Goal: Information Seeking & Learning: Learn about a topic

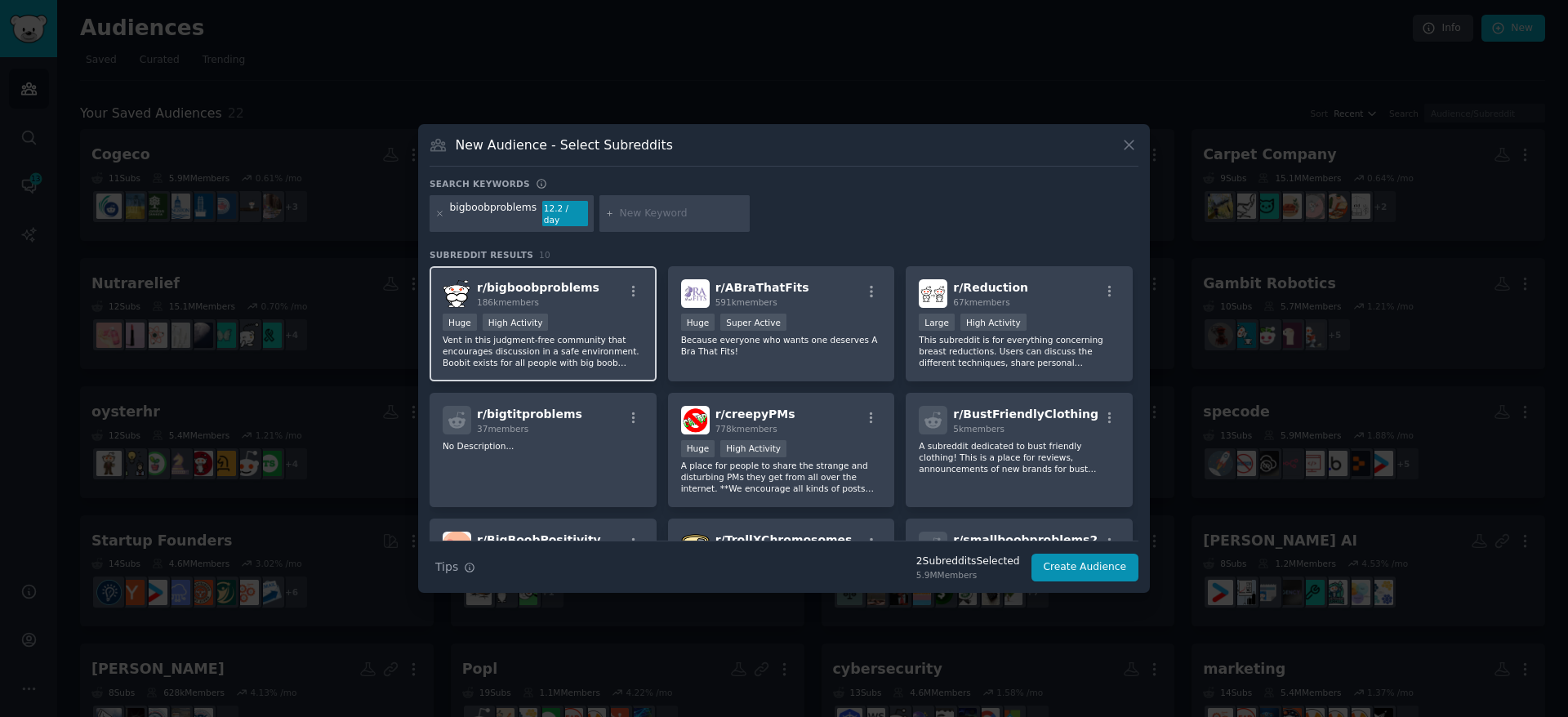
click at [535, 281] on span "r/ bigboobproblems" at bounding box center [538, 287] width 123 height 13
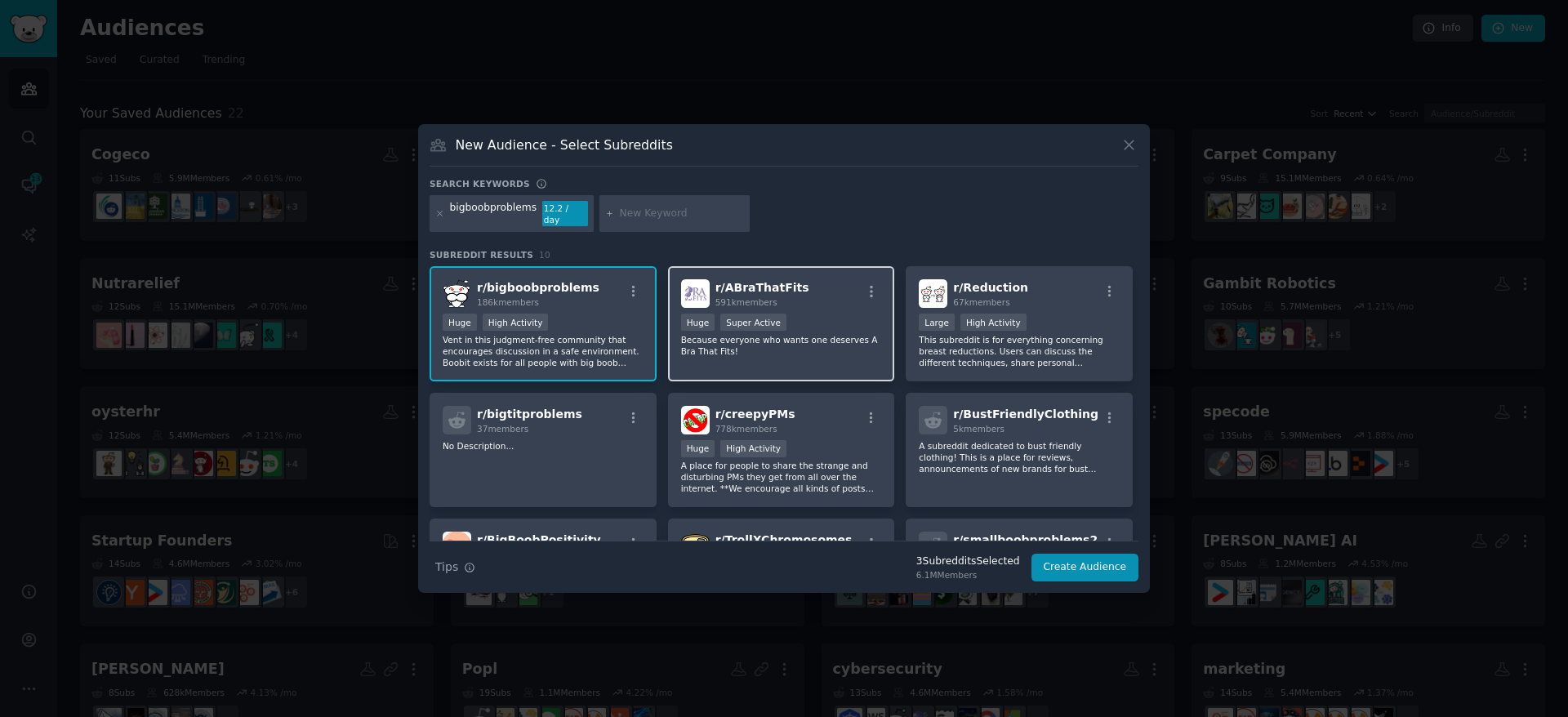
click at [842, 314] on div ">= 95th percentile for submissions / day Huge Super Active" at bounding box center [781, 324] width 201 height 20
click at [439, 218] on div at bounding box center [439, 213] width 9 height 26
click at [441, 217] on icon at bounding box center [439, 213] width 9 height 9
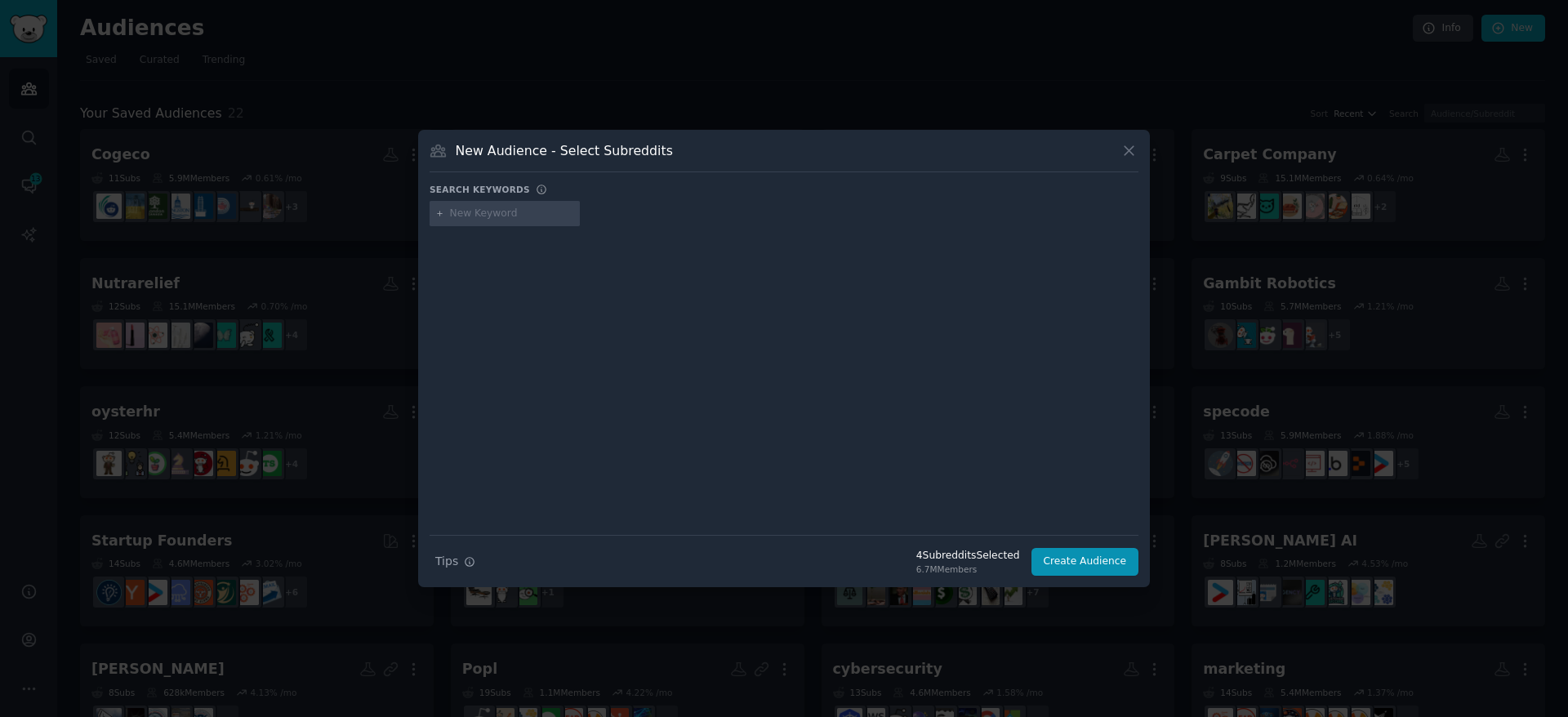
click at [501, 212] on input "text" at bounding box center [512, 213] width 124 height 14
type input "swimwear"
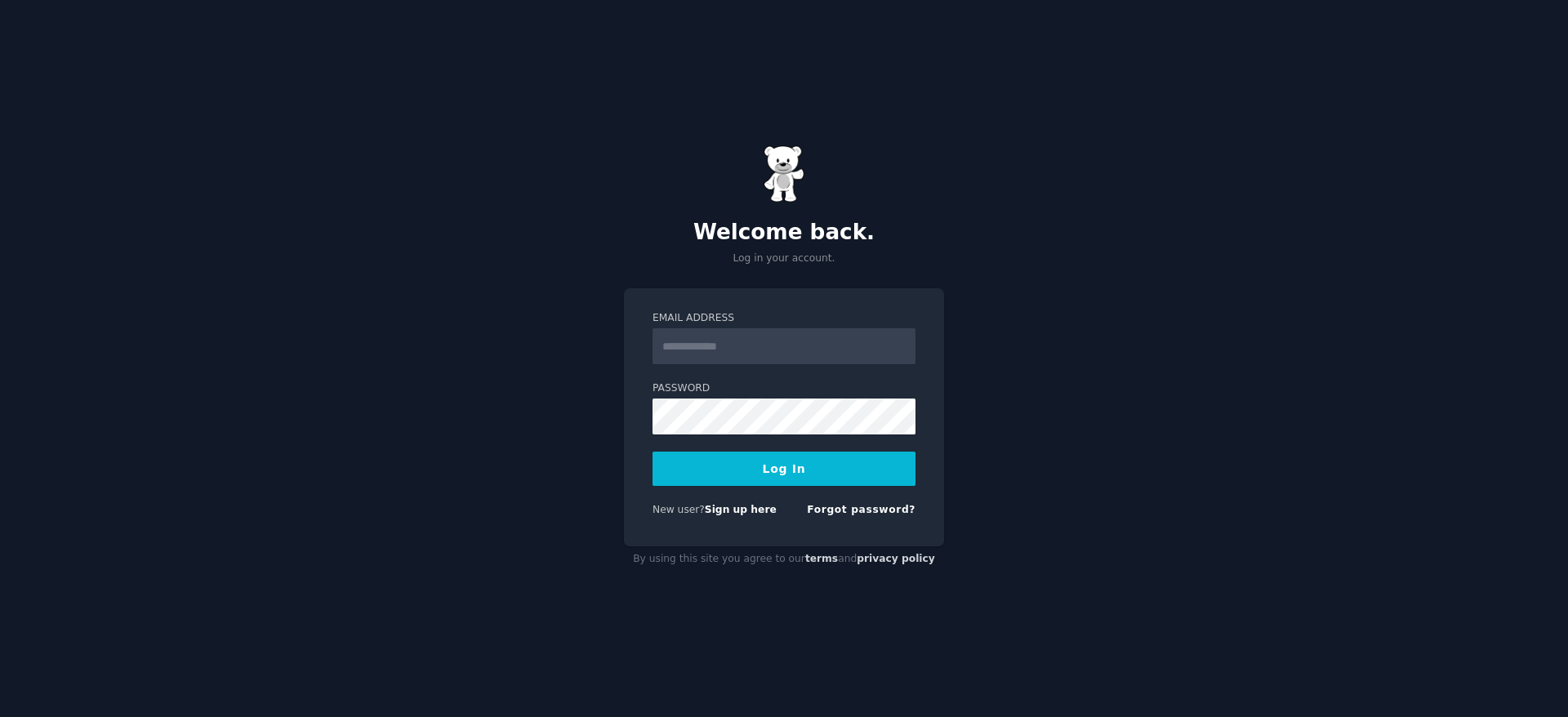
click at [745, 347] on input "Email Address" at bounding box center [784, 346] width 263 height 36
drag, startPoint x: 347, startPoint y: 119, endPoint x: 315, endPoint y: 123, distance: 32.2
drag, startPoint x: 372, startPoint y: 229, endPoint x: 366, endPoint y: 220, distance: 10.8
click at [762, 340] on input "Email Address" at bounding box center [784, 346] width 263 height 36
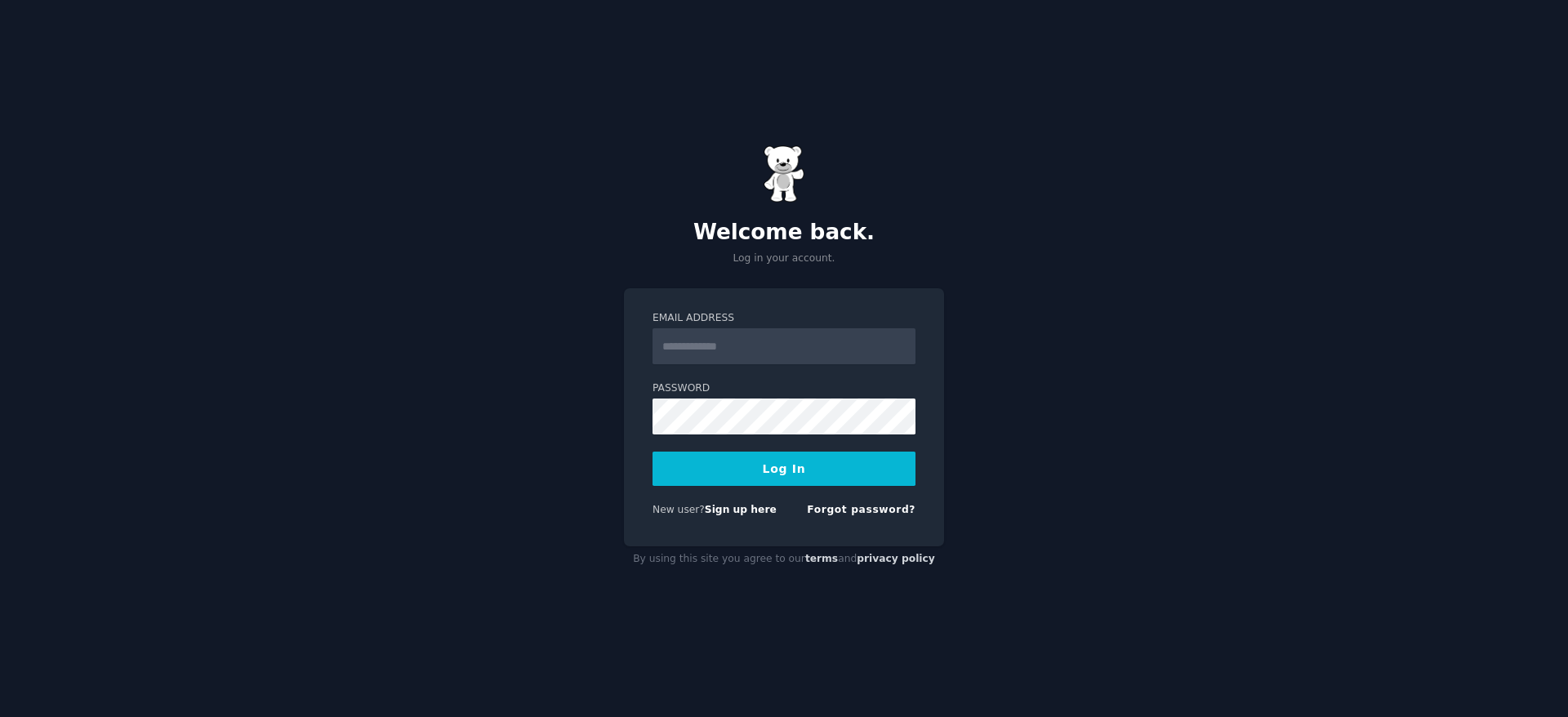
click at [762, 340] on input "Email Address" at bounding box center [784, 346] width 263 height 36
click at [774, 345] on input "Email Address" at bounding box center [784, 346] width 263 height 36
click at [773, 345] on input "Email Address" at bounding box center [784, 346] width 263 height 36
paste input "**********"
type input "**********"
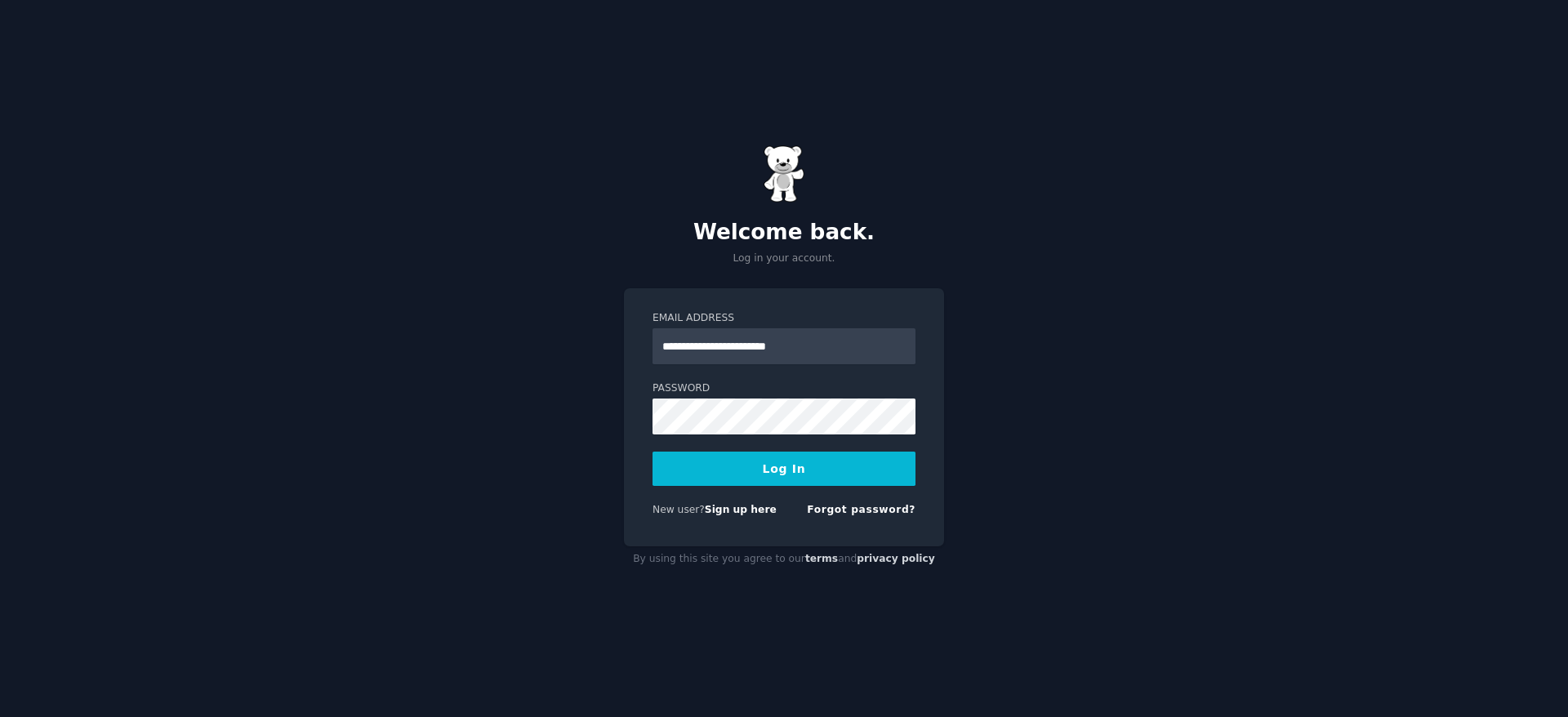
click at [707, 472] on button "Log In" at bounding box center [784, 469] width 263 height 35
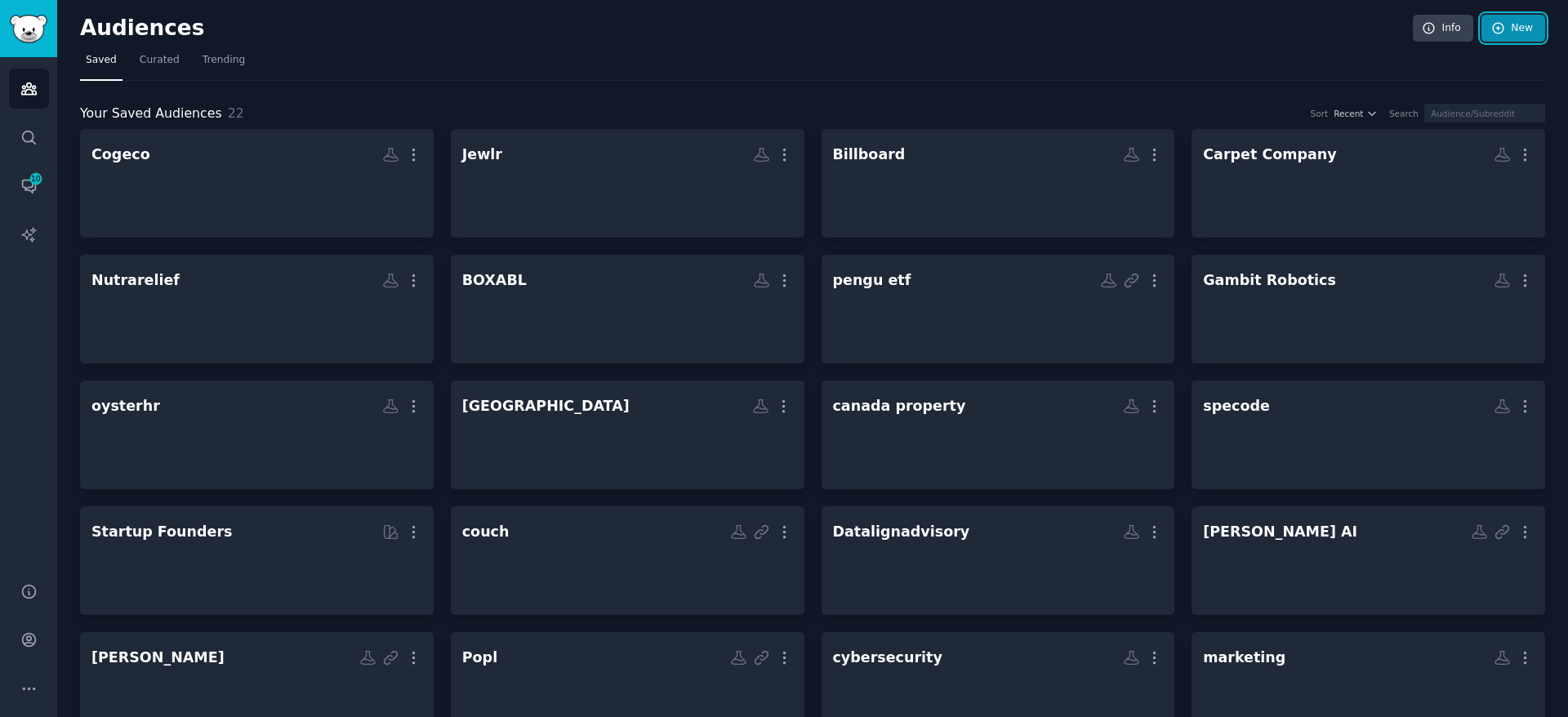
click at [1499, 25] on icon at bounding box center [1498, 28] width 11 height 11
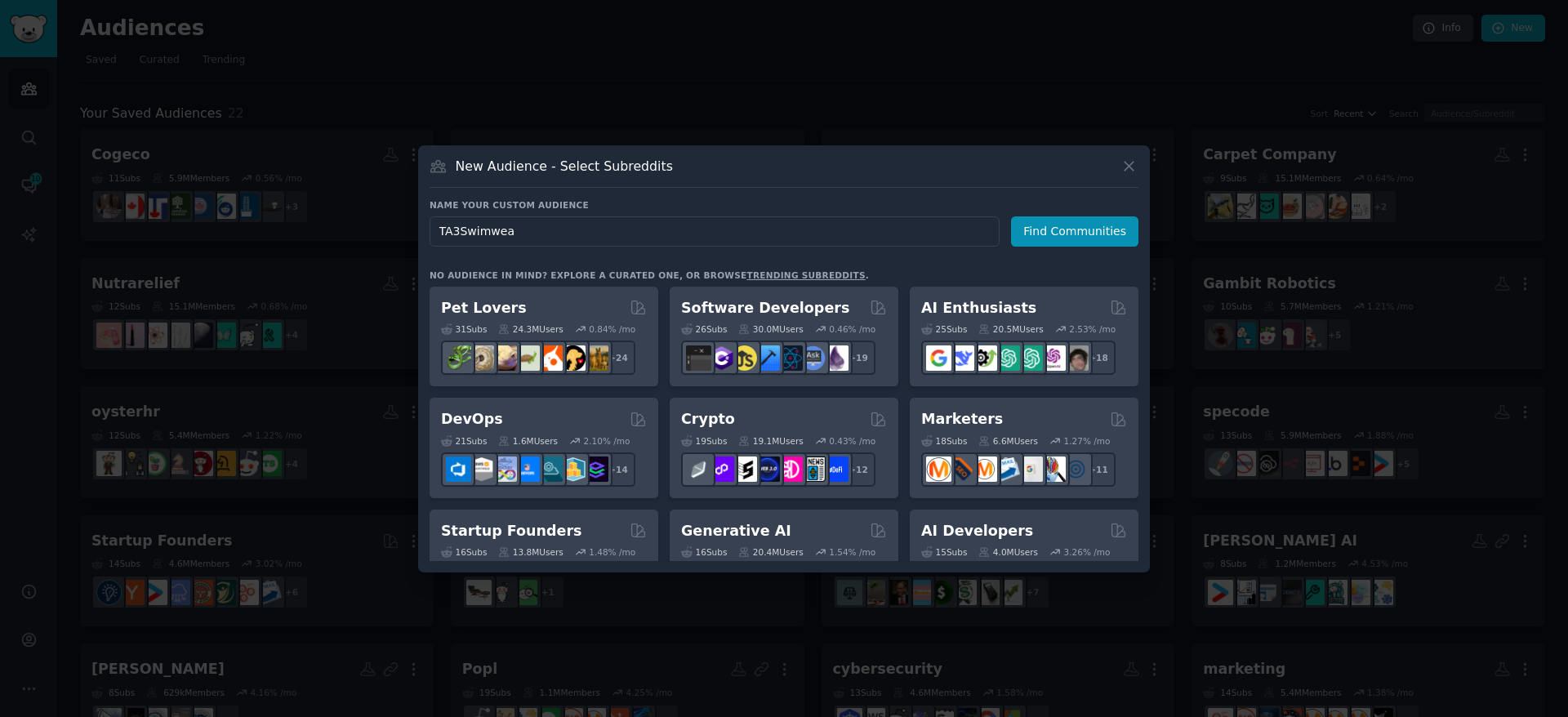
type input "TA3Swimwear"
click button "Find Communities" at bounding box center [1075, 232] width 128 height 30
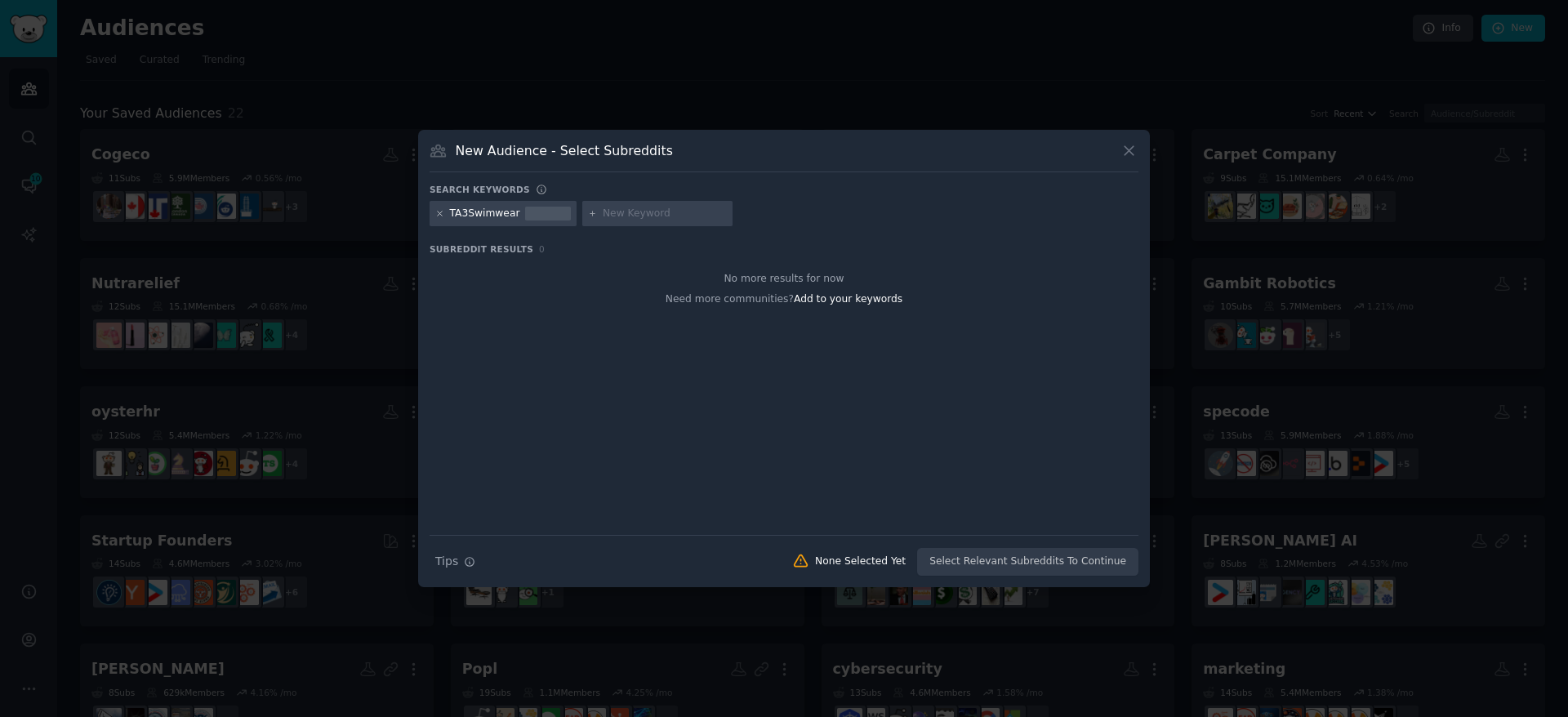
click at [443, 212] on icon at bounding box center [439, 213] width 9 height 9
click at [481, 218] on input "text" at bounding box center [512, 213] width 124 height 14
type input "ta3"
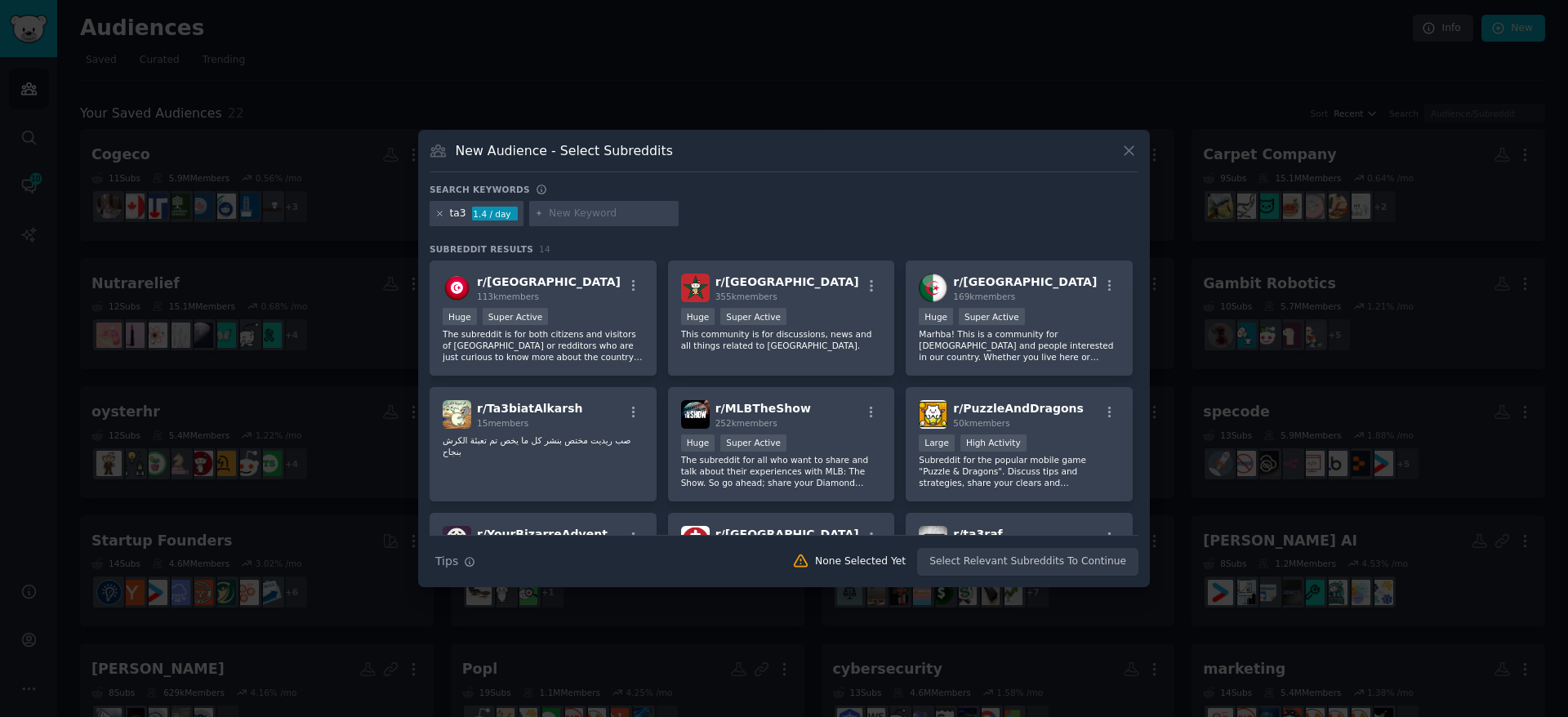
click at [436, 210] on icon at bounding box center [439, 213] width 9 height 9
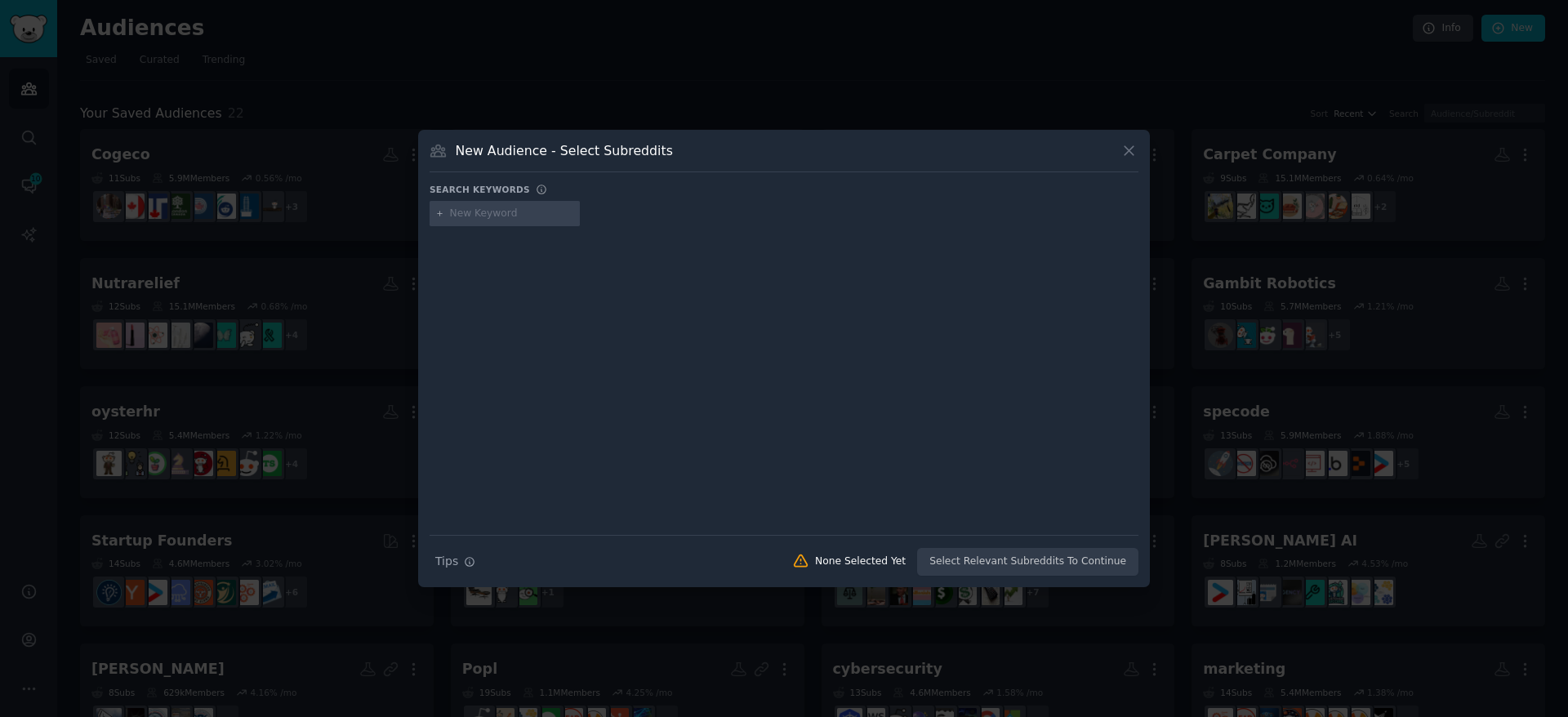
click at [470, 212] on input "text" at bounding box center [512, 213] width 124 height 14
type input "bigboobproblems"
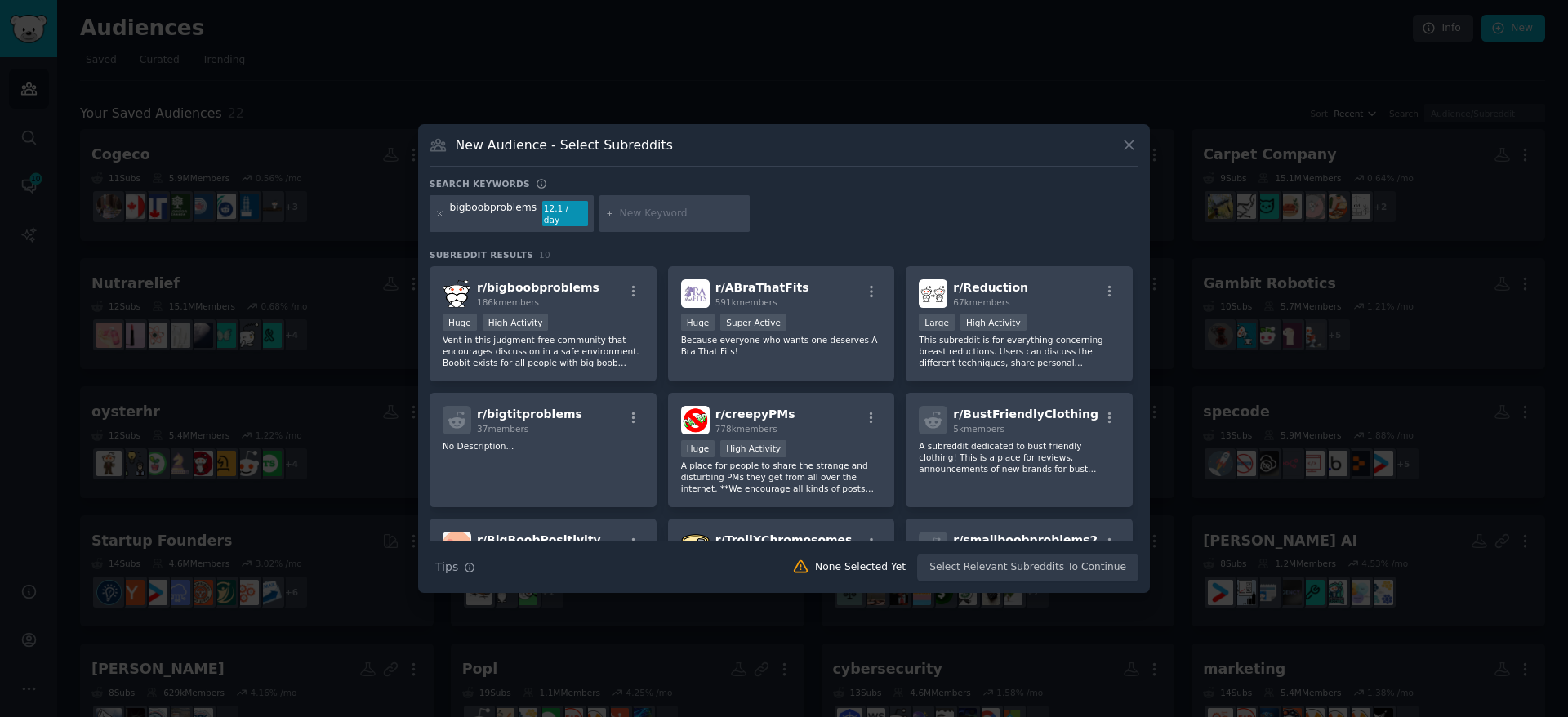
click at [593, 320] on div "Huge High Activity" at bounding box center [542, 324] width 201 height 20
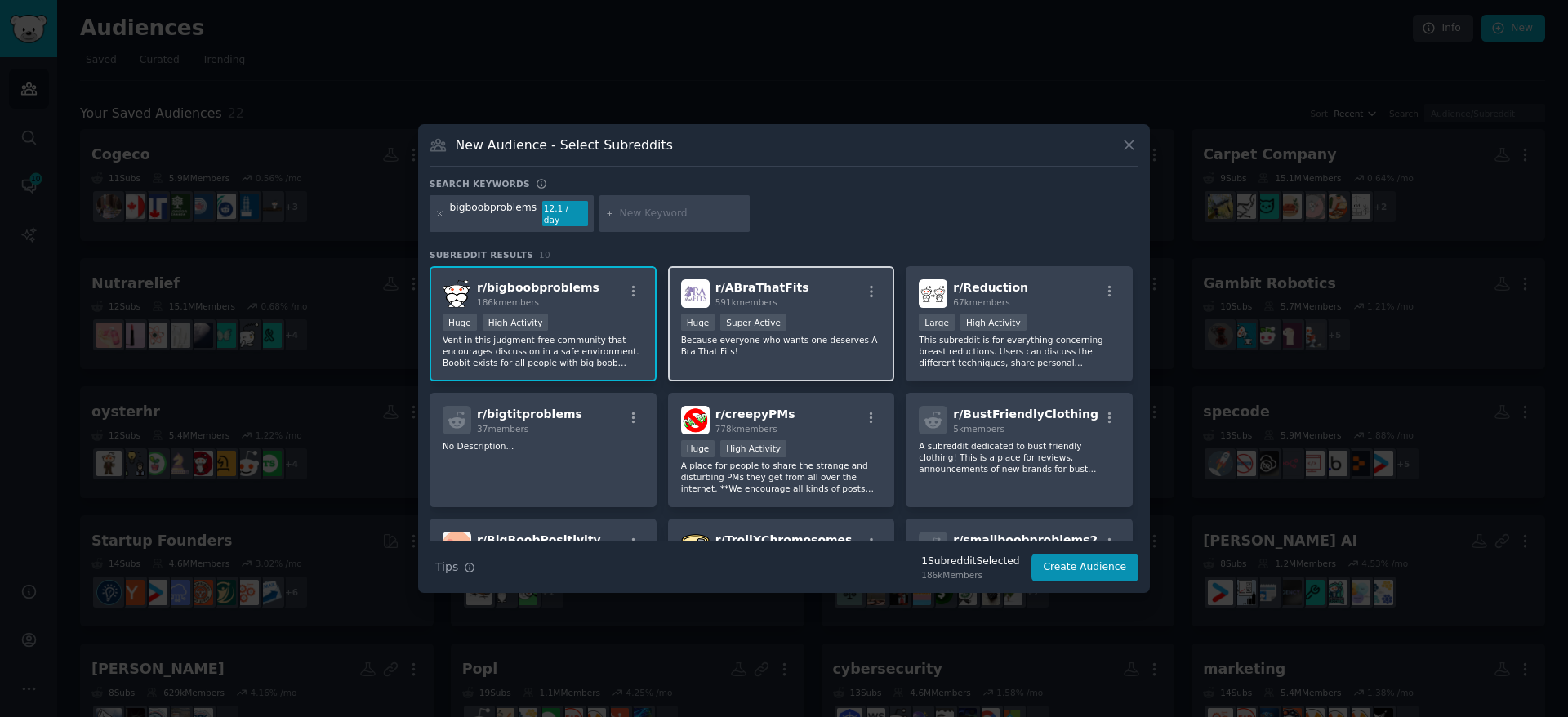
click at [806, 279] on div "r/ ABraThatFits 591k members" at bounding box center [781, 294] width 201 height 29
click at [443, 212] on div "bigboobproblems 12.1 / day" at bounding box center [512, 214] width 164 height 37
click at [444, 218] on div "bigboobproblems 12.1 / day" at bounding box center [512, 214] width 164 height 37
click at [439, 217] on icon at bounding box center [439, 213] width 9 height 9
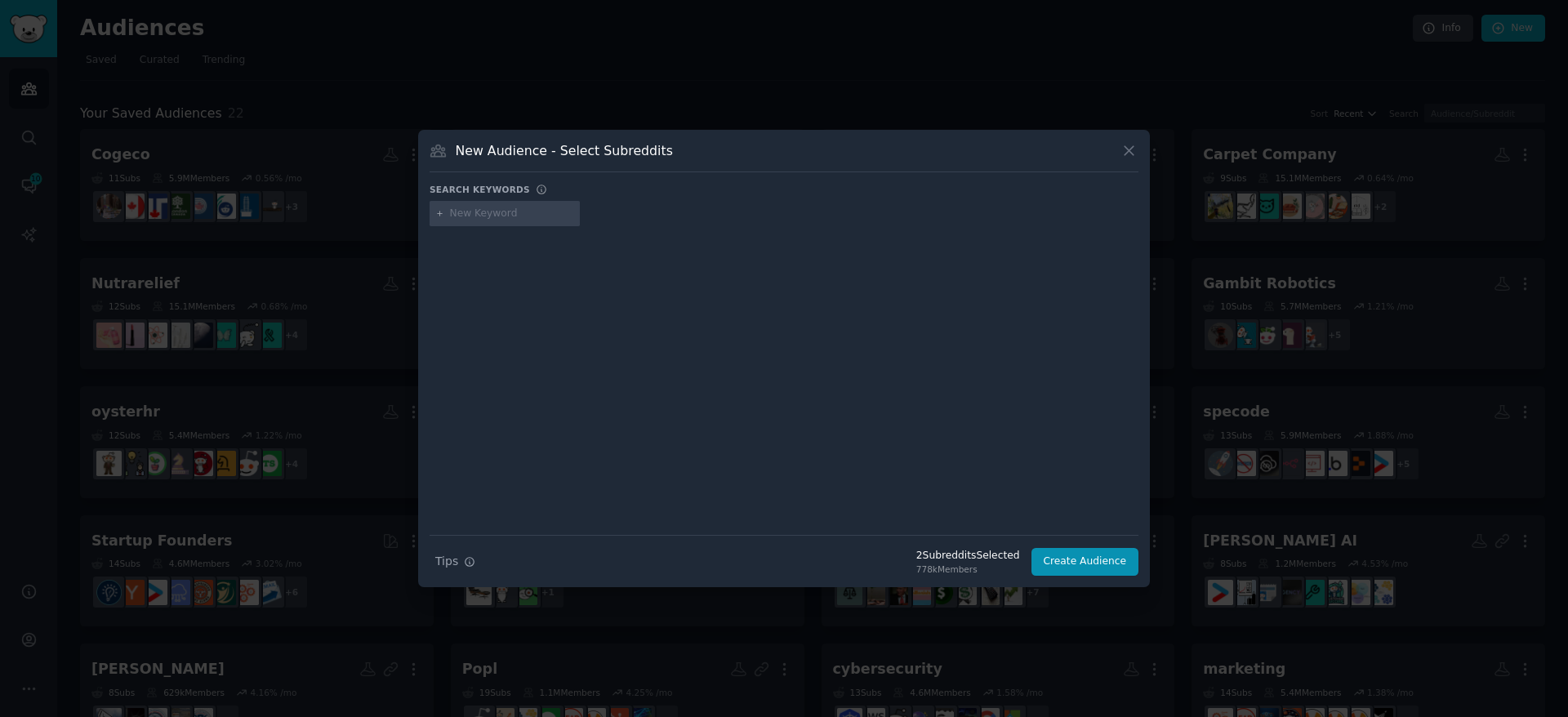
click at [477, 214] on input "text" at bounding box center [512, 213] width 124 height 14
type input "femalefashion"
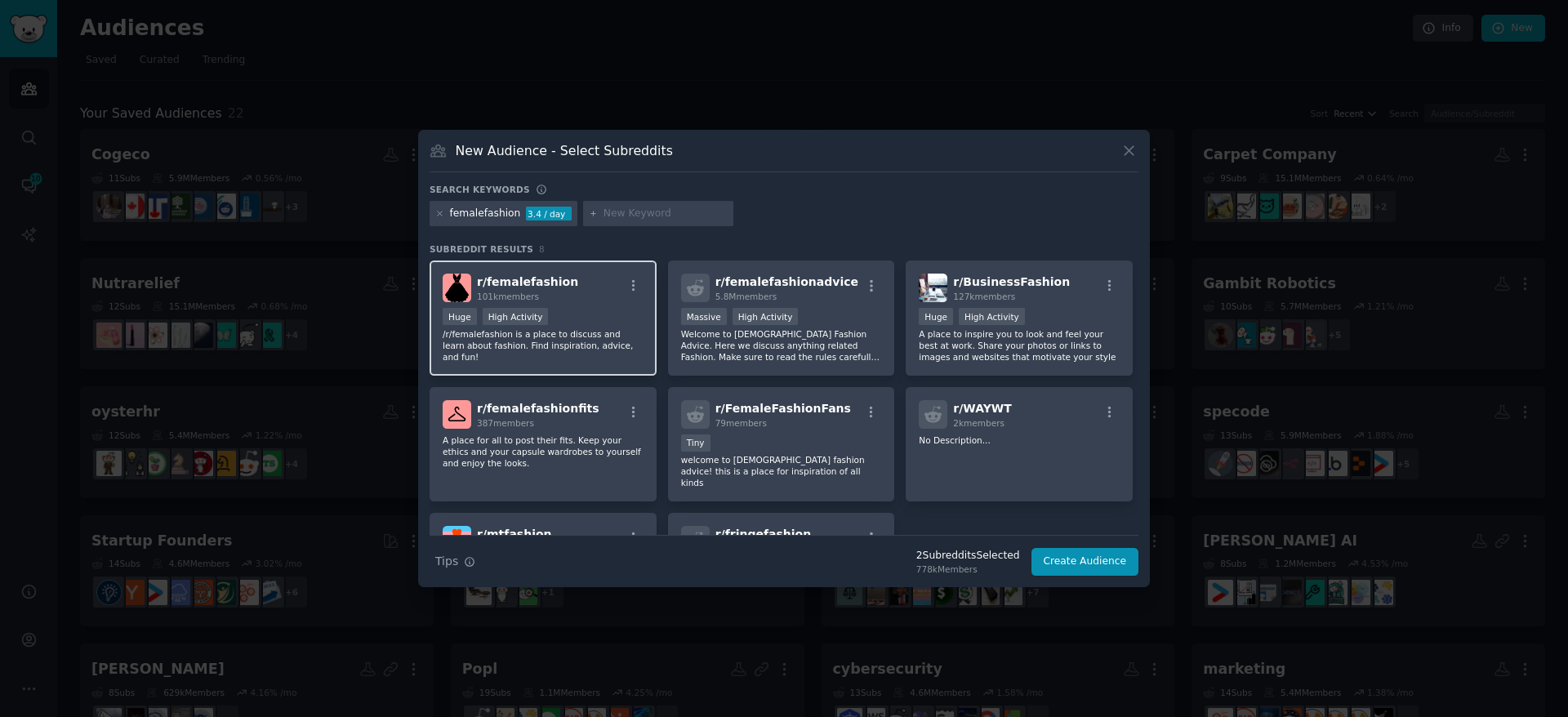
click at [581, 295] on div "r/ femalefashion 101k members" at bounding box center [542, 288] width 201 height 29
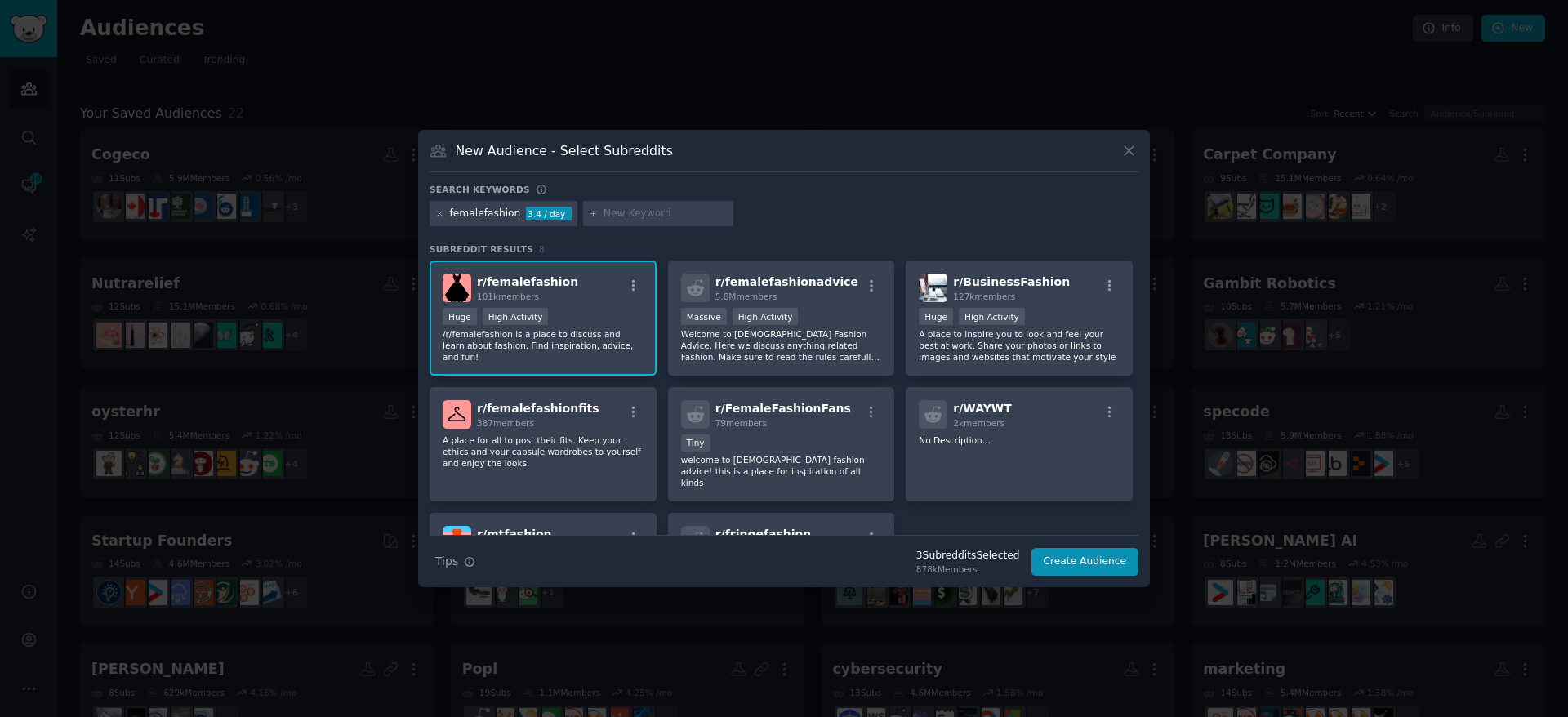
drag, startPoint x: 771, startPoint y: 273, endPoint x: 650, endPoint y: 245, distance: 124.2
click at [772, 273] on h2 "r/ femalefashionadvice 5.8M members" at bounding box center [786, 288] width 143 height 29
click at [435, 215] on icon at bounding box center [439, 213] width 9 height 9
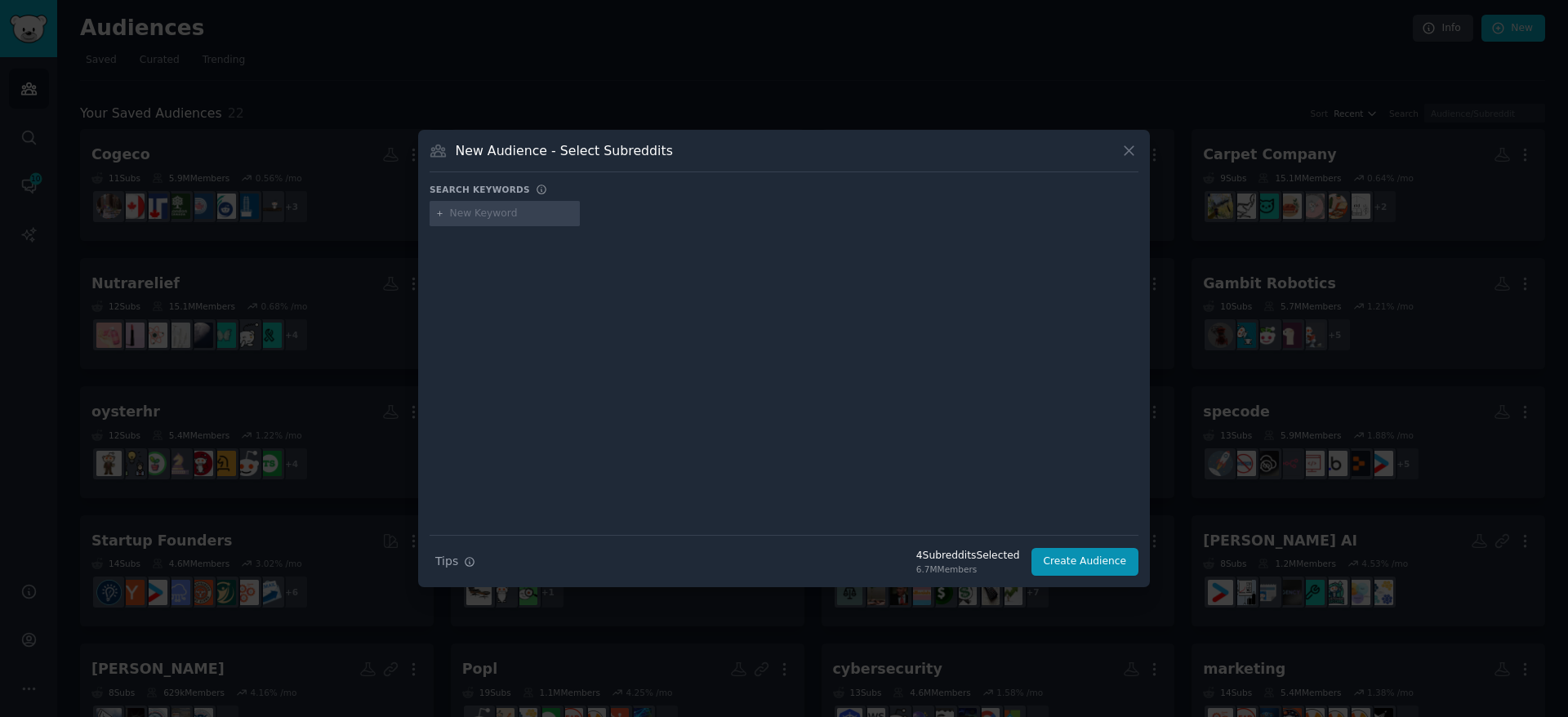
click at [471, 218] on input "text" at bounding box center [512, 213] width 124 height 14
type input "bigsize"
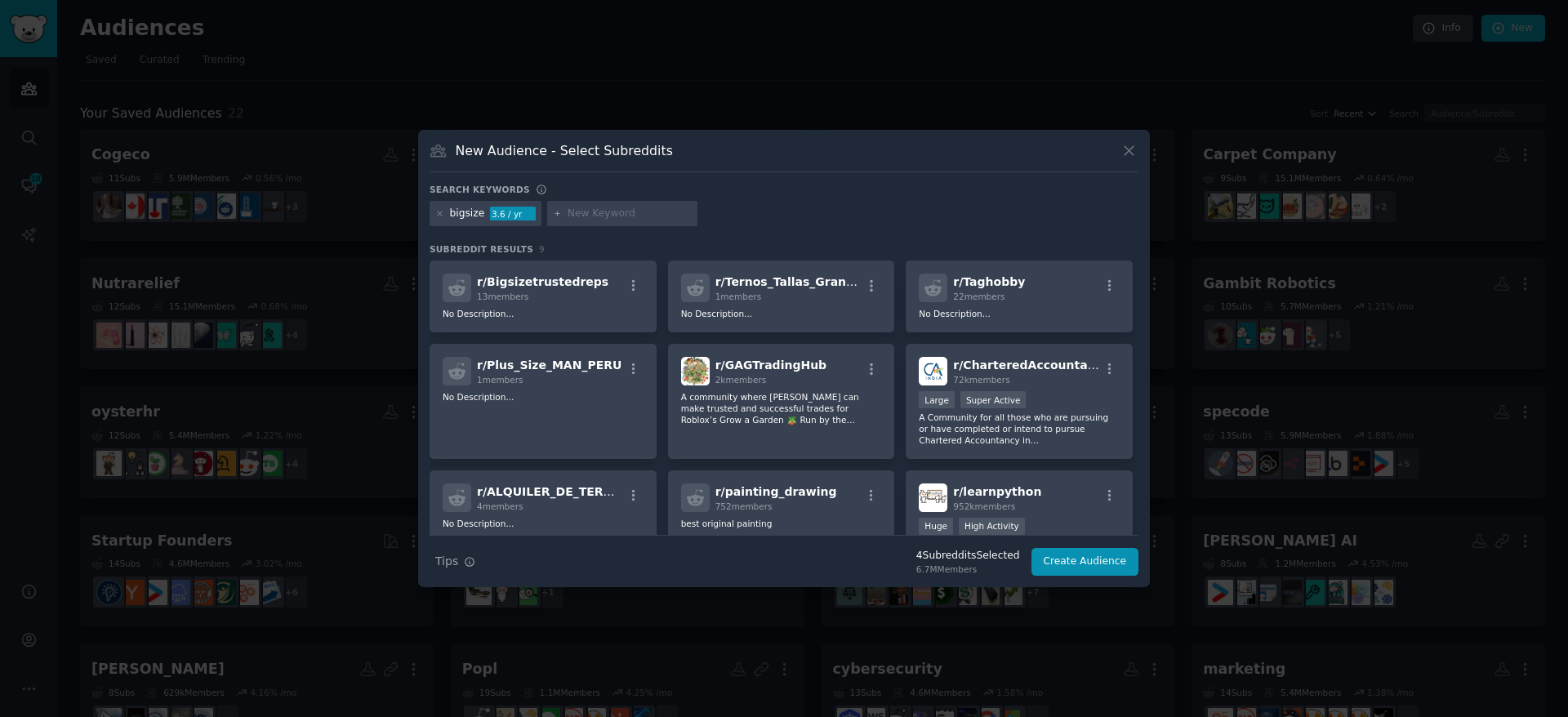
click at [435, 217] on icon at bounding box center [439, 213] width 9 height 9
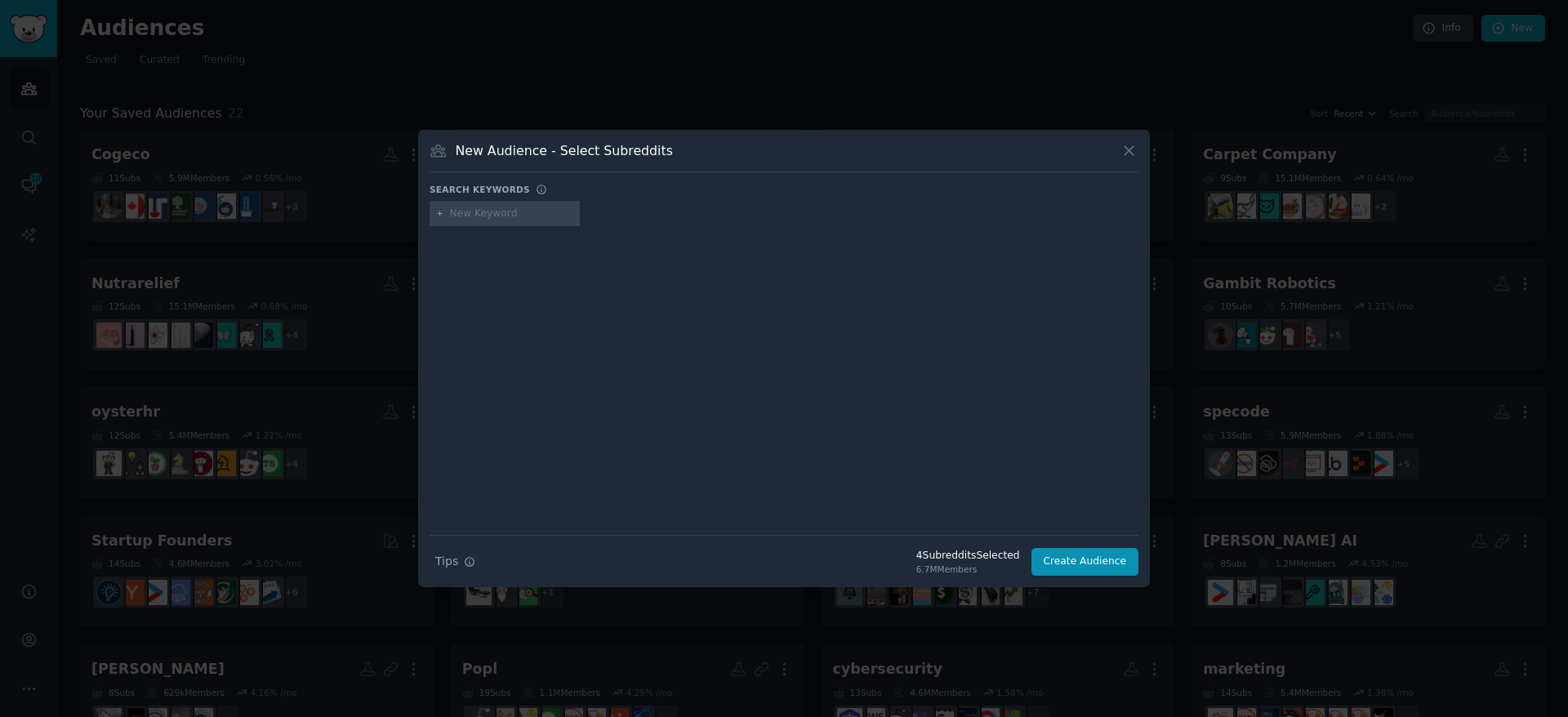
click at [453, 217] on input "text" at bounding box center [512, 213] width 124 height 14
type input "plussize"
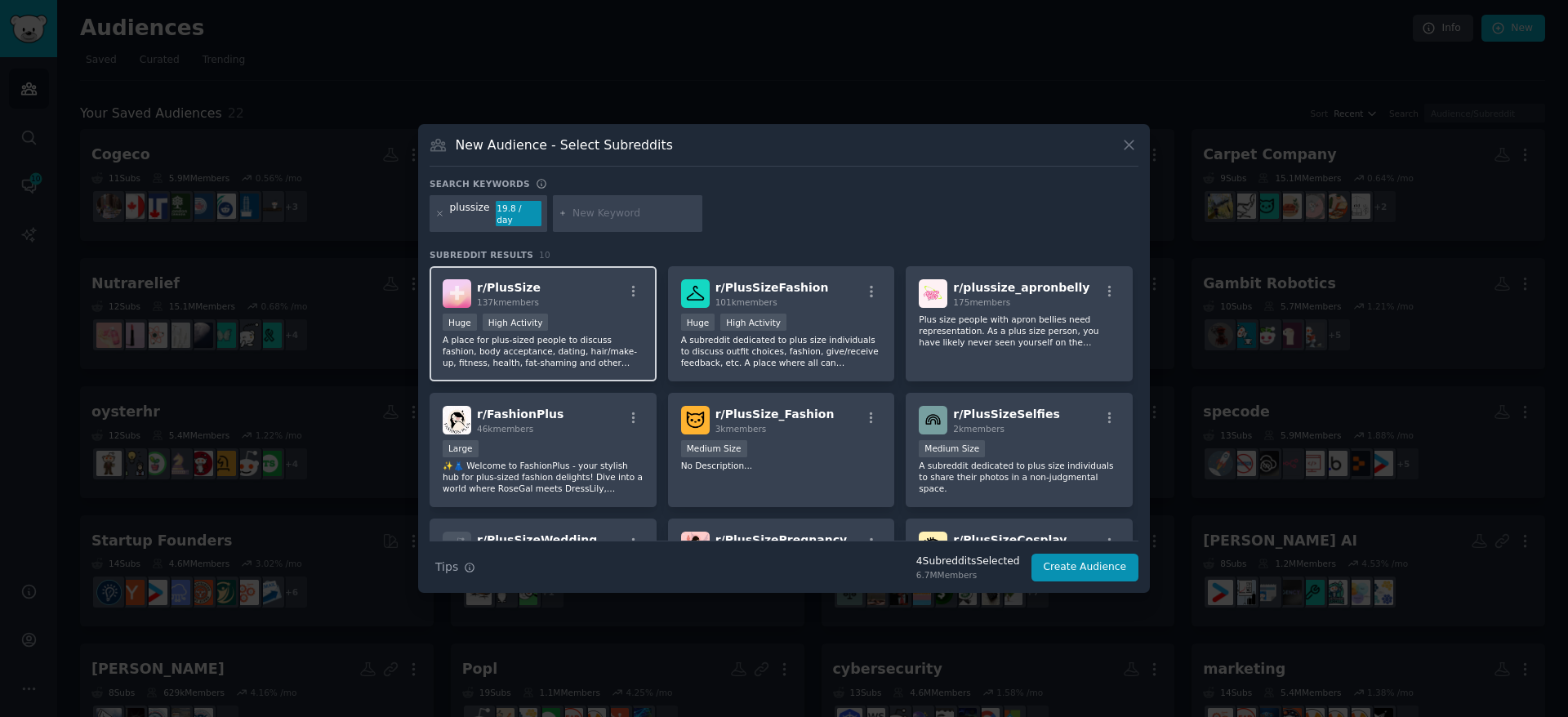
click at [575, 299] on div "r/ PlusSize 137k members" at bounding box center [542, 294] width 201 height 29
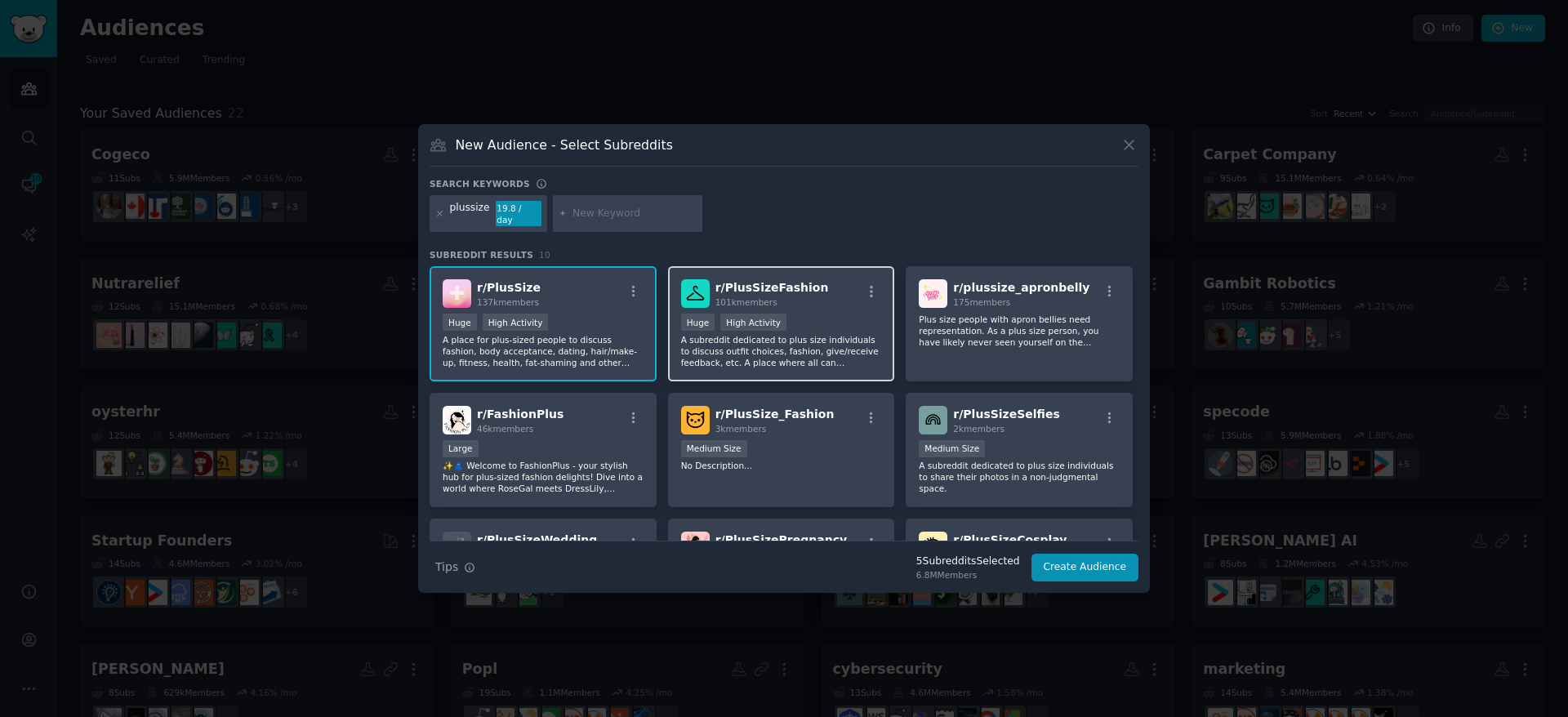
click at [820, 293] on div "r/ PlusSizeFashion 101k members" at bounding box center [781, 294] width 201 height 29
click at [442, 208] on div at bounding box center [439, 213] width 9 height 26
click at [442, 213] on div "plussize 19.8 / day" at bounding box center [488, 214] width 118 height 37
click at [442, 213] on icon at bounding box center [439, 213] width 9 height 9
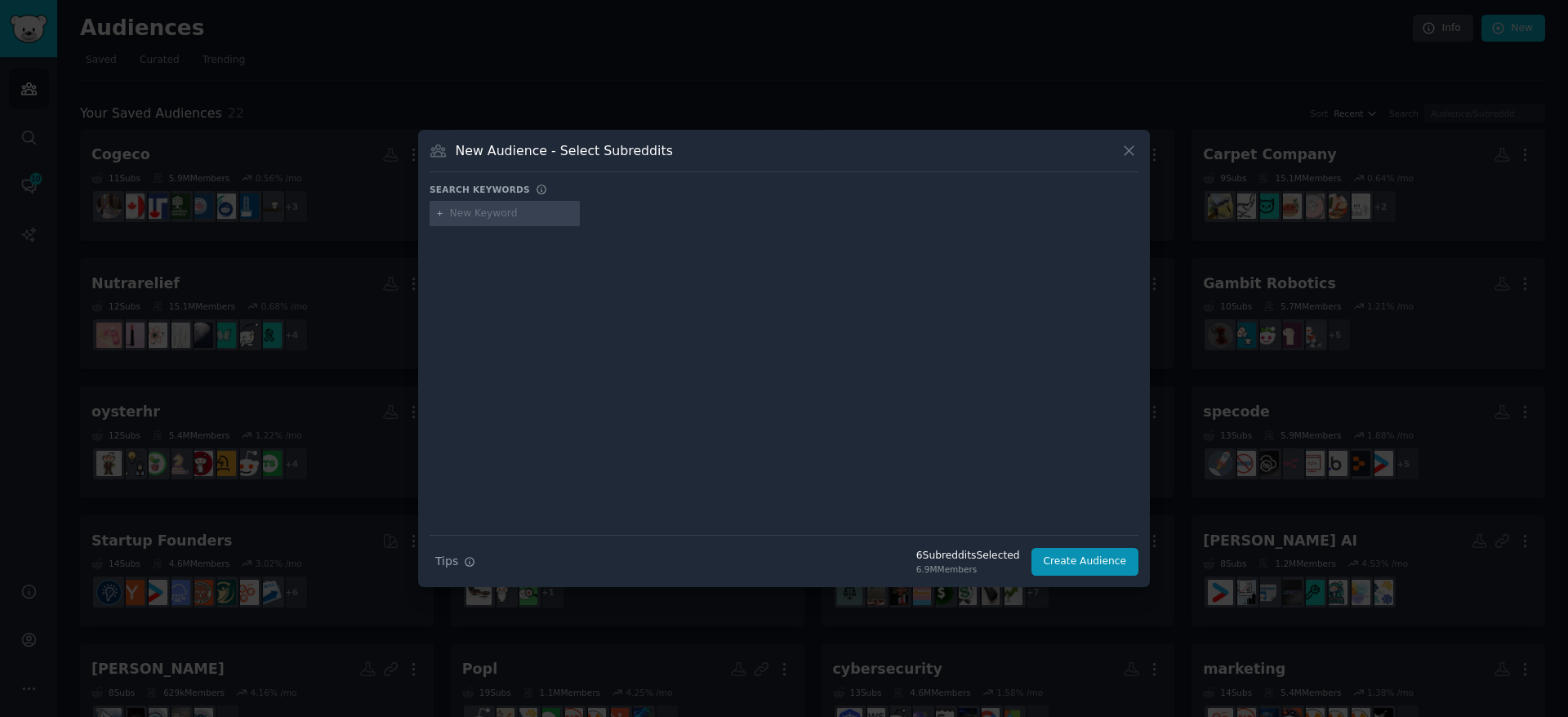
click at [510, 223] on div at bounding box center [505, 213] width 151 height 26
click at [491, 215] on input "text" at bounding box center [512, 213] width 124 height 14
type input "f"
type input "dressfor"
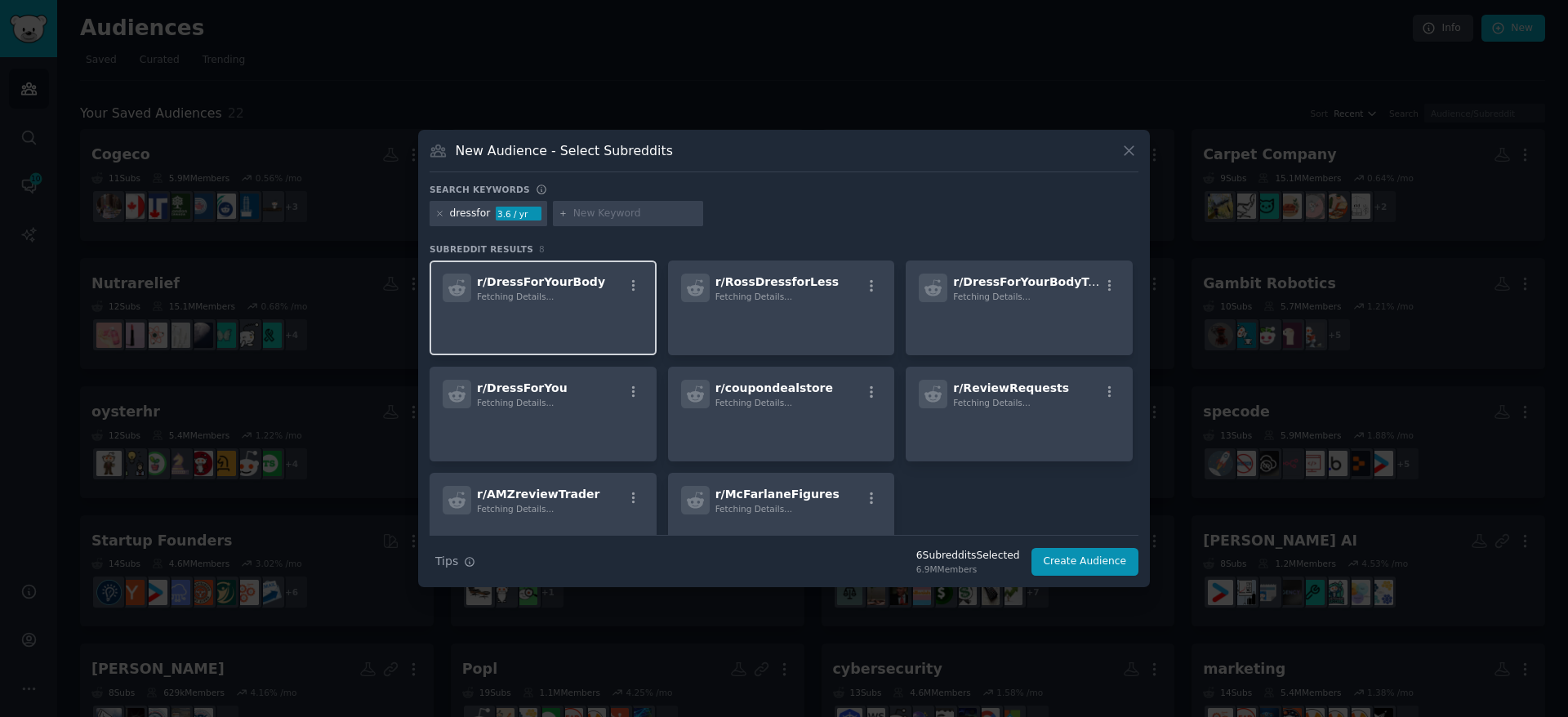
click at [557, 323] on p at bounding box center [542, 325] width 201 height 35
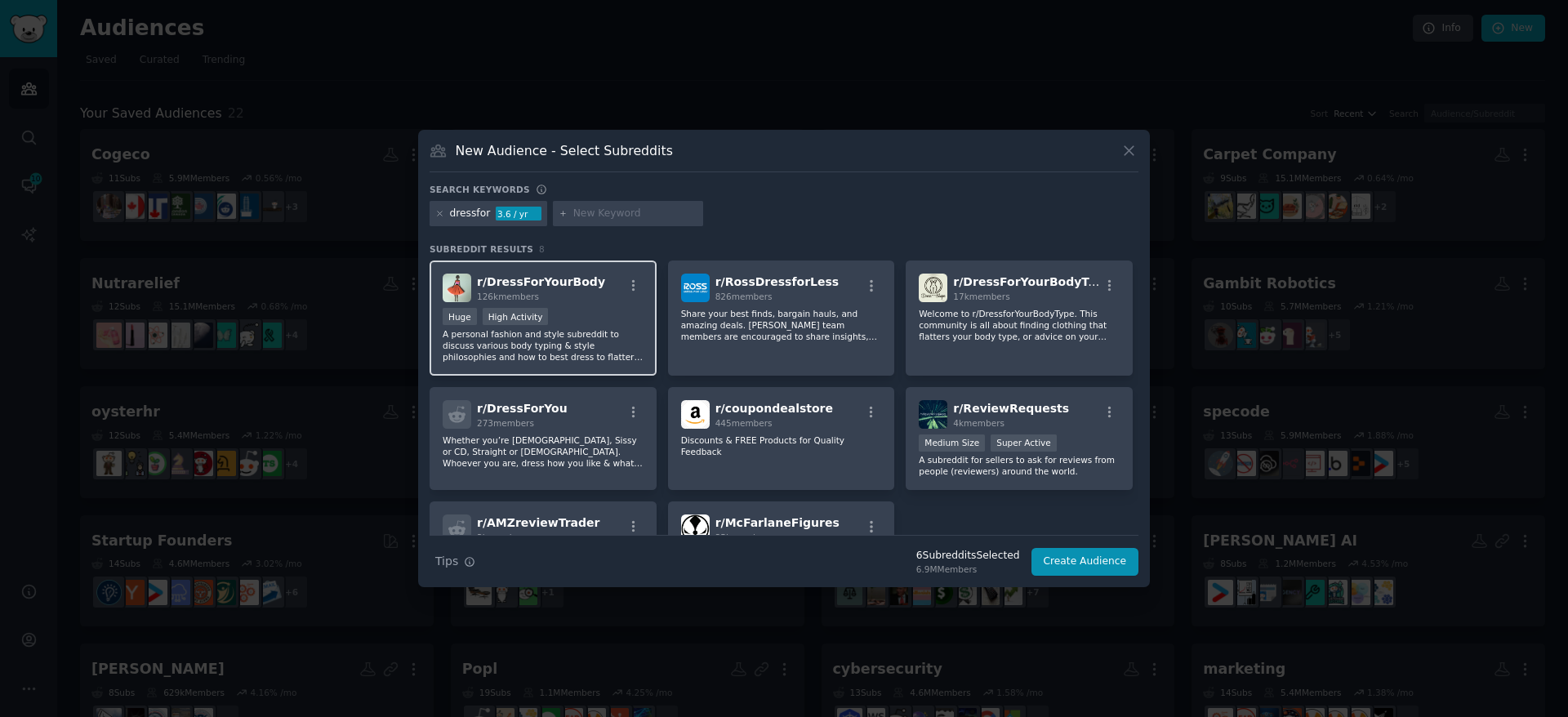
click at [539, 295] on div "126k members" at bounding box center [542, 297] width 129 height 12
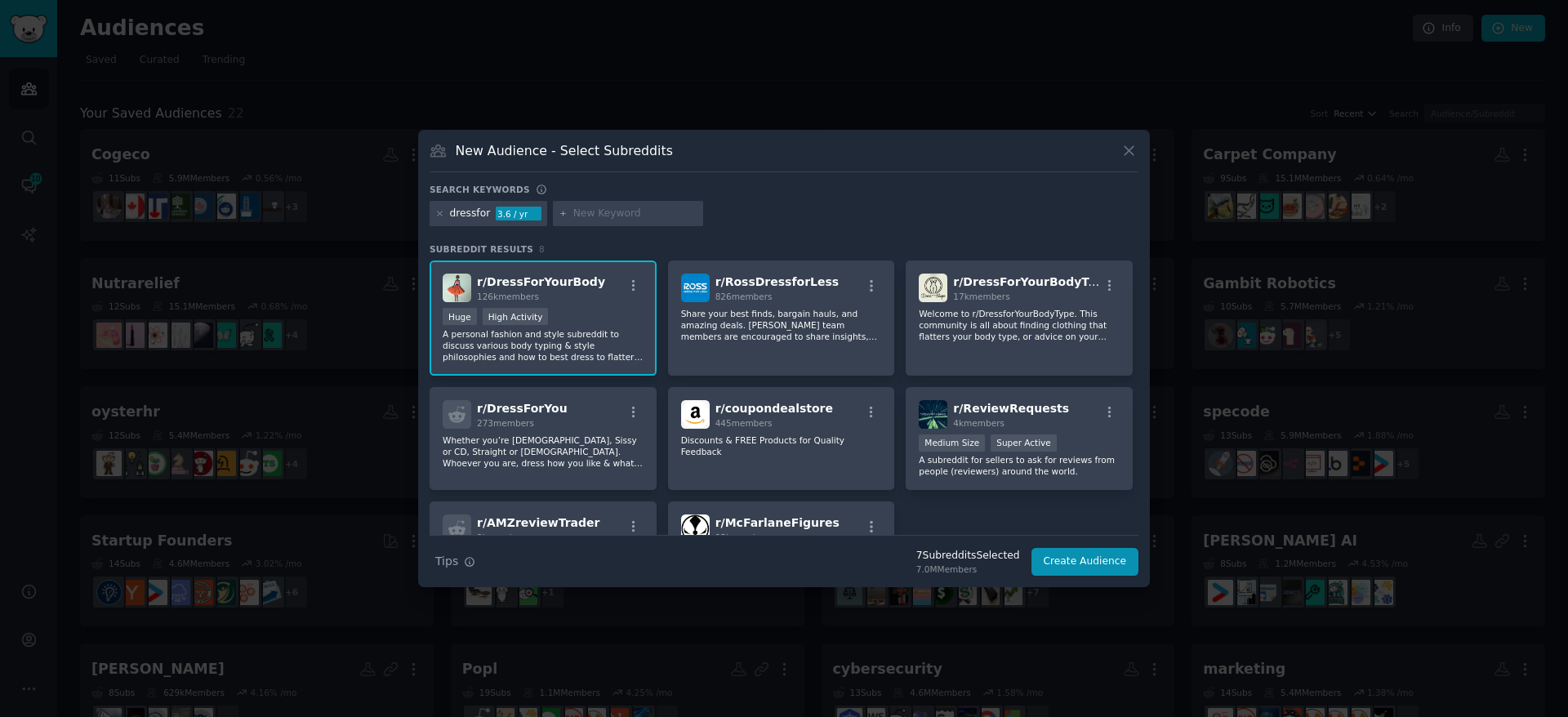
click at [438, 220] on div at bounding box center [439, 213] width 9 height 14
click at [439, 207] on div at bounding box center [439, 213] width 9 height 14
click at [441, 219] on div at bounding box center [439, 213] width 9 height 14
click at [437, 214] on icon at bounding box center [439, 213] width 9 height 9
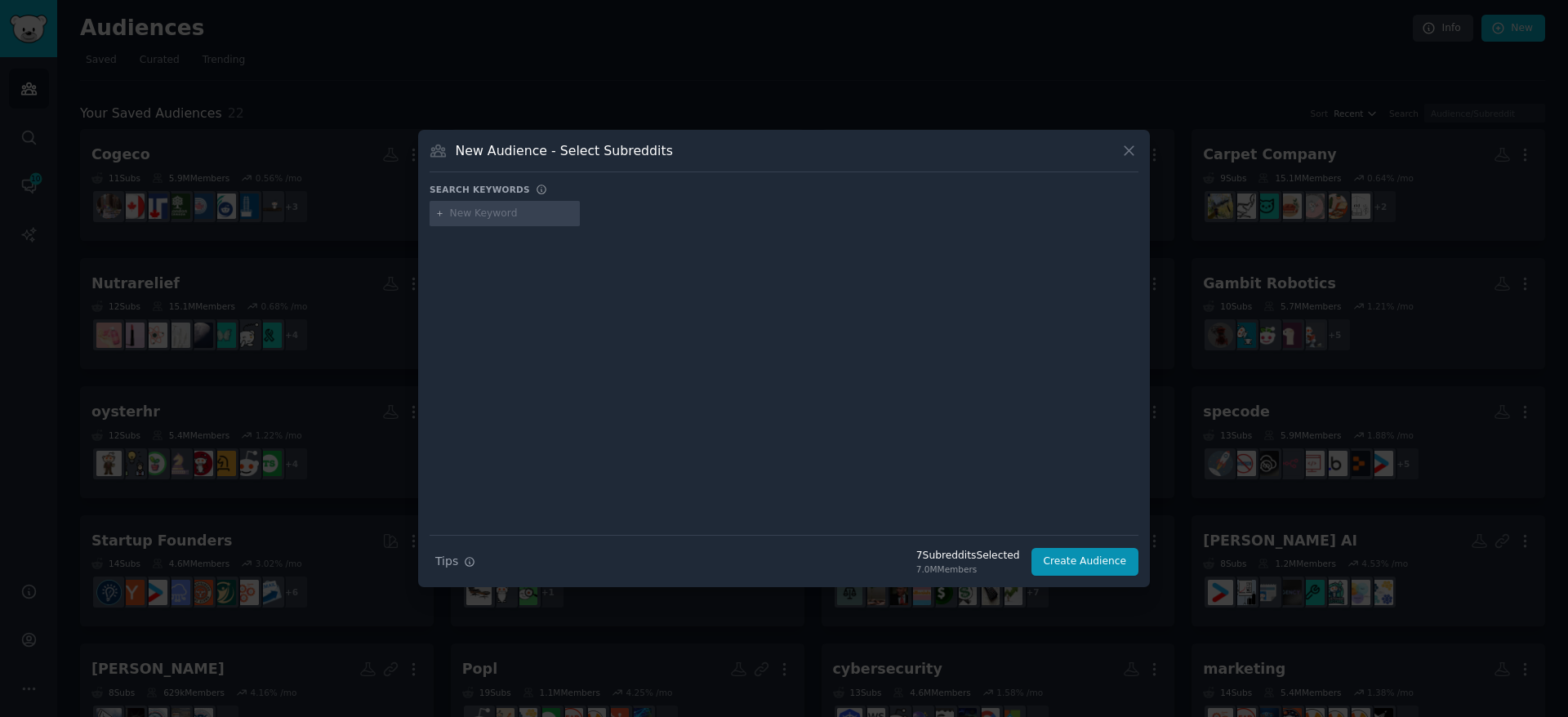
click at [462, 220] on input "text" at bounding box center [512, 213] width 124 height 14
type input "swimwear"
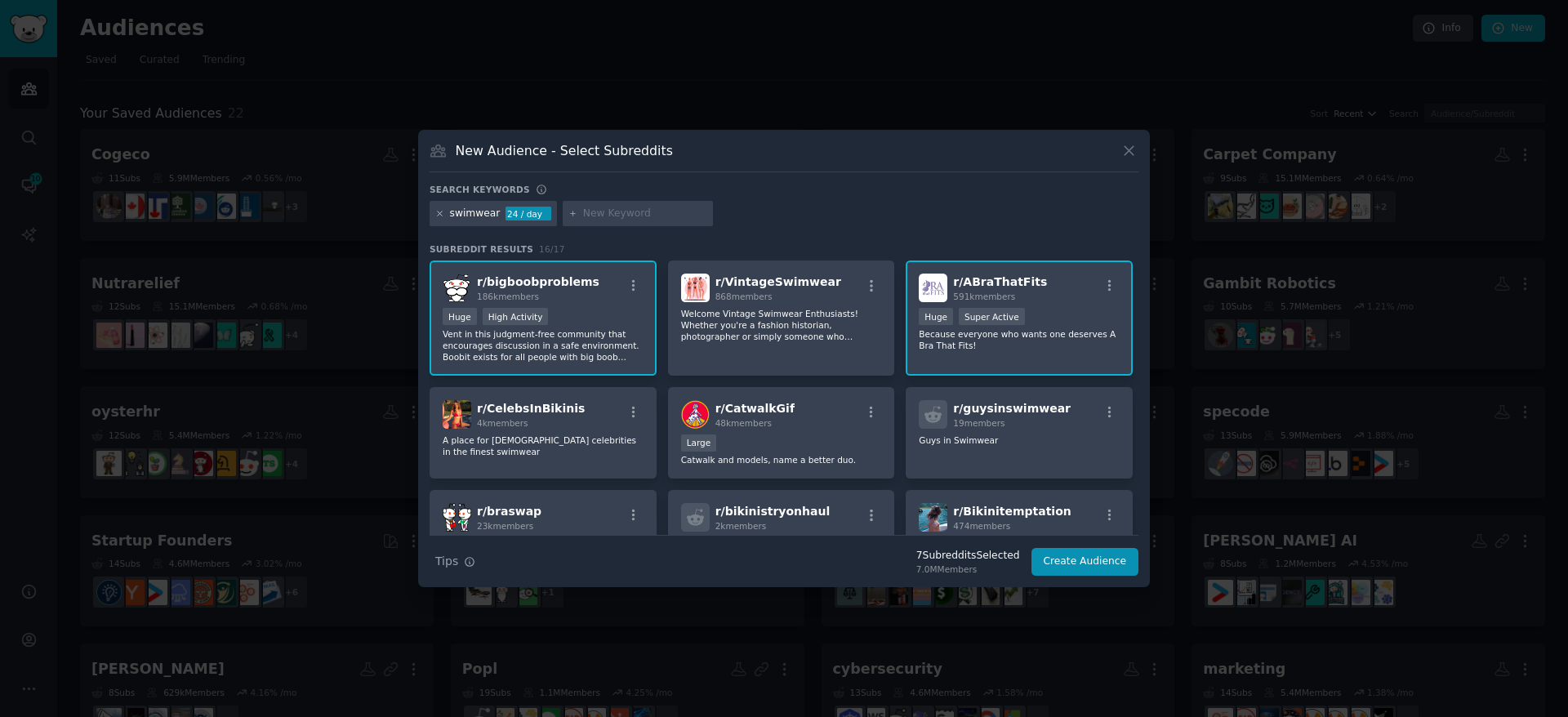
click at [439, 212] on icon at bounding box center [439, 213] width 9 height 9
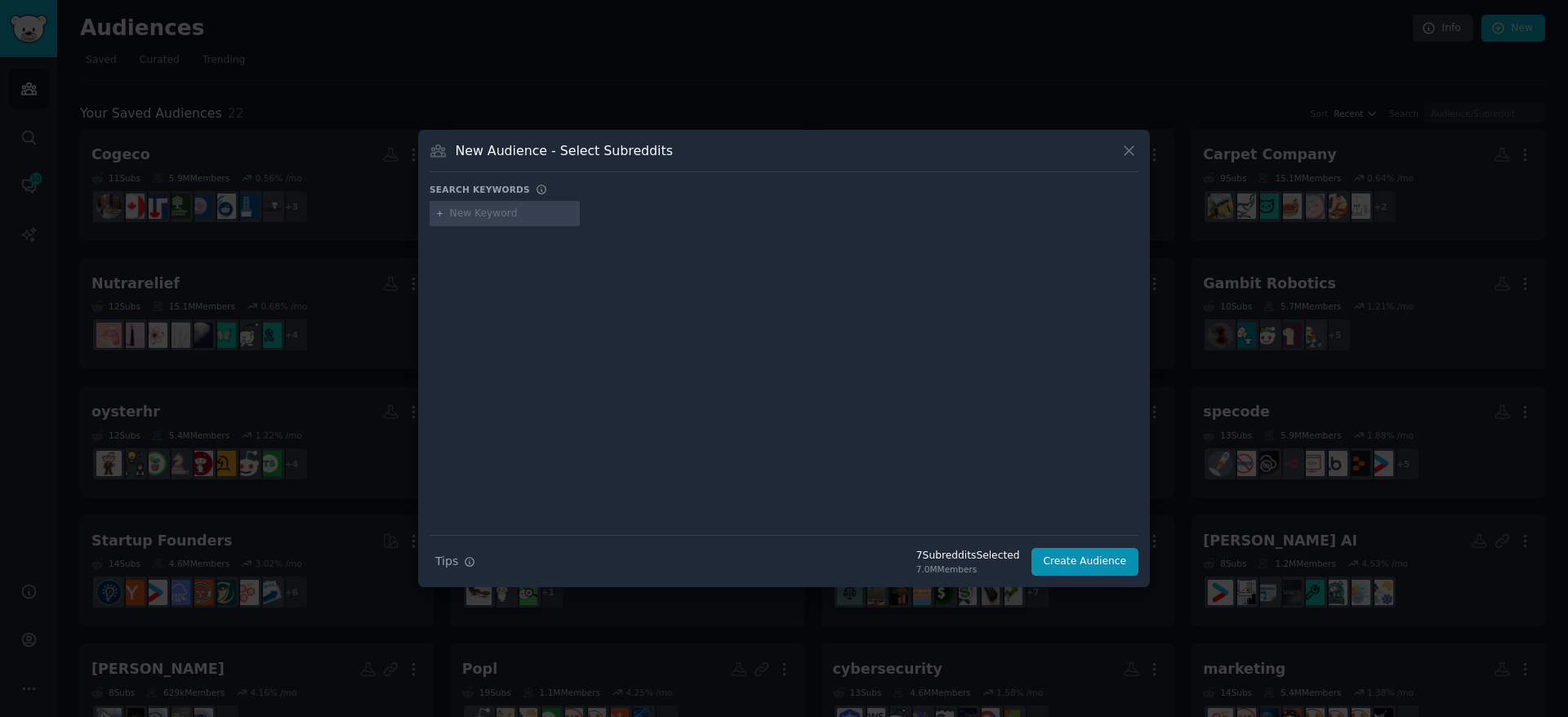
click at [468, 212] on input "text" at bounding box center [512, 213] width 124 height 14
type input "womens"
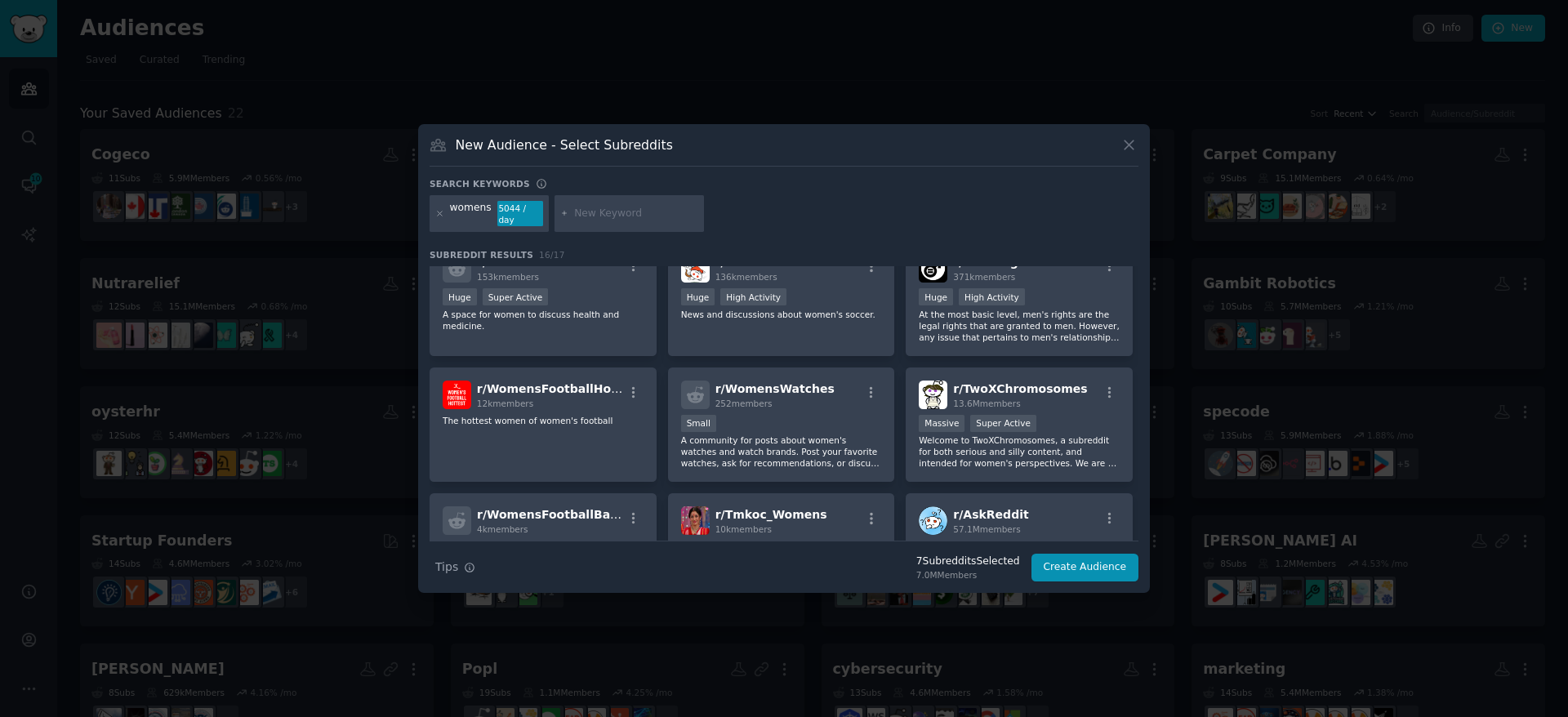
scroll to position [190, 0]
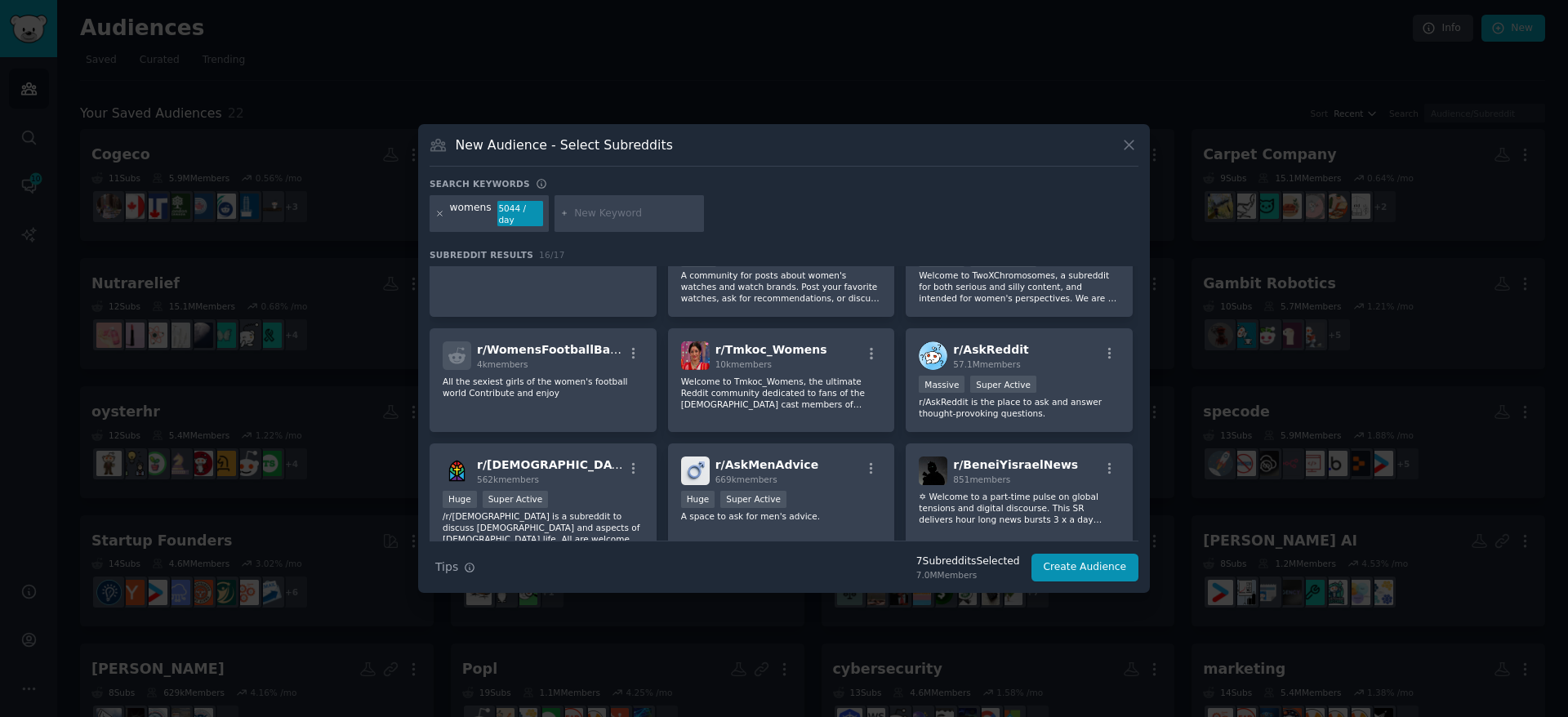
click at [439, 213] on icon at bounding box center [439, 213] width 4 height 4
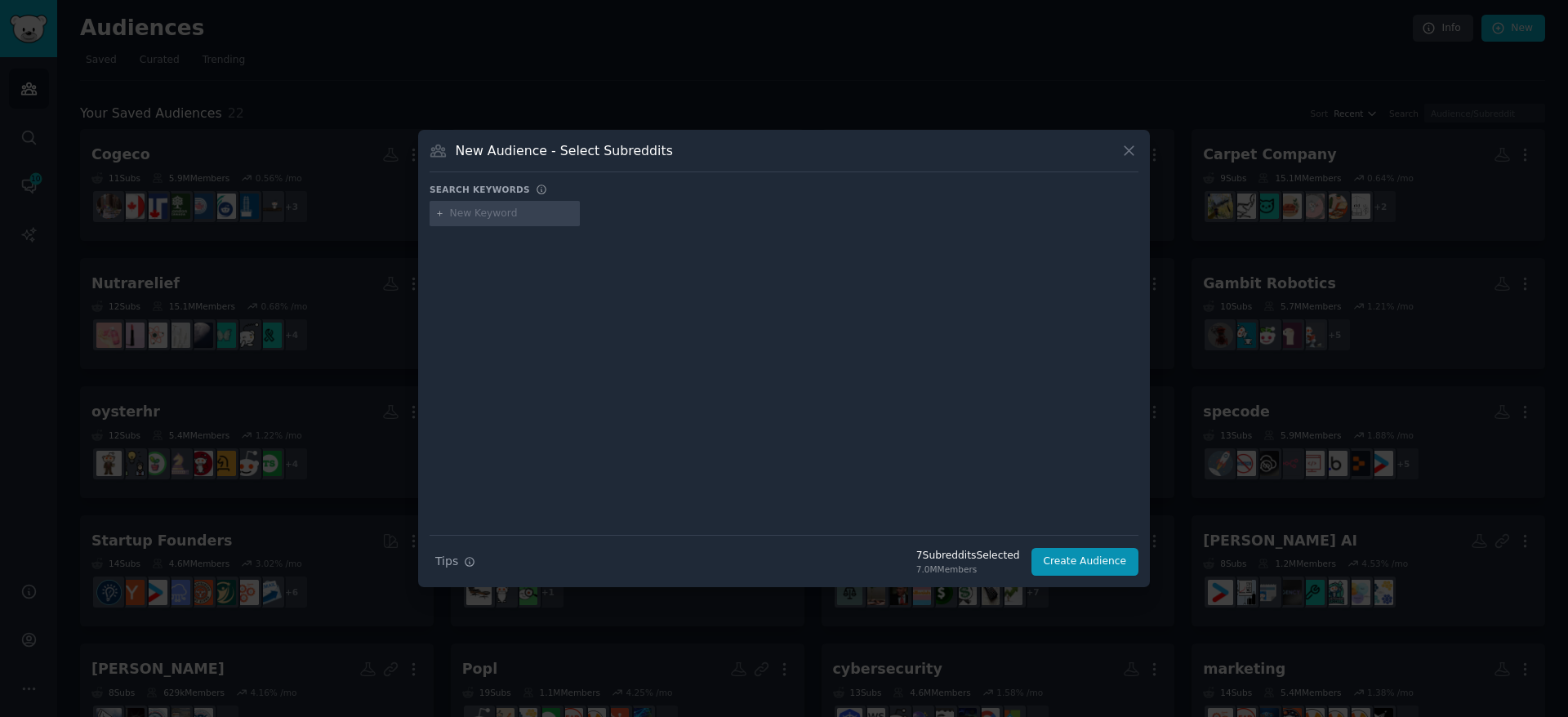
click at [467, 212] on input "text" at bounding box center [512, 213] width 124 height 14
type input "womensfashion"
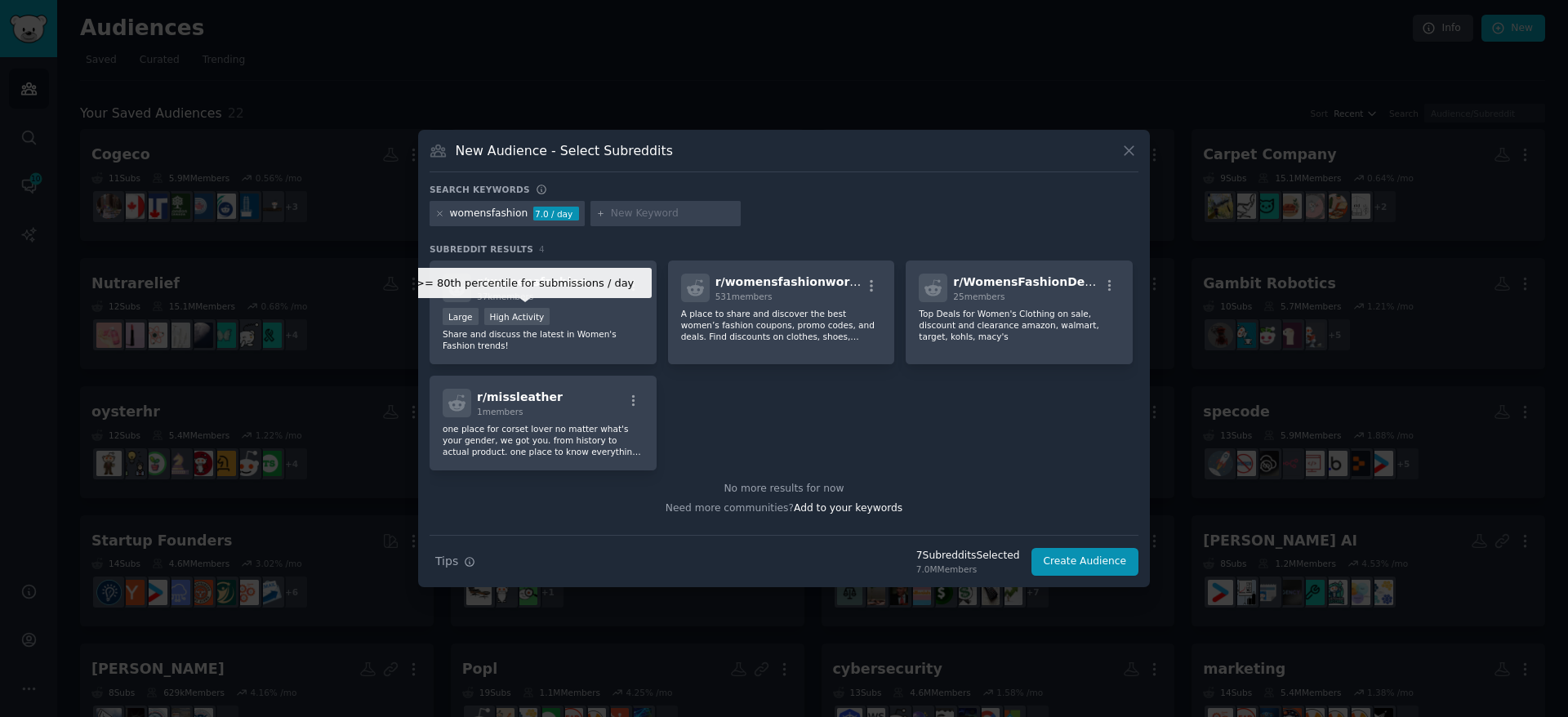
click at [531, 317] on div "High Activity" at bounding box center [517, 317] width 66 height 17
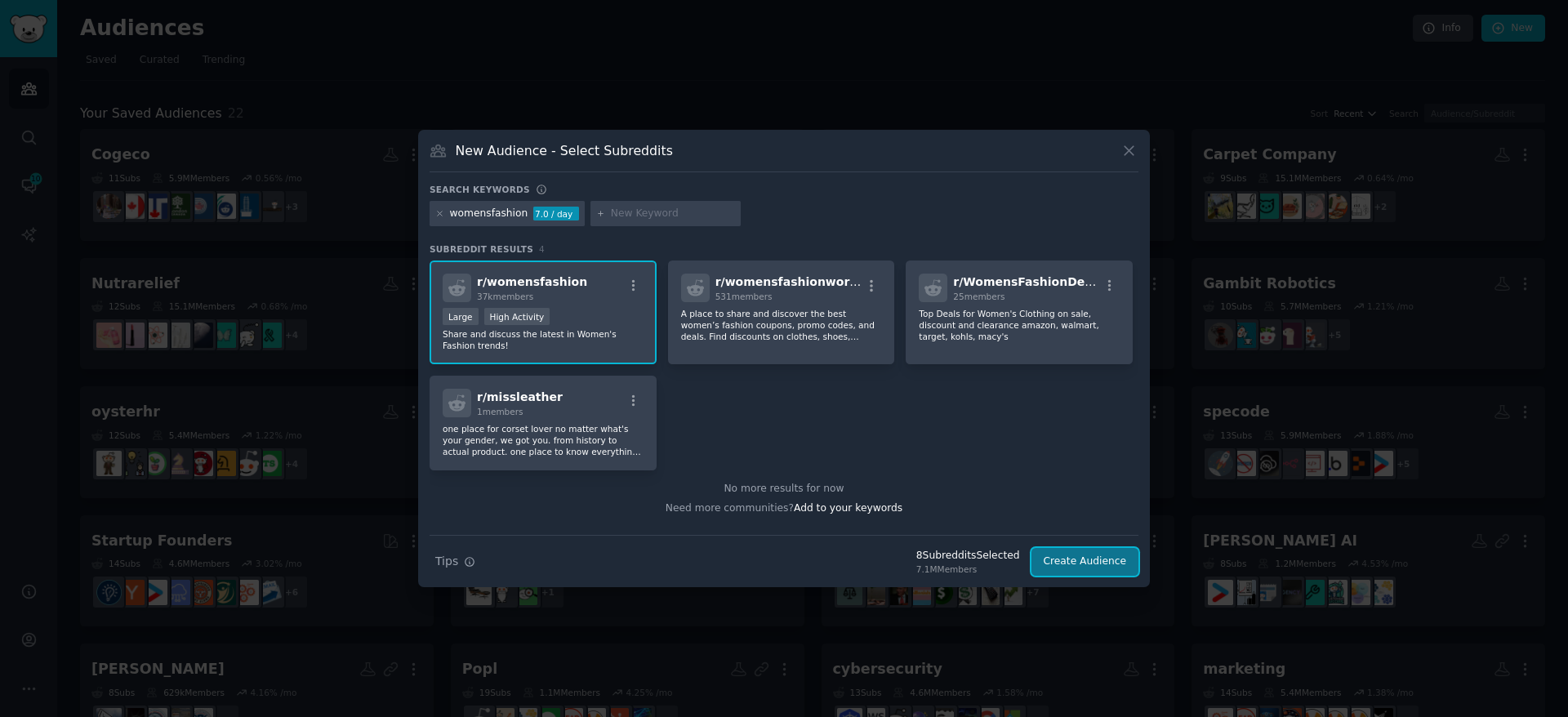
click at [1087, 564] on button "Create Audience" at bounding box center [1085, 562] width 107 height 28
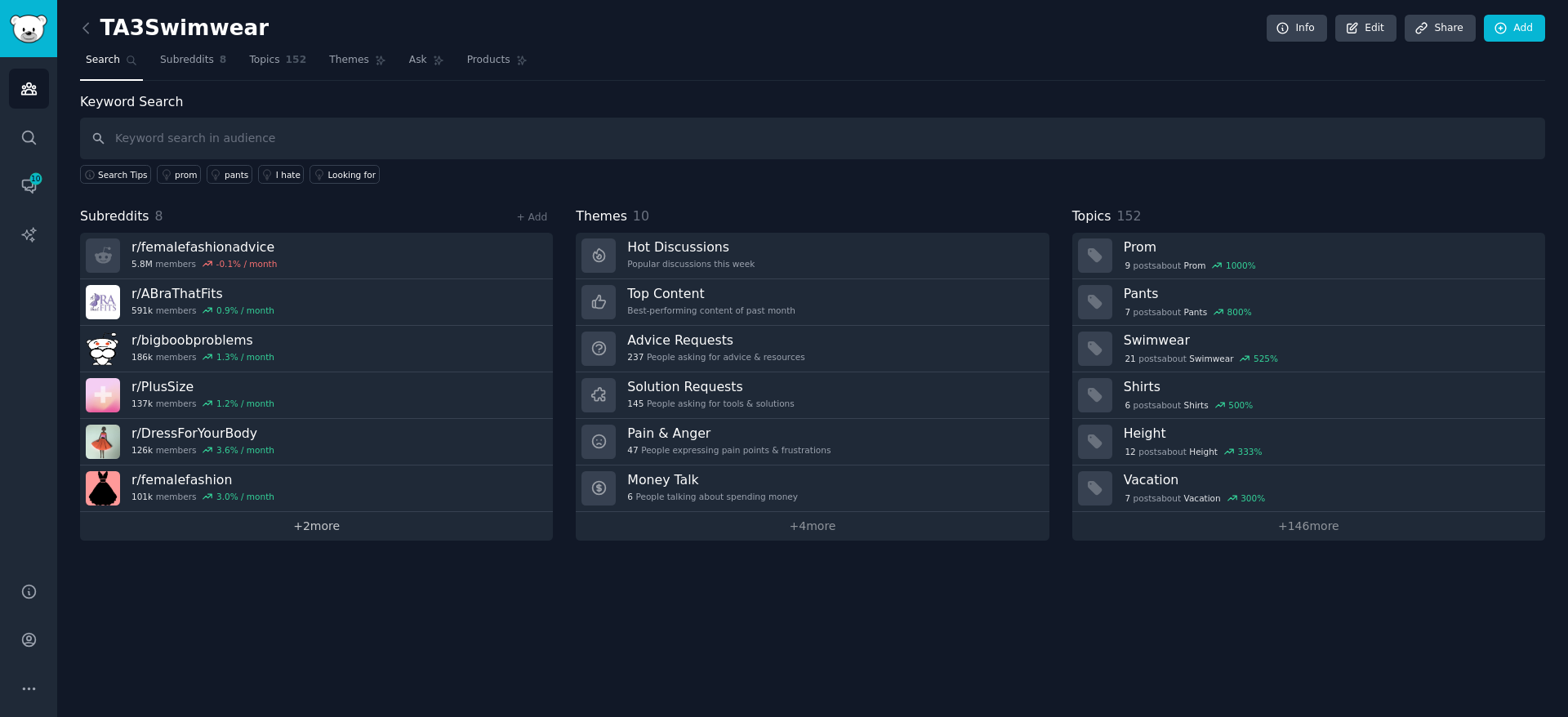
click at [347, 526] on link "+ 2 more" at bounding box center [316, 527] width 473 height 29
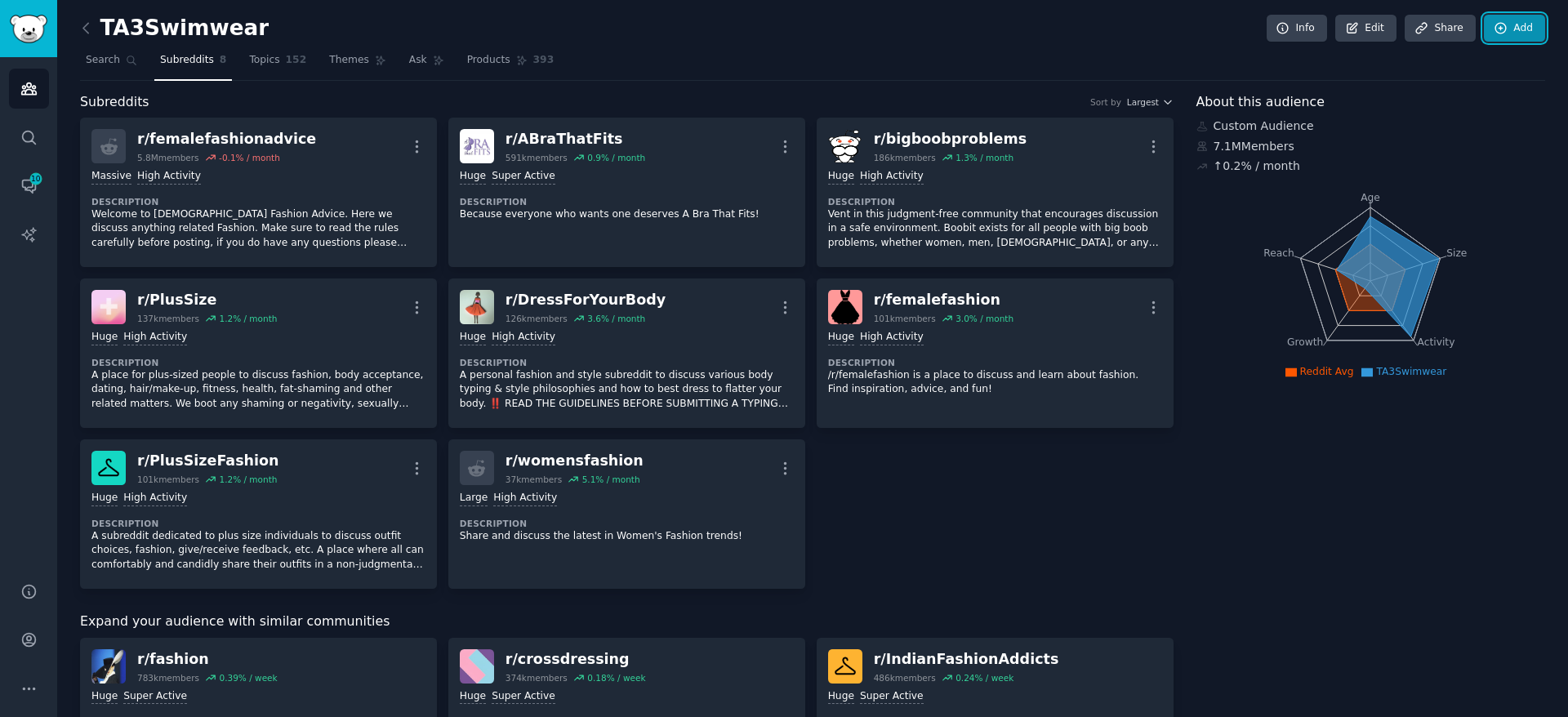
click at [1531, 28] on link "Add" at bounding box center [1515, 28] width 61 height 28
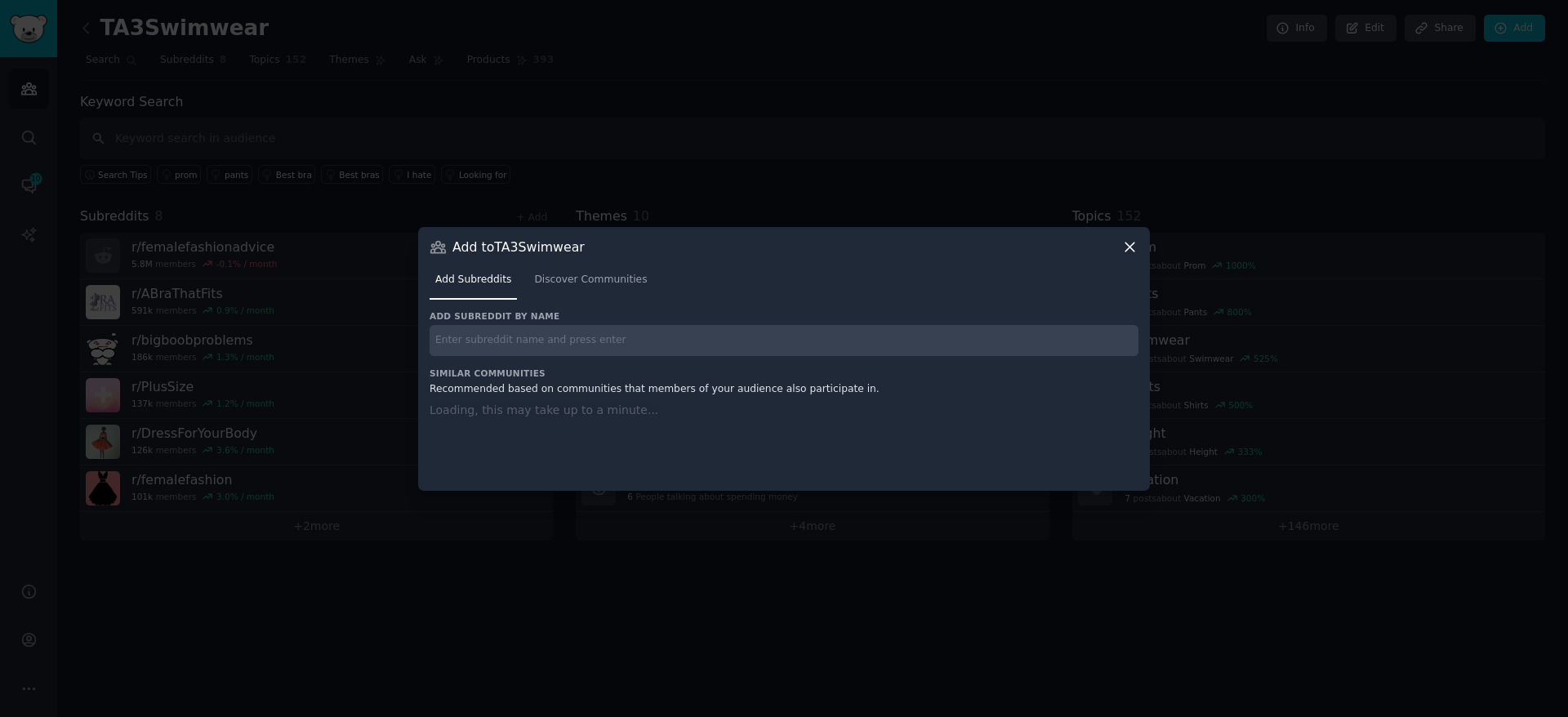
click at [759, 356] on div "Add subreddit by name Similar Communities Recommended based on communities that…" at bounding box center [784, 390] width 709 height 160
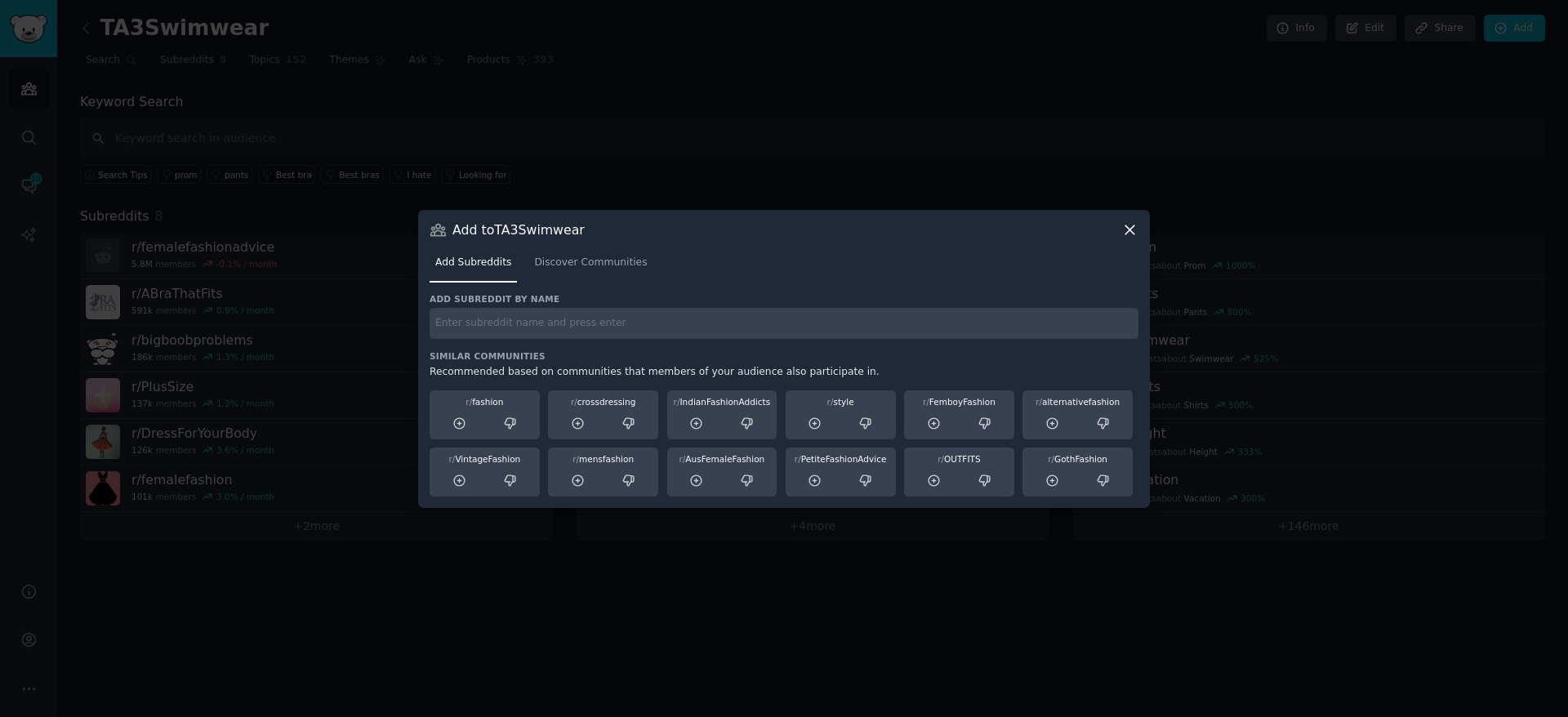
click at [746, 348] on div "Add subreddit by name Similar Communities Recommended based on communities that…" at bounding box center [784, 394] width 709 height 203
click at [734, 334] on input "text" at bounding box center [784, 324] width 709 height 32
paste input "PetiteFashionAdvice"
type input "PetiteFashionAdvice"
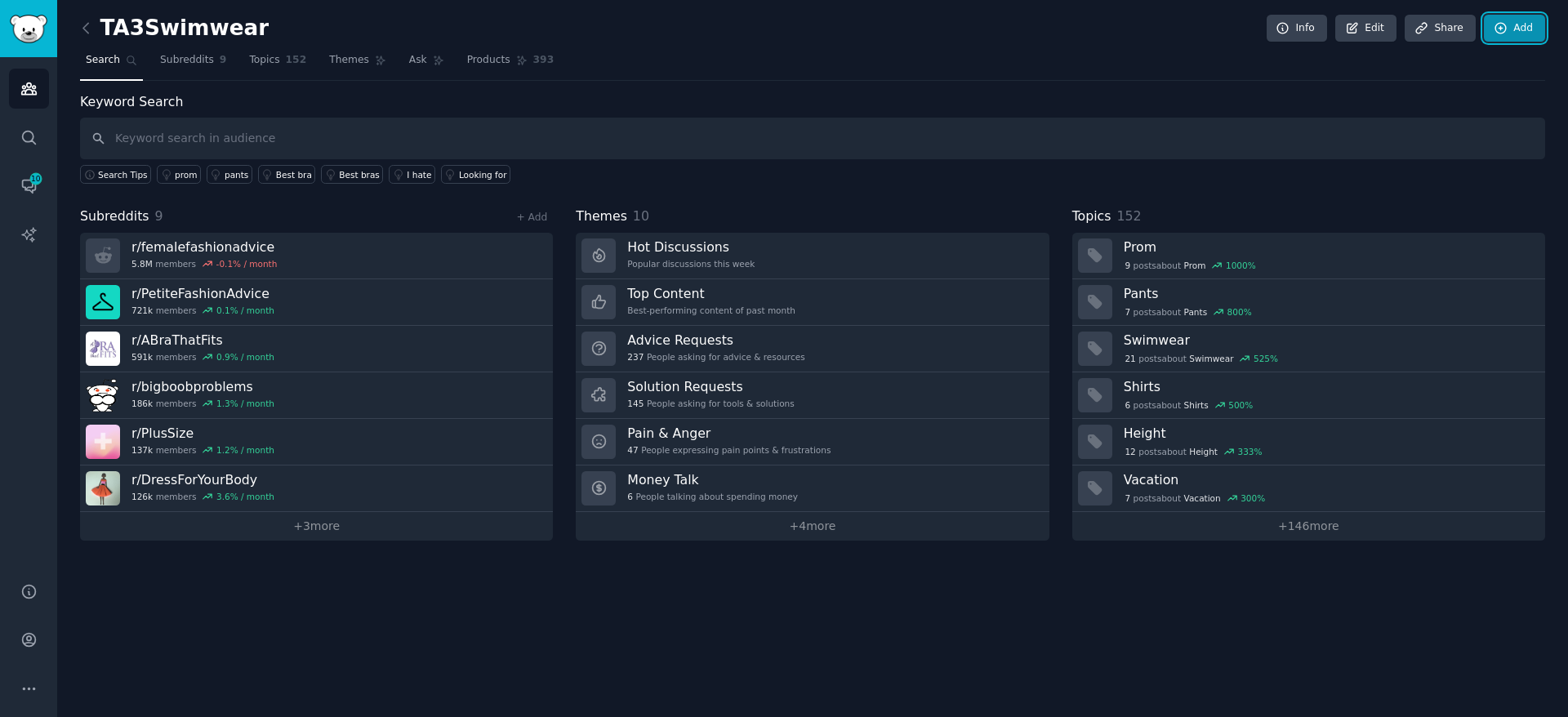
click at [1510, 35] on link "Add" at bounding box center [1515, 28] width 61 height 28
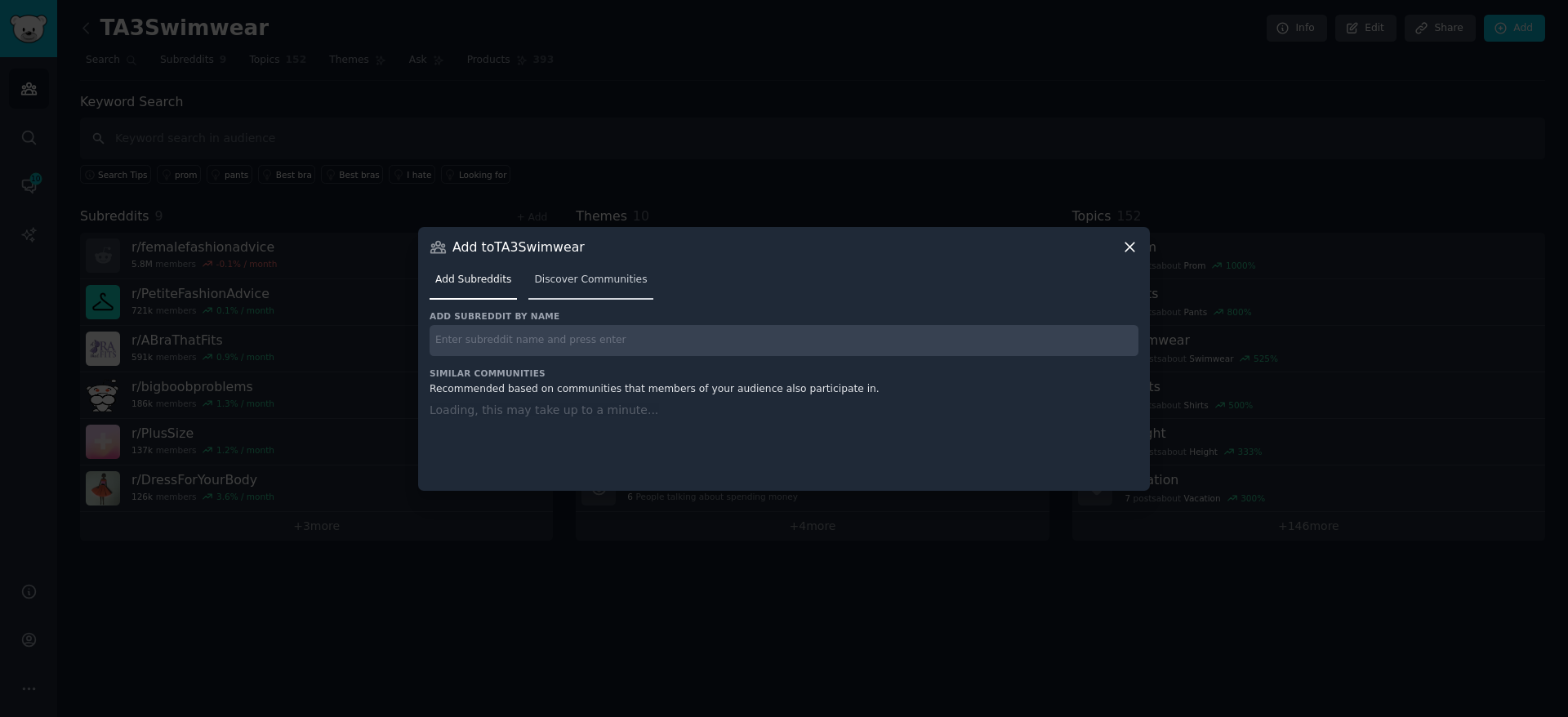
click at [565, 284] on div "Add Subreddits Discover Communities" at bounding box center [784, 284] width 709 height 56
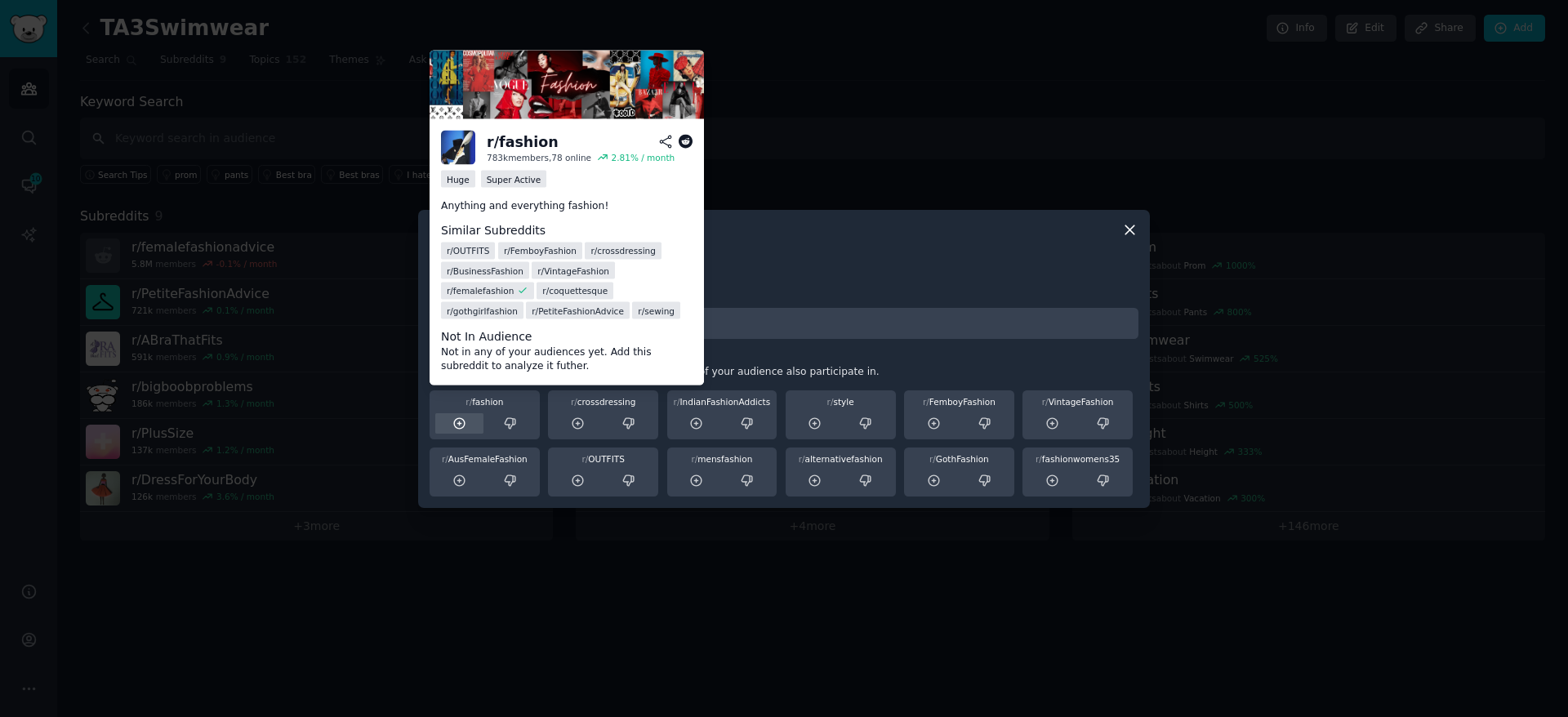
click at [463, 422] on icon at bounding box center [459, 423] width 14 height 14
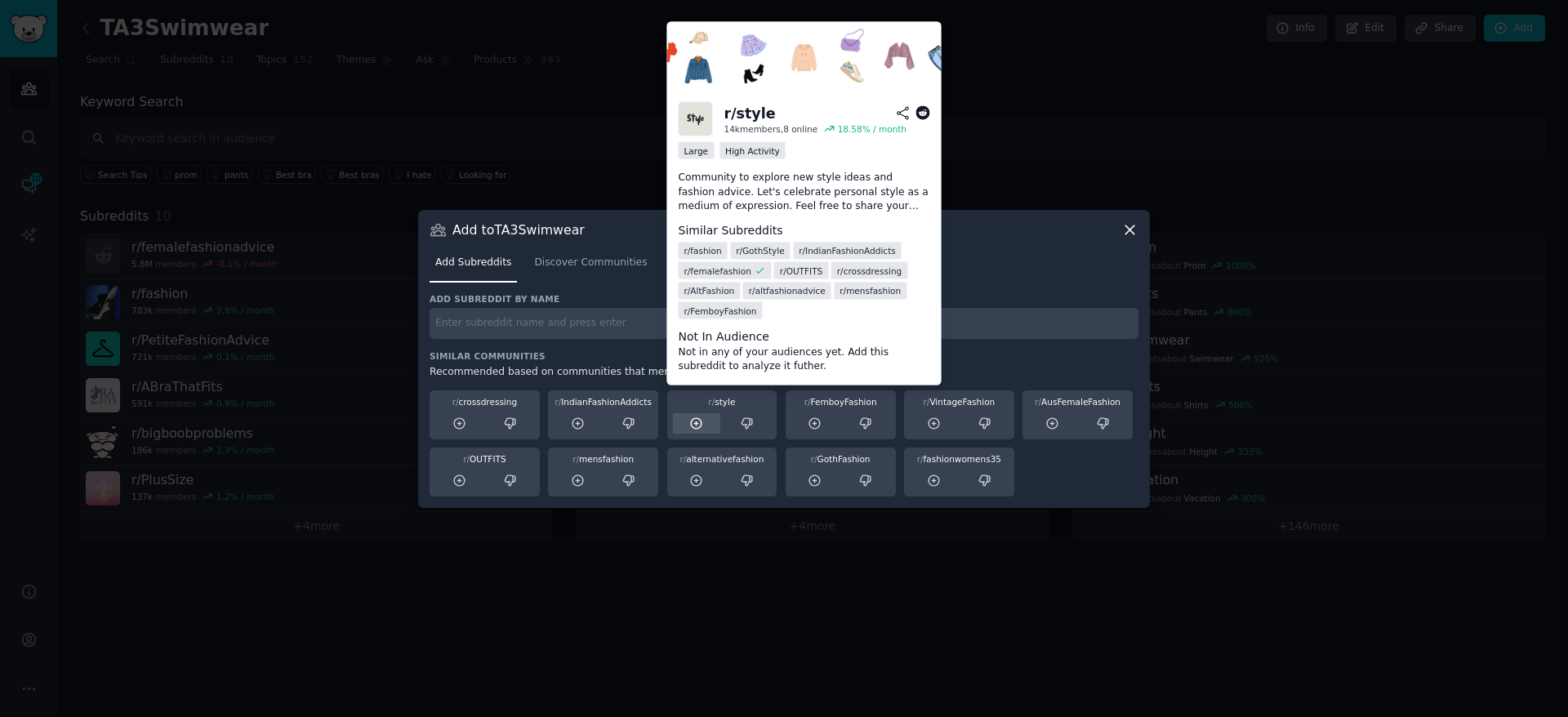
click at [705, 418] on div at bounding box center [696, 423] width 48 height 20
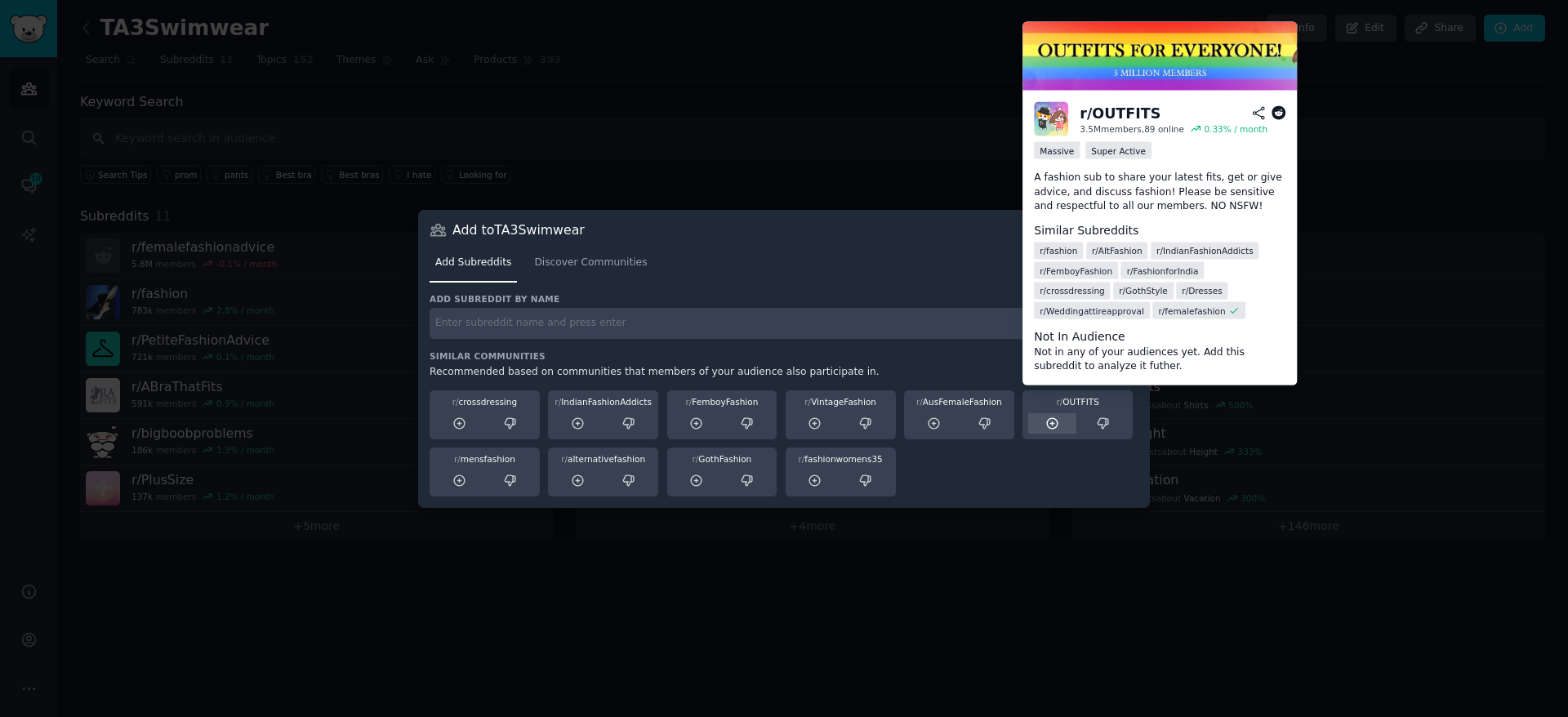
click at [1048, 429] on icon at bounding box center [1052, 423] width 14 height 14
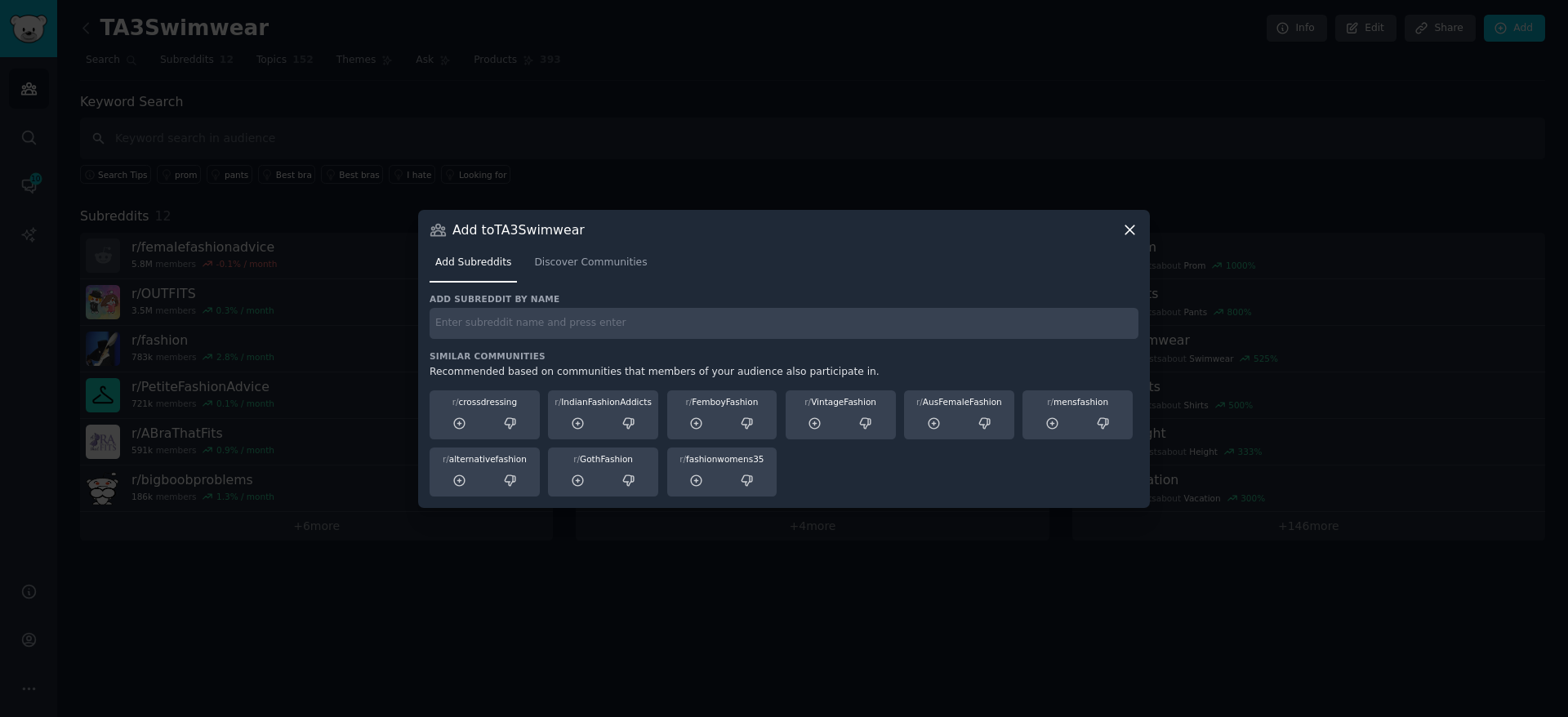
click at [1106, 74] on div at bounding box center [784, 358] width 1568 height 717
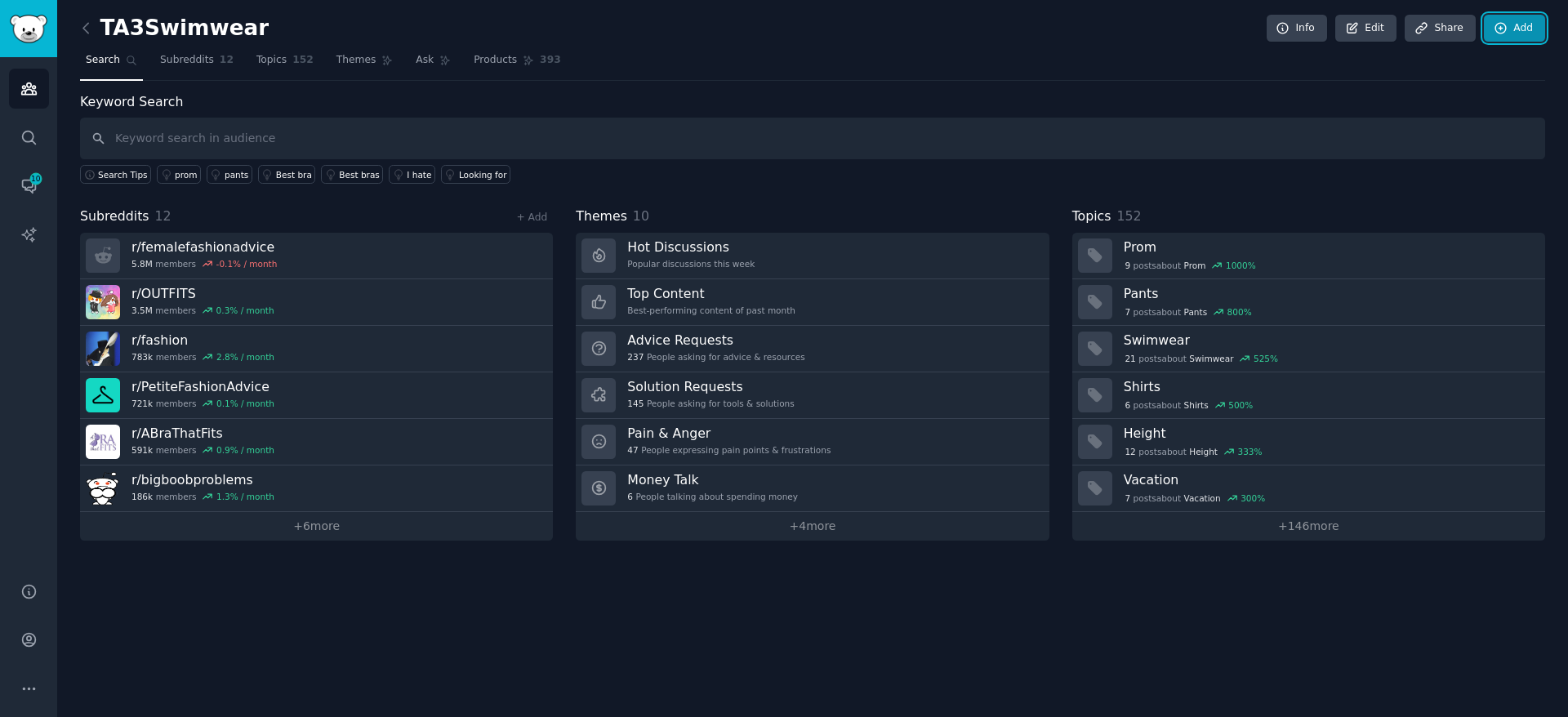
click at [1538, 39] on link "Add" at bounding box center [1515, 28] width 61 height 28
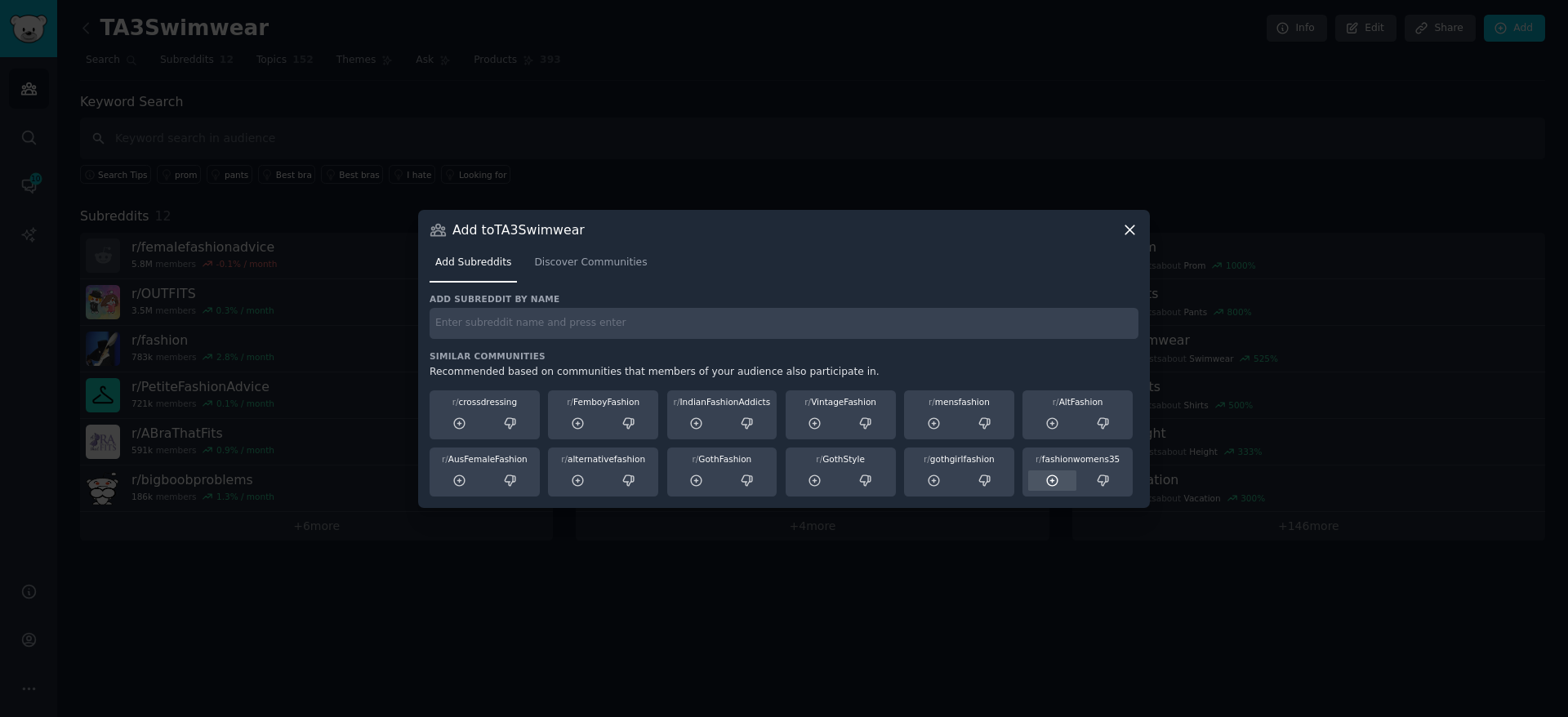
click at [1055, 487] on icon at bounding box center [1052, 481] width 14 height 14
click at [865, 135] on div at bounding box center [784, 358] width 1568 height 717
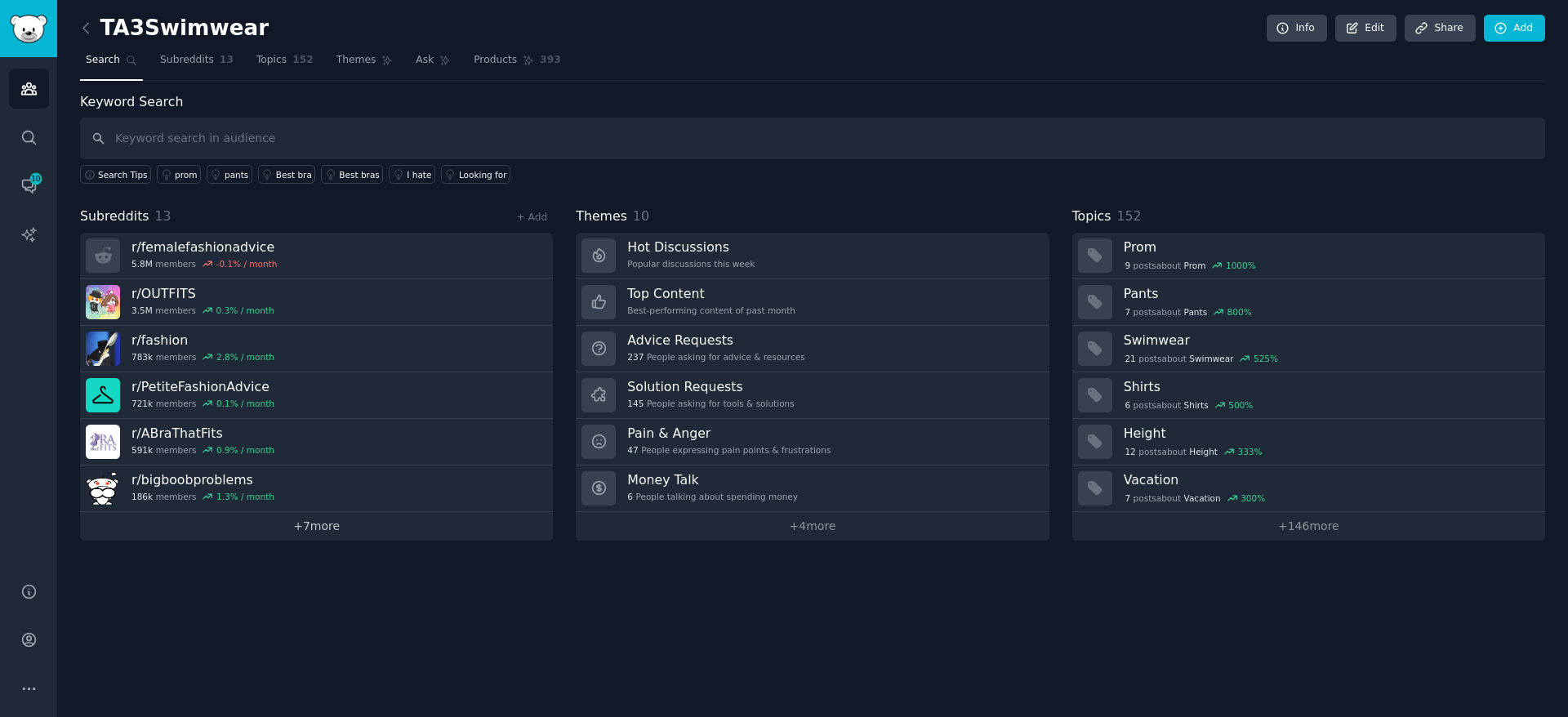
click at [335, 522] on link "+ 7 more" at bounding box center [316, 527] width 473 height 29
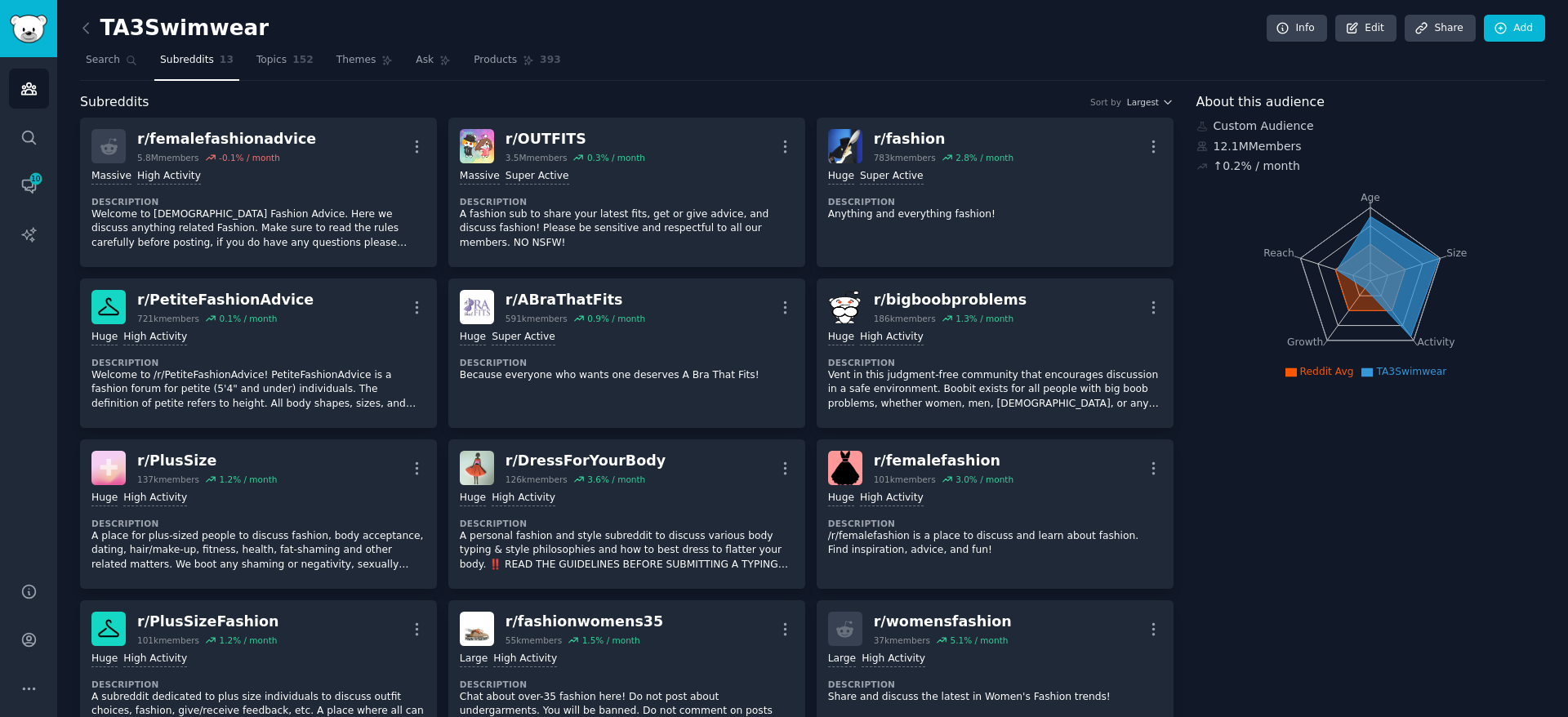
click at [177, 18] on h2 "TA3Swimwear" at bounding box center [174, 28] width 189 height 26
click at [179, 19] on h2 "TA3Swimwear" at bounding box center [174, 28] width 189 height 26
click at [1364, 33] on link "Edit" at bounding box center [1366, 28] width 61 height 28
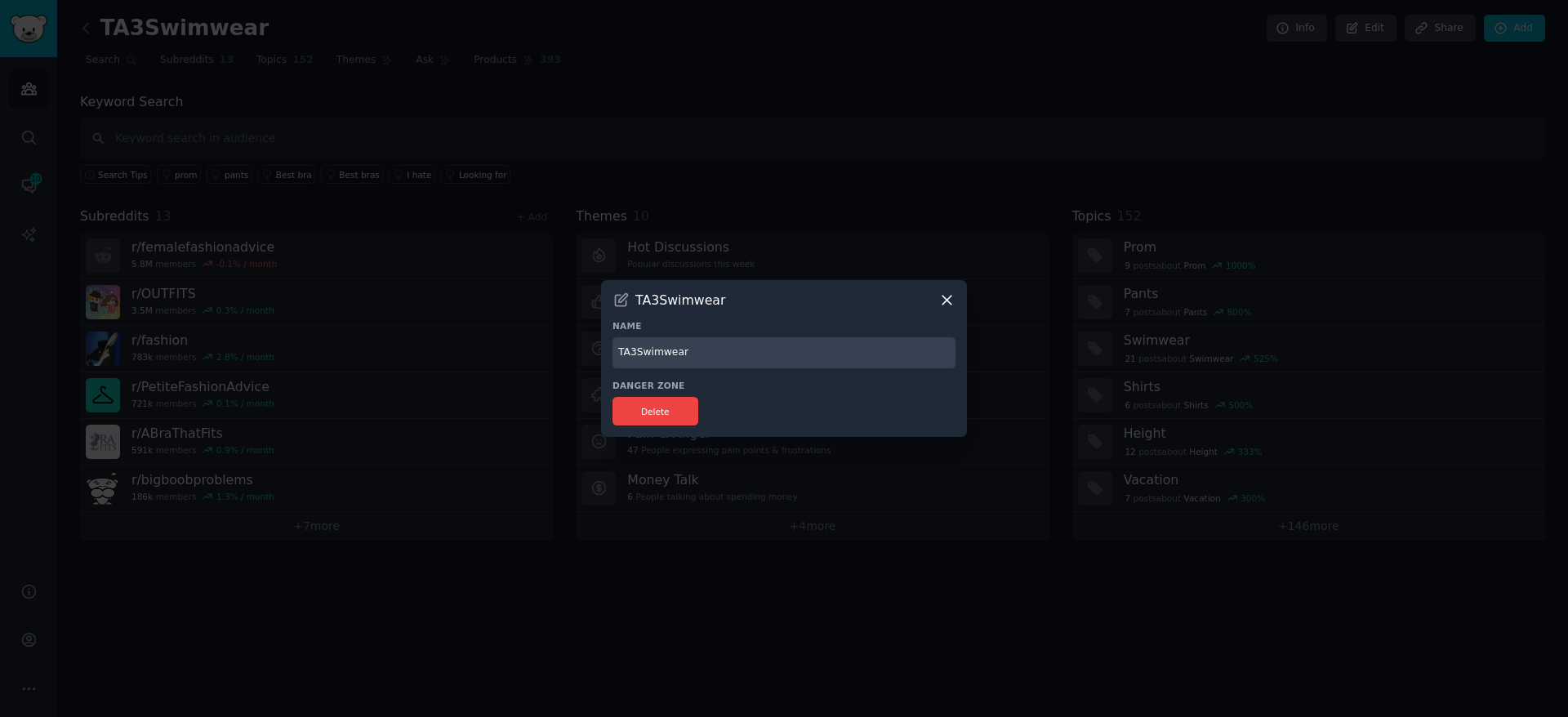
click at [729, 351] on input "TA3Swimwear" at bounding box center [784, 354] width 343 height 32
type input "TA3"
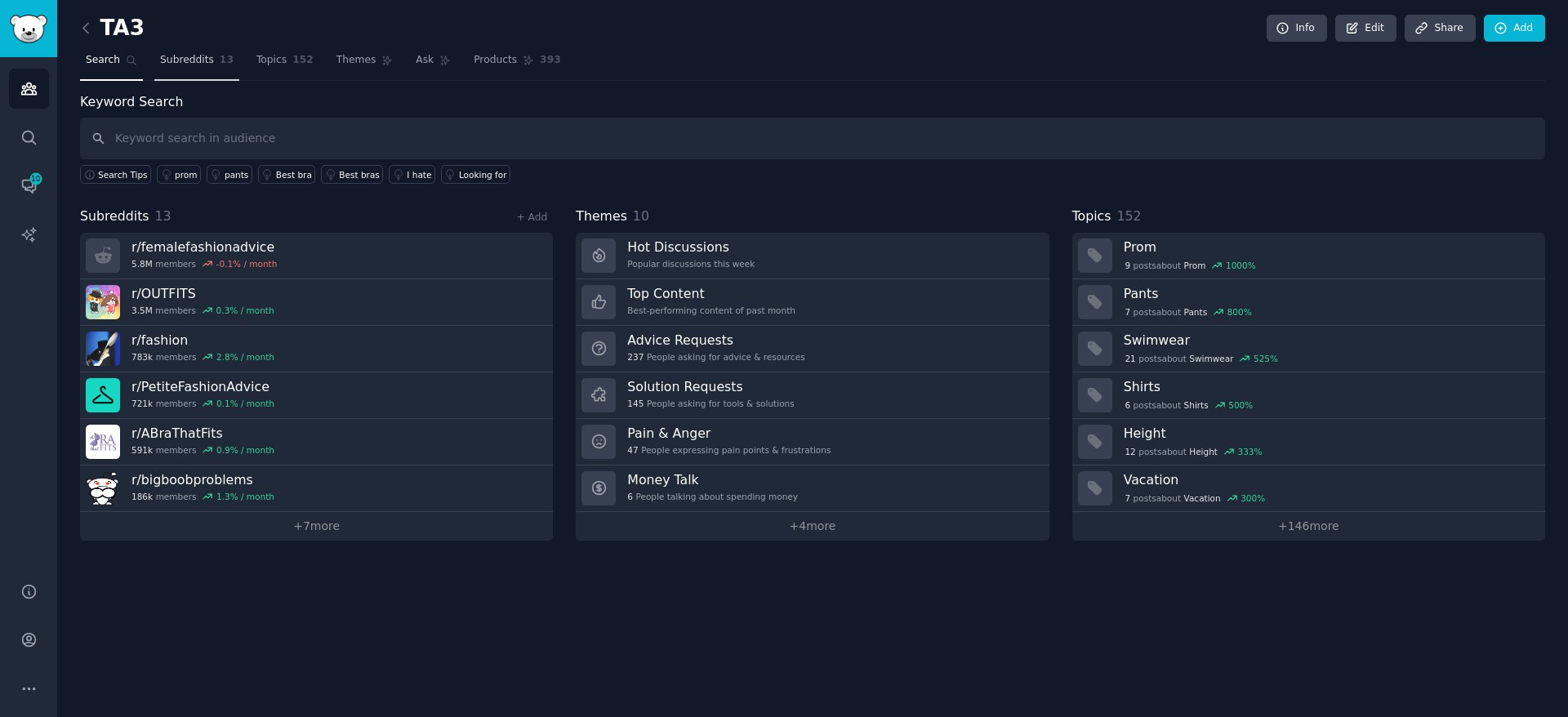
click at [202, 63] on span "Subreddits" at bounding box center [187, 60] width 54 height 14
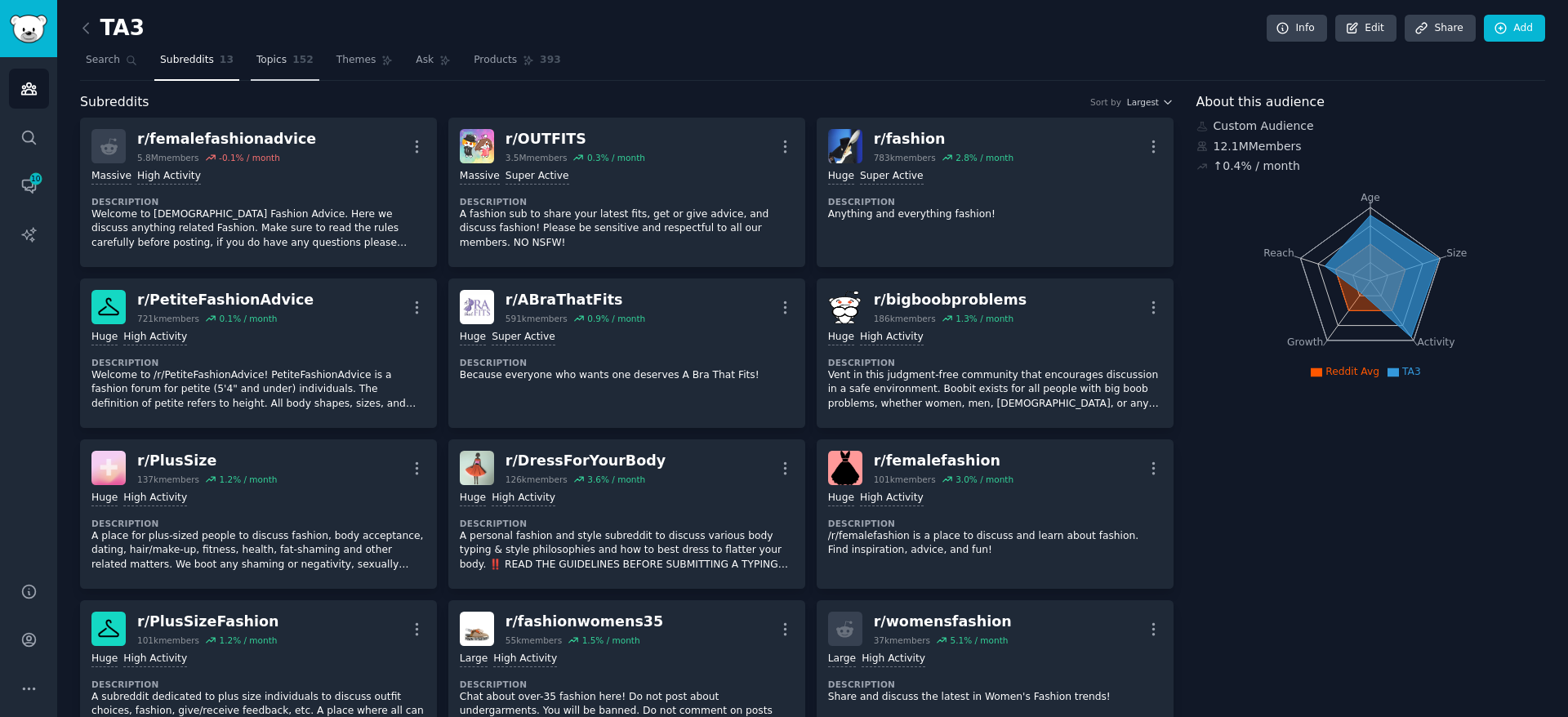
click at [293, 58] on span "152" at bounding box center [303, 60] width 21 height 14
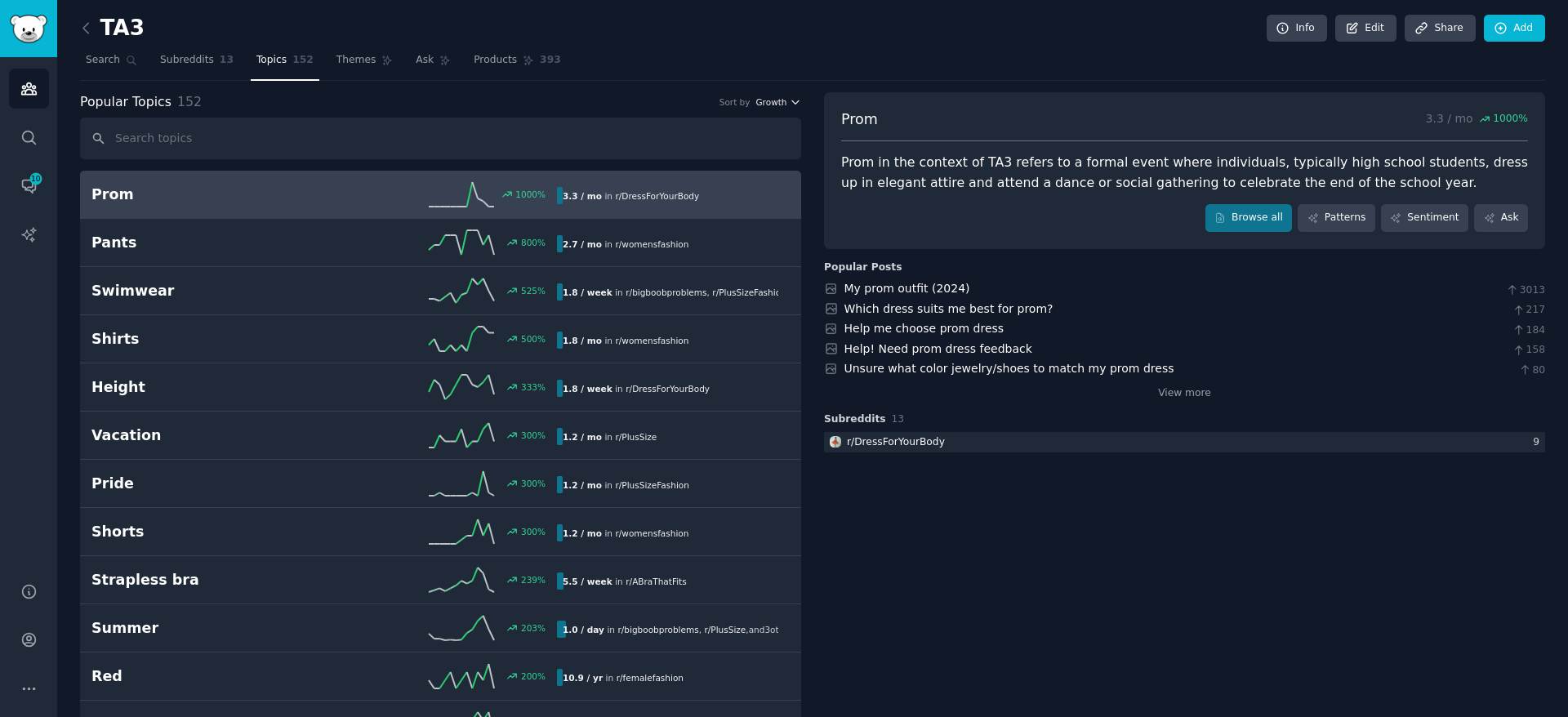
click at [765, 105] on span "Growth" at bounding box center [771, 102] width 31 height 12
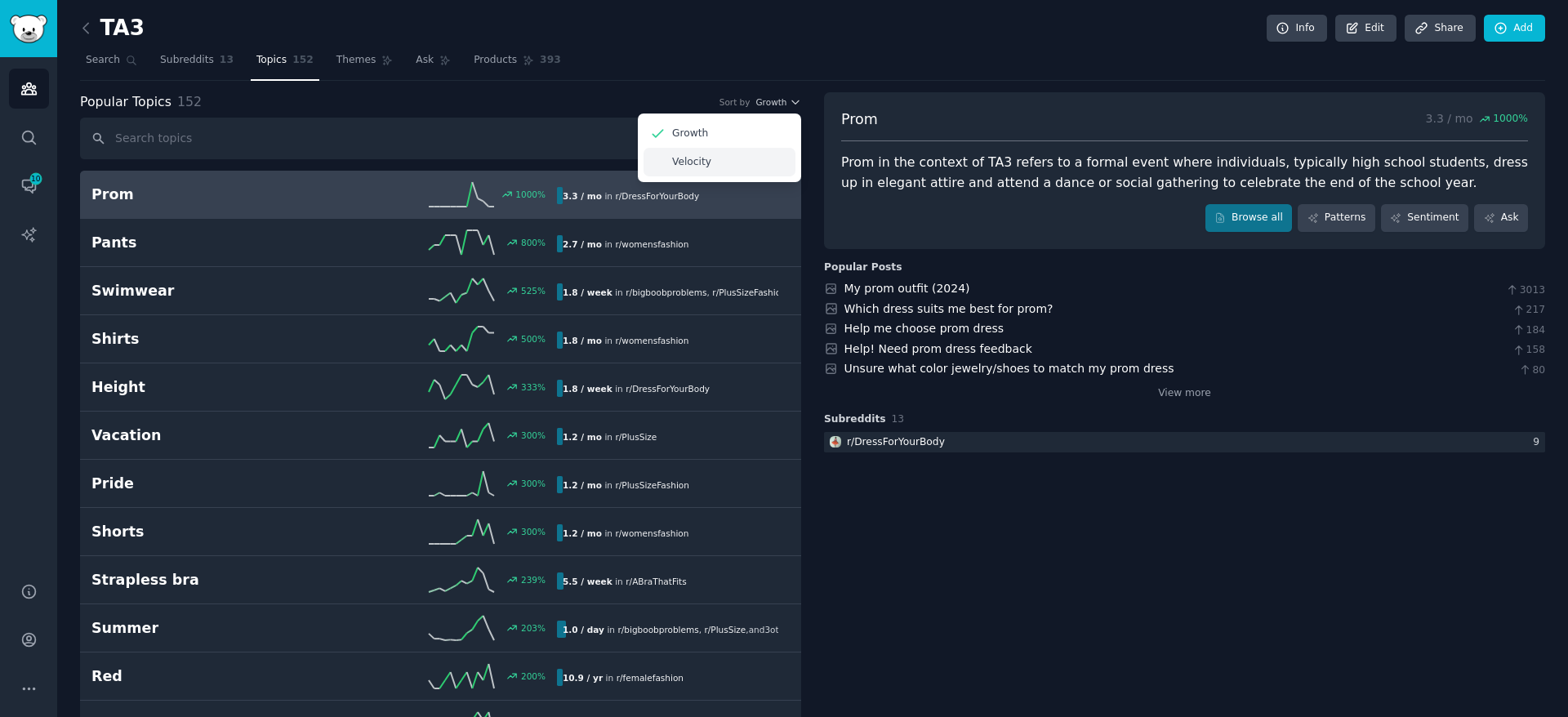
click at [735, 170] on div "Velocity" at bounding box center [720, 163] width 152 height 29
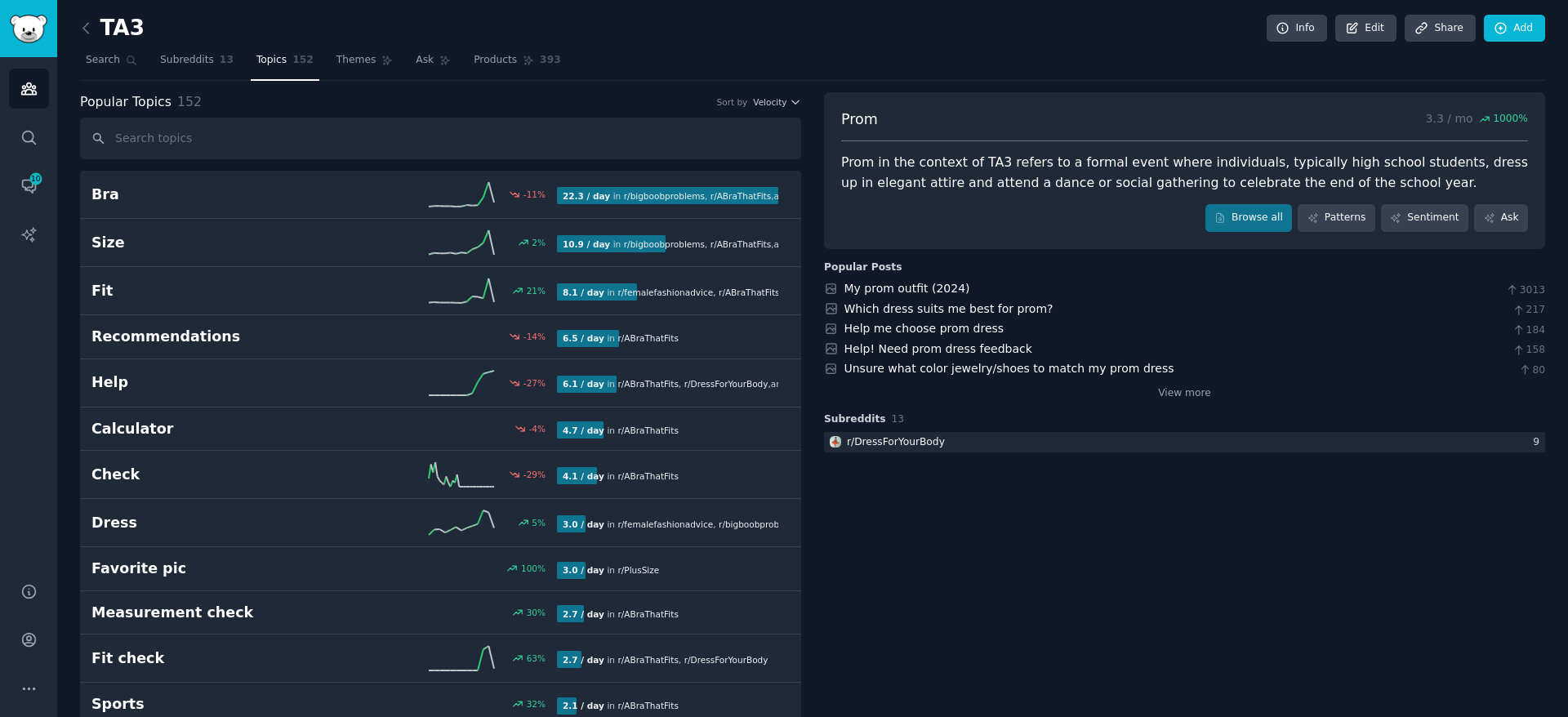
click at [960, 177] on div "Prom in the context of TA3 refers to a formal event where individuals, typicall…" at bounding box center [1185, 172] width 687 height 40
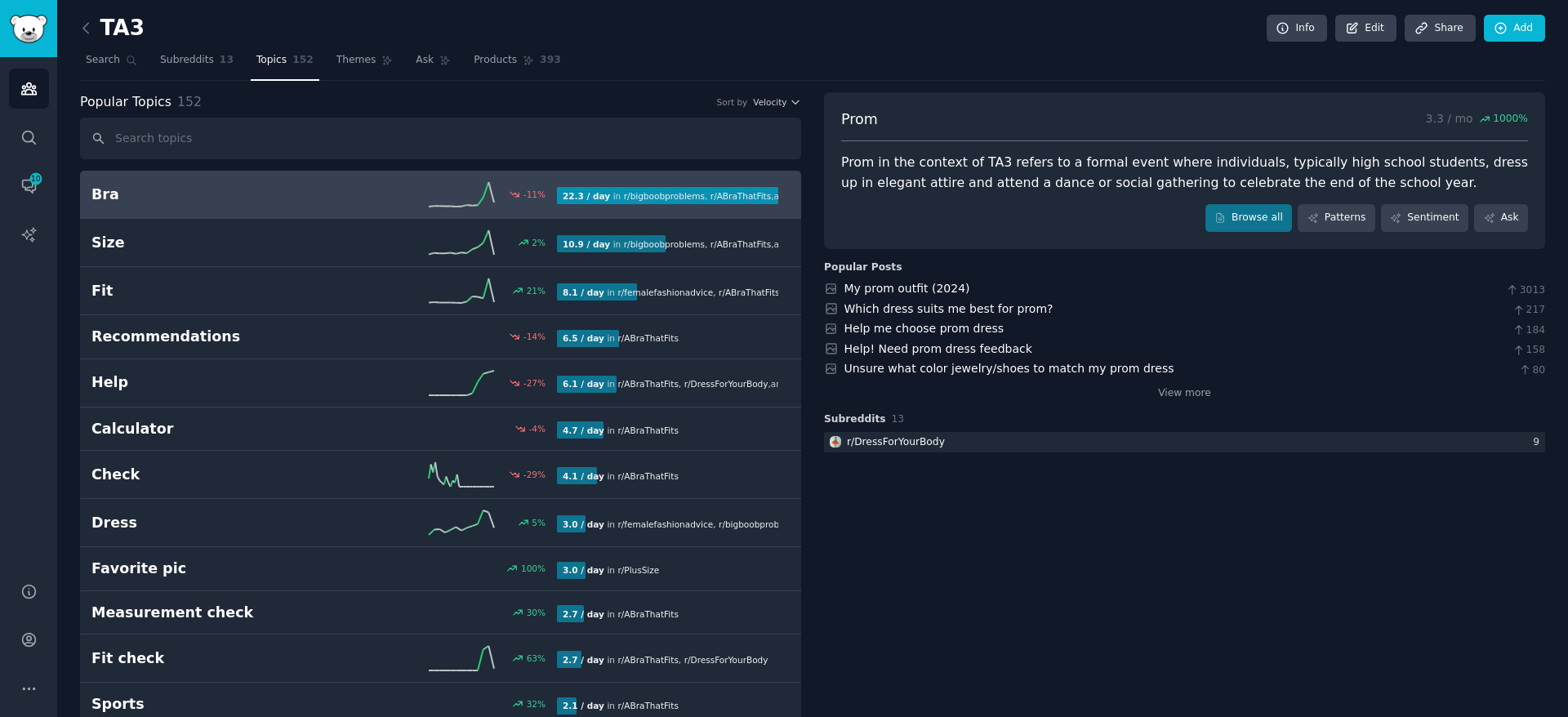
click at [245, 202] on h2 "Bra" at bounding box center [207, 195] width 233 height 20
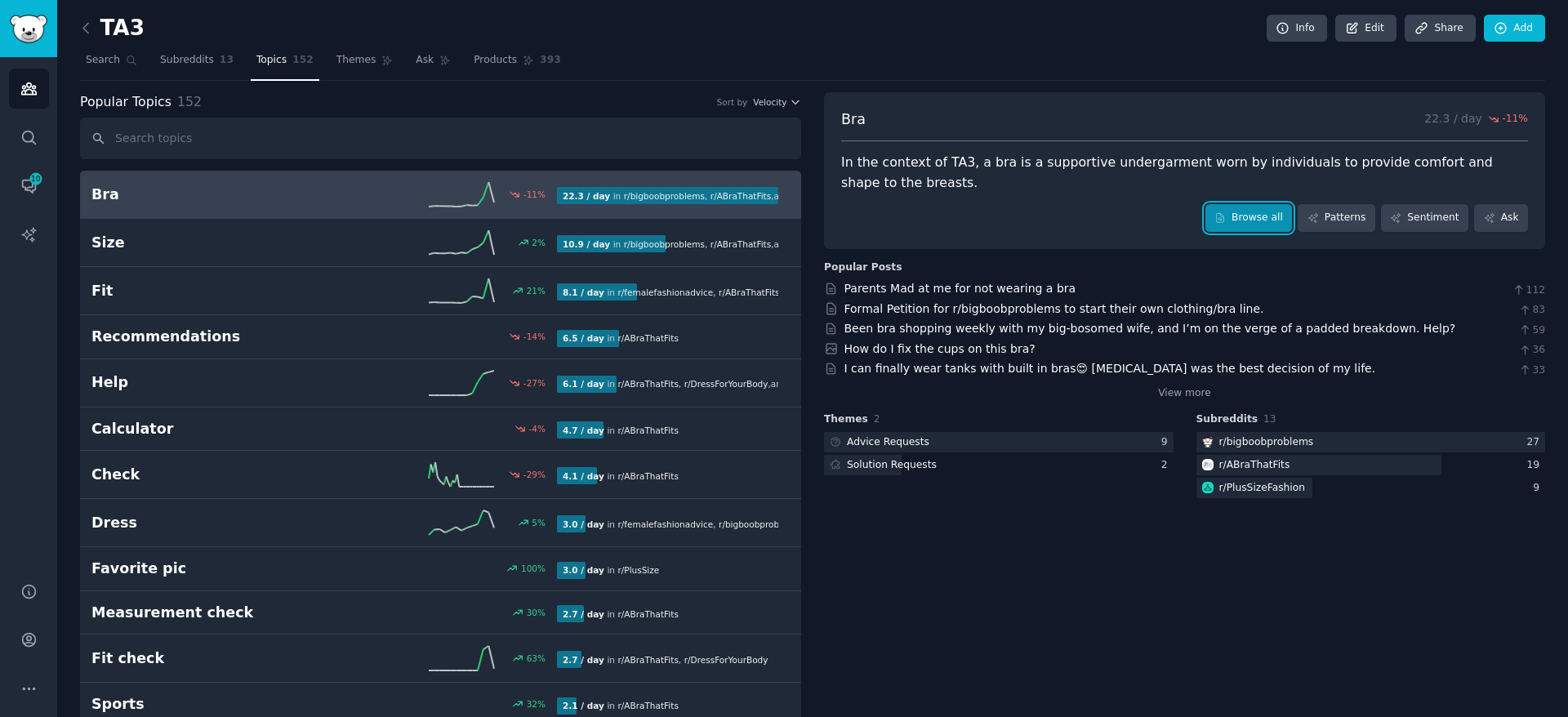
click at [1243, 218] on link "Browse all" at bounding box center [1249, 218] width 87 height 28
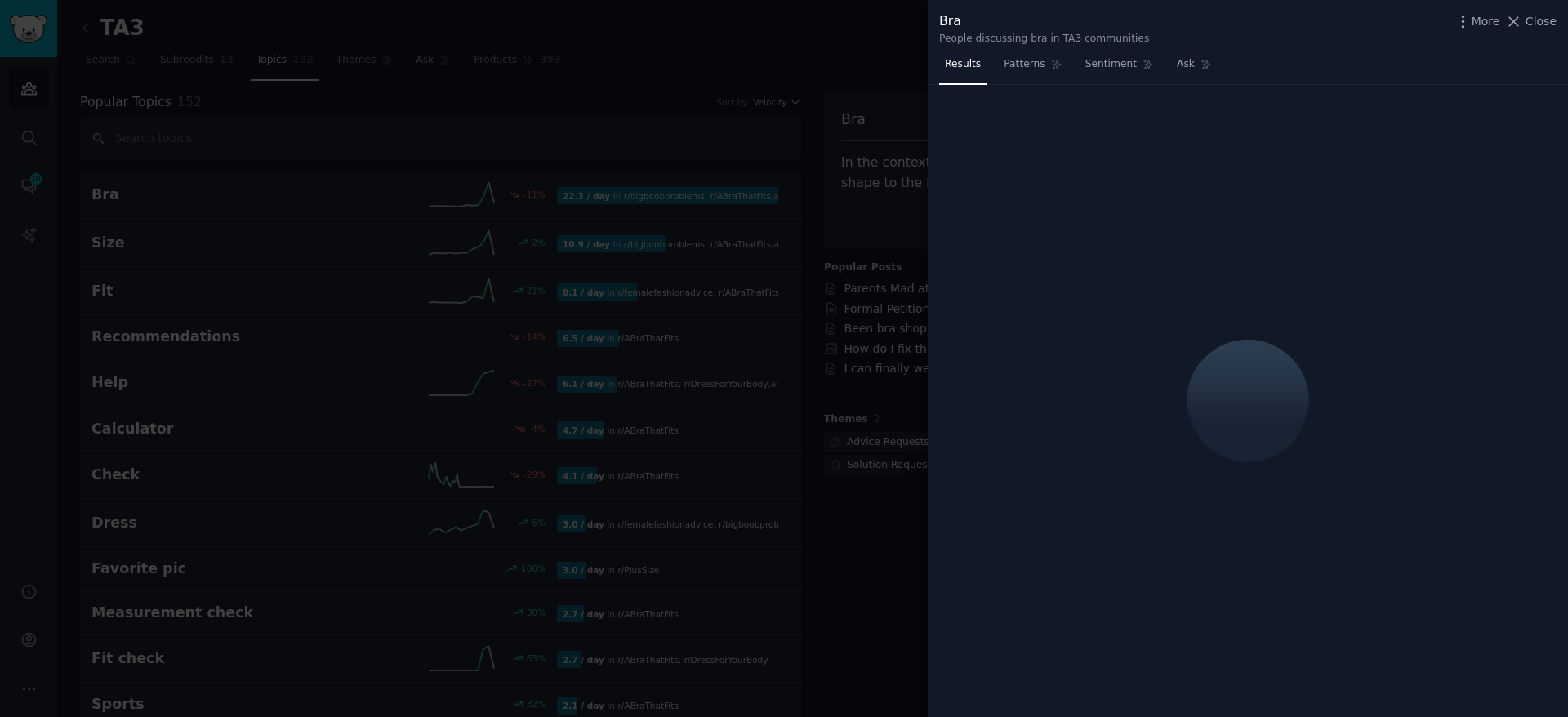
click at [785, 195] on div at bounding box center [784, 358] width 1568 height 717
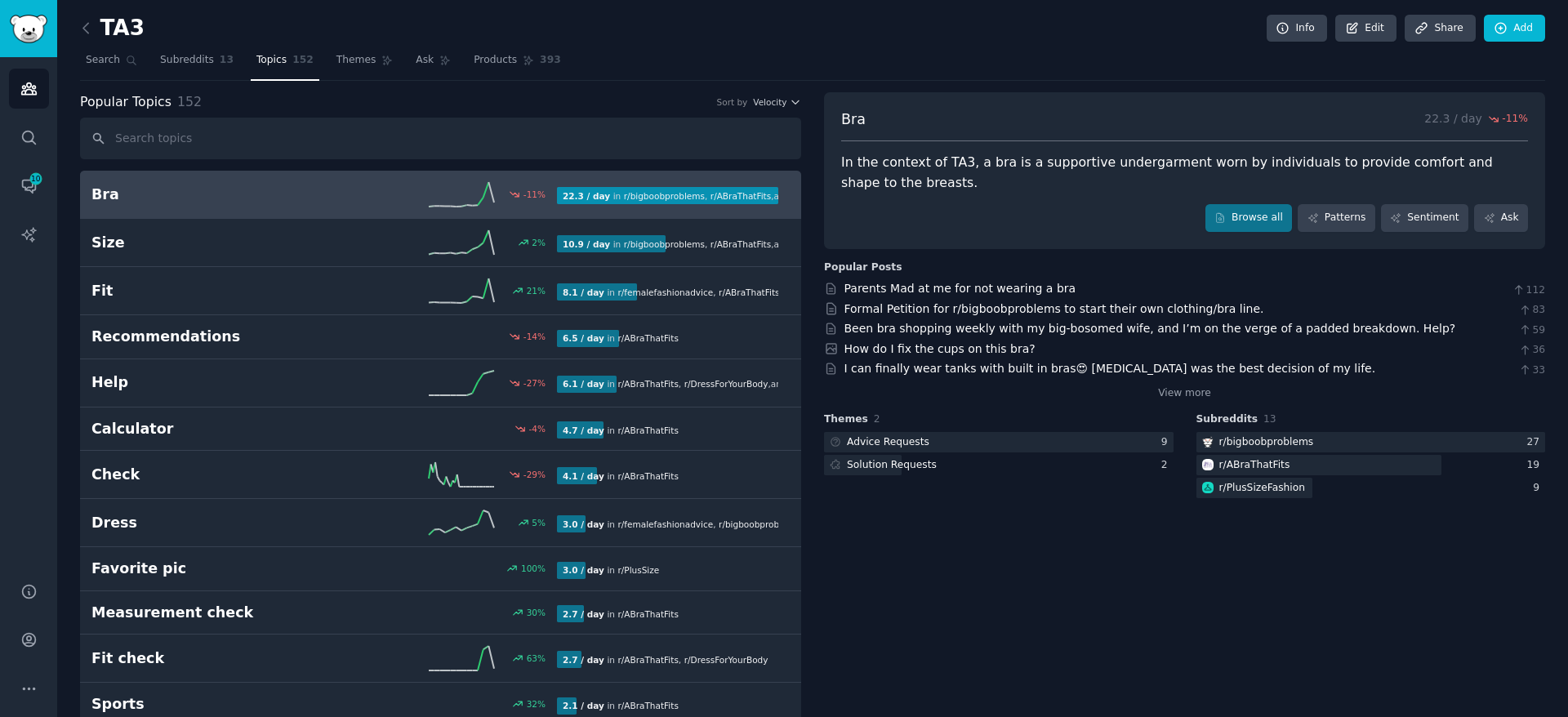
click at [233, 177] on link "Bra -11 % 22.3 / day in r/ bigboobproblems , r/ ABraThatFits , and 1 other -11%…" at bounding box center [441, 195] width 721 height 48
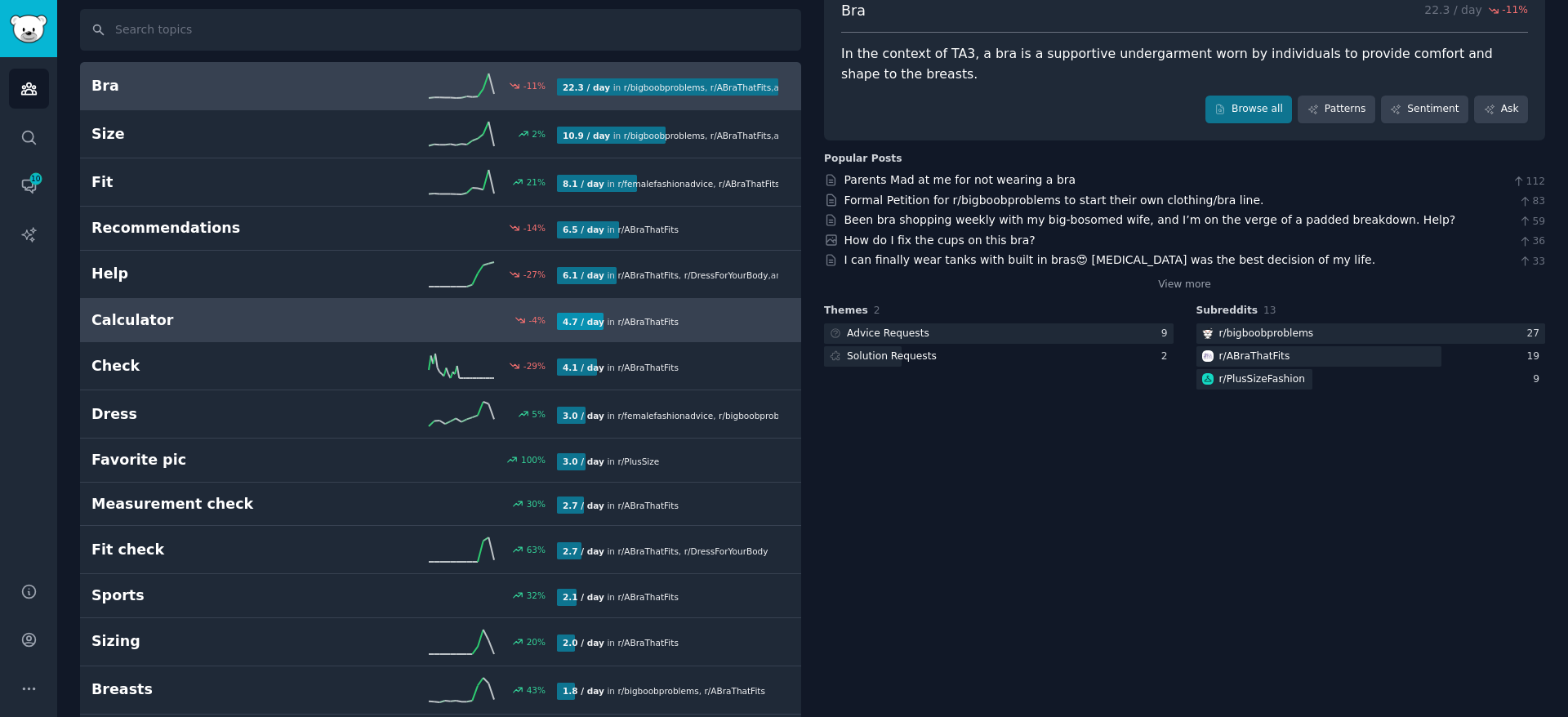
scroll to position [130, 0]
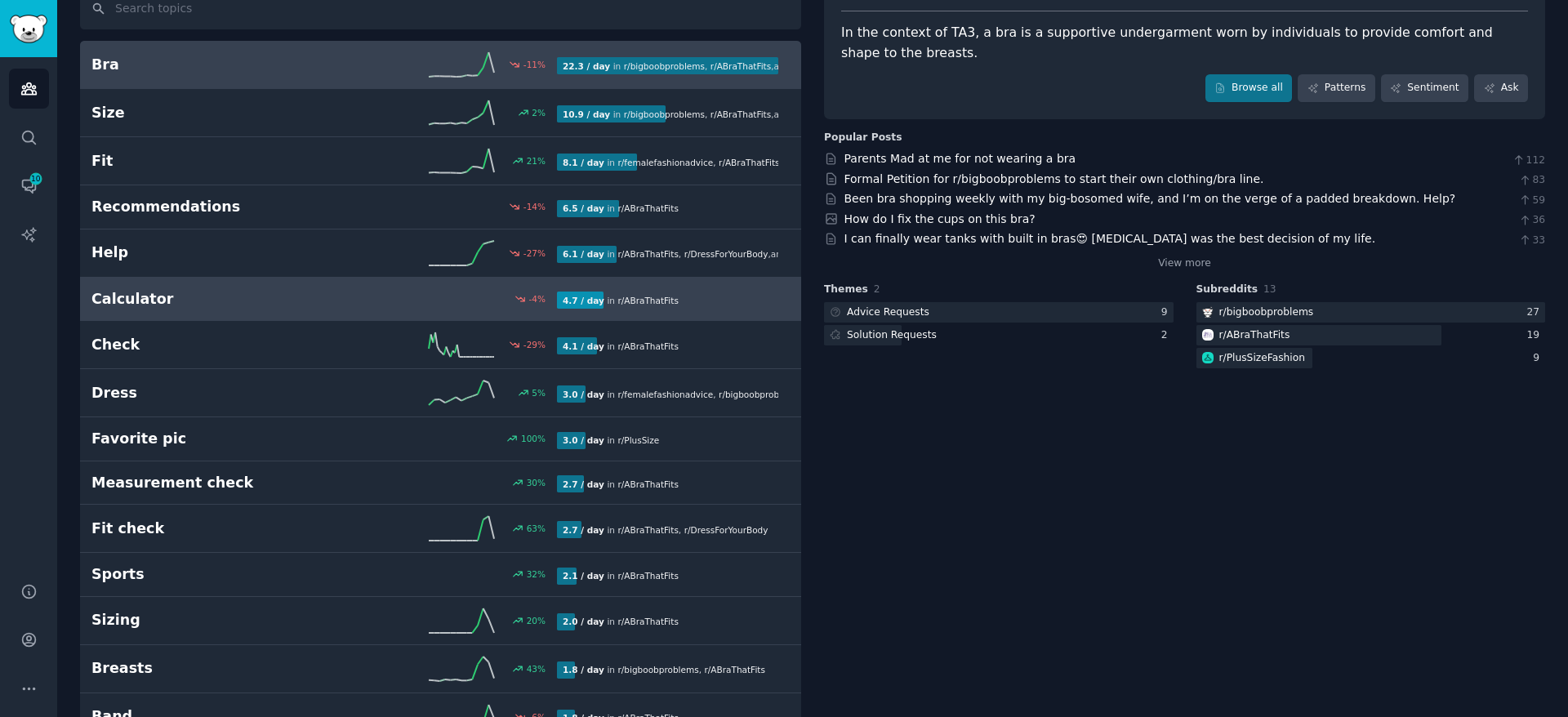
click at [356, 291] on div "Calculator -4 % 4.7 / day in r/ ABraThatFits" at bounding box center [440, 300] width 698 height 20
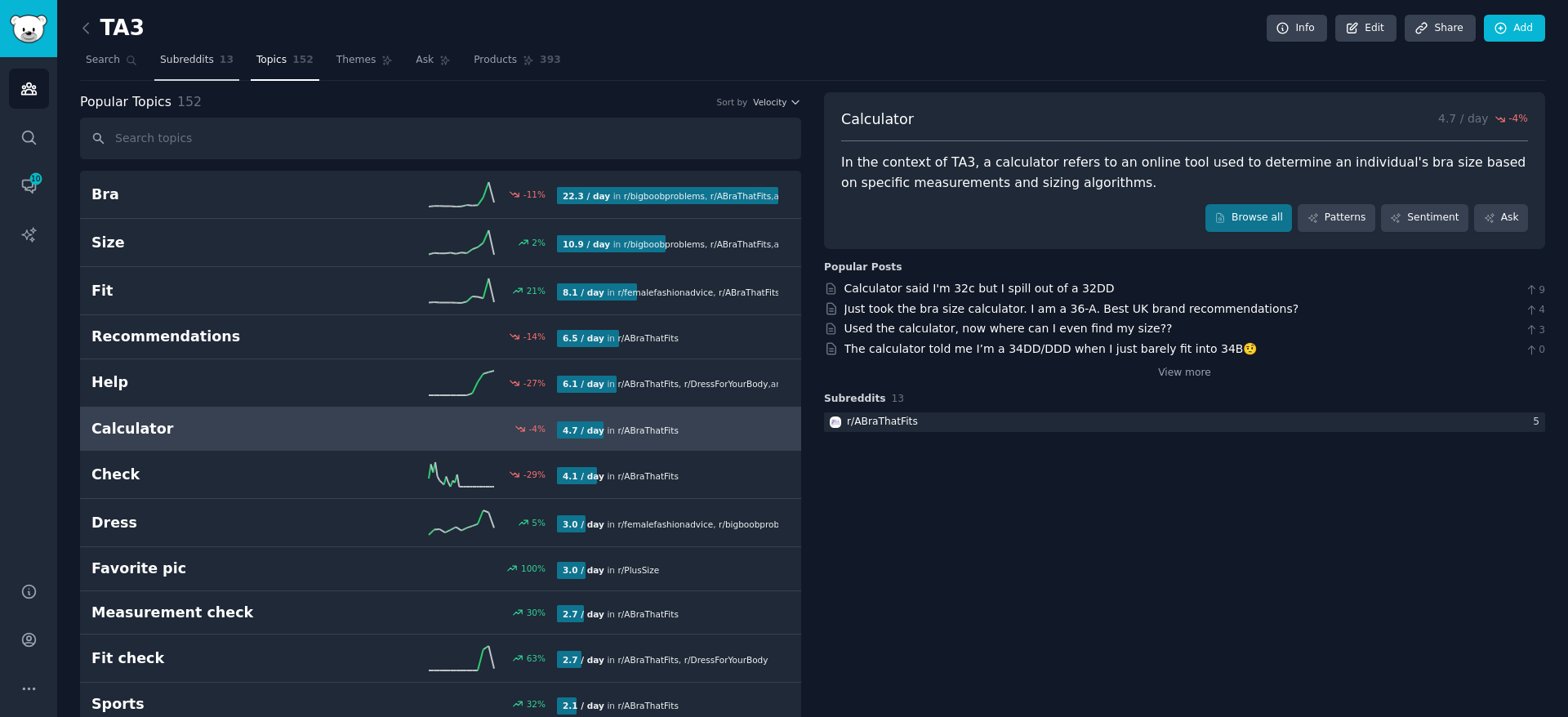
click at [190, 63] on span "Subreddits" at bounding box center [187, 60] width 54 height 14
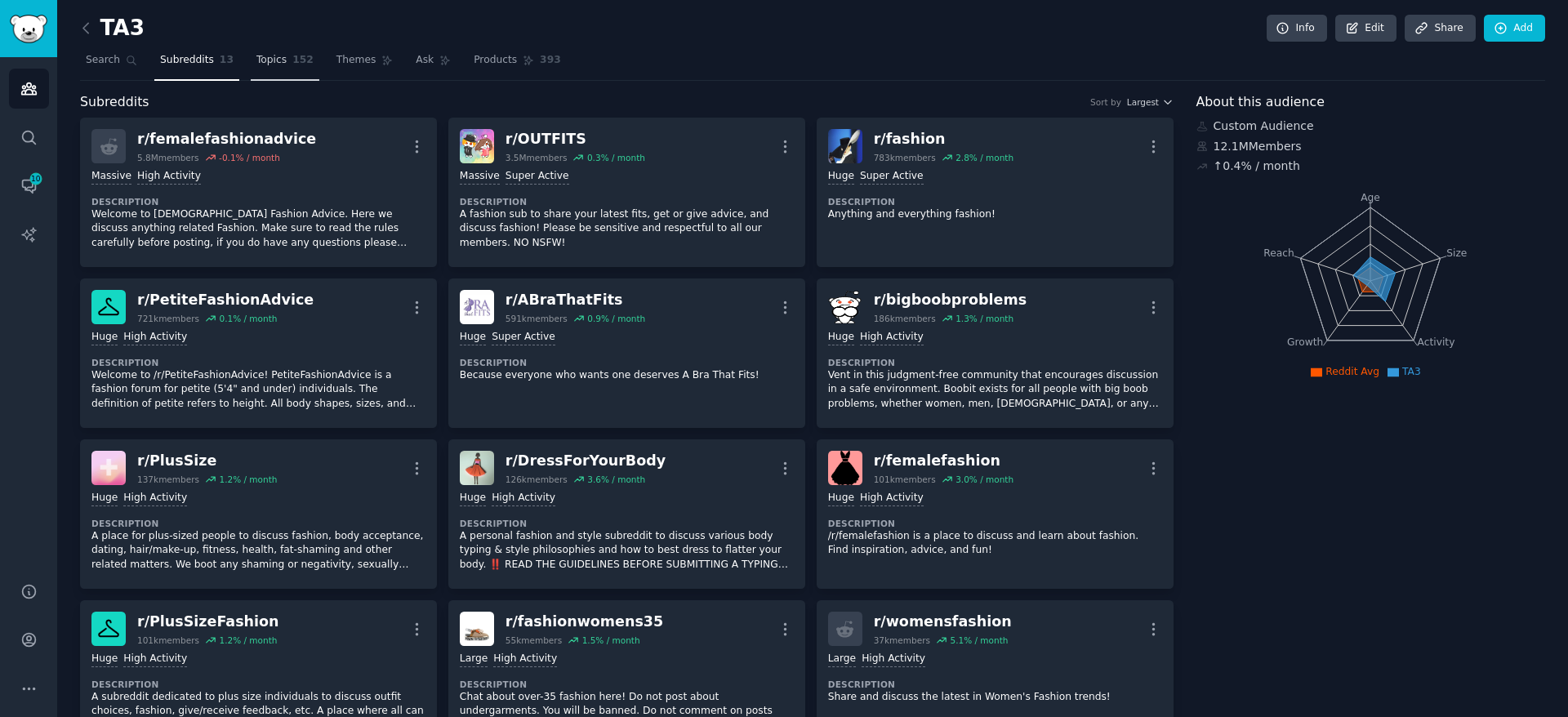
click at [259, 66] on span "Topics" at bounding box center [272, 60] width 30 height 14
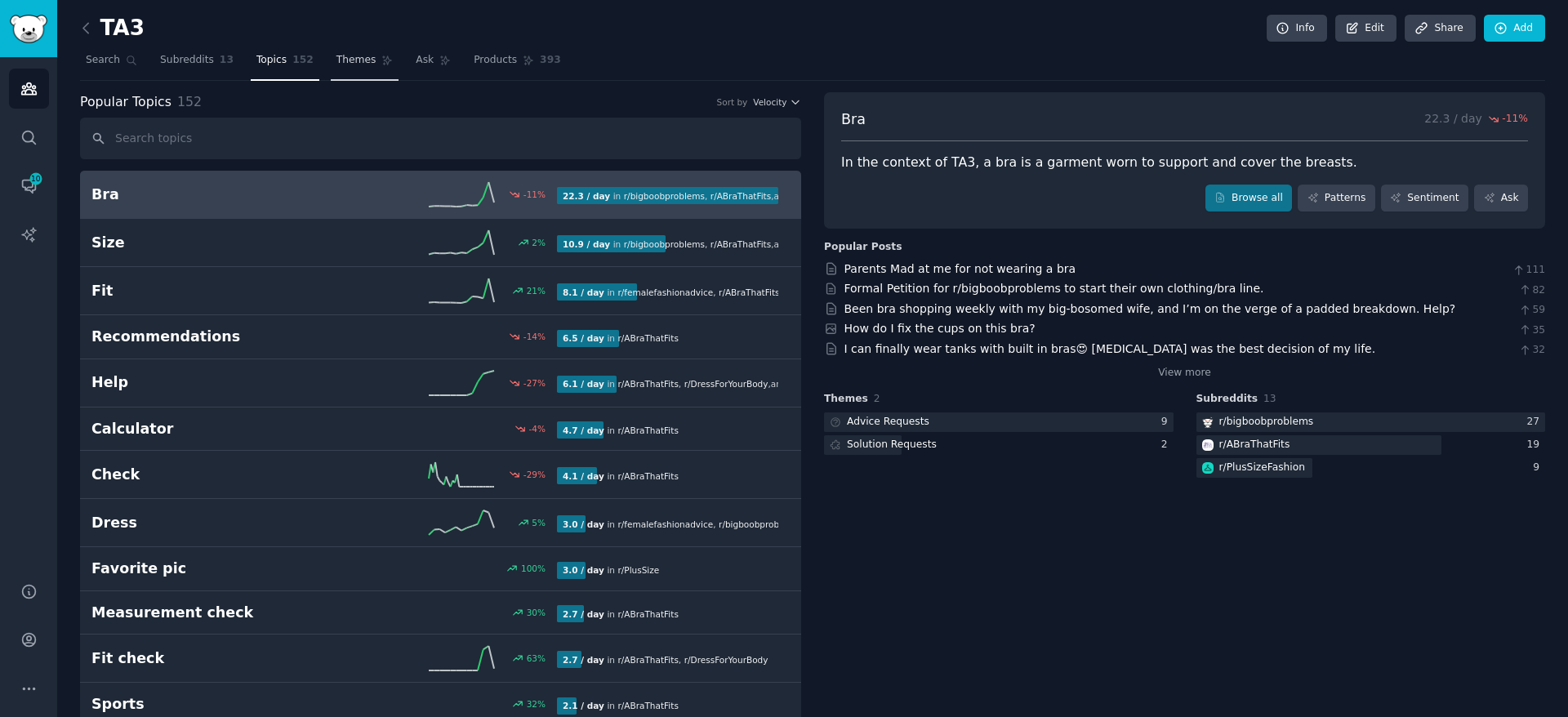
click at [341, 65] on span "Themes" at bounding box center [356, 60] width 40 height 14
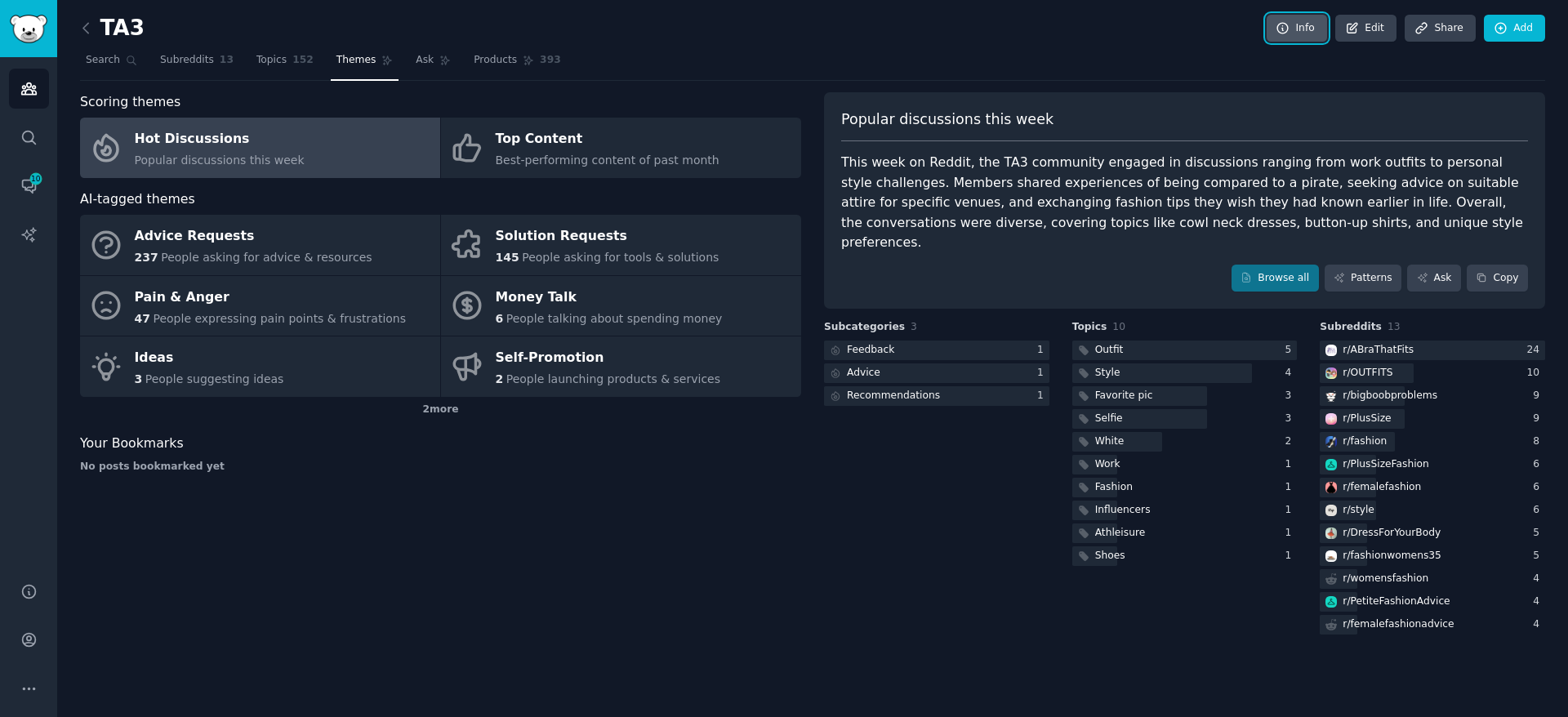
click at [1283, 27] on icon at bounding box center [1283, 28] width 14 height 14
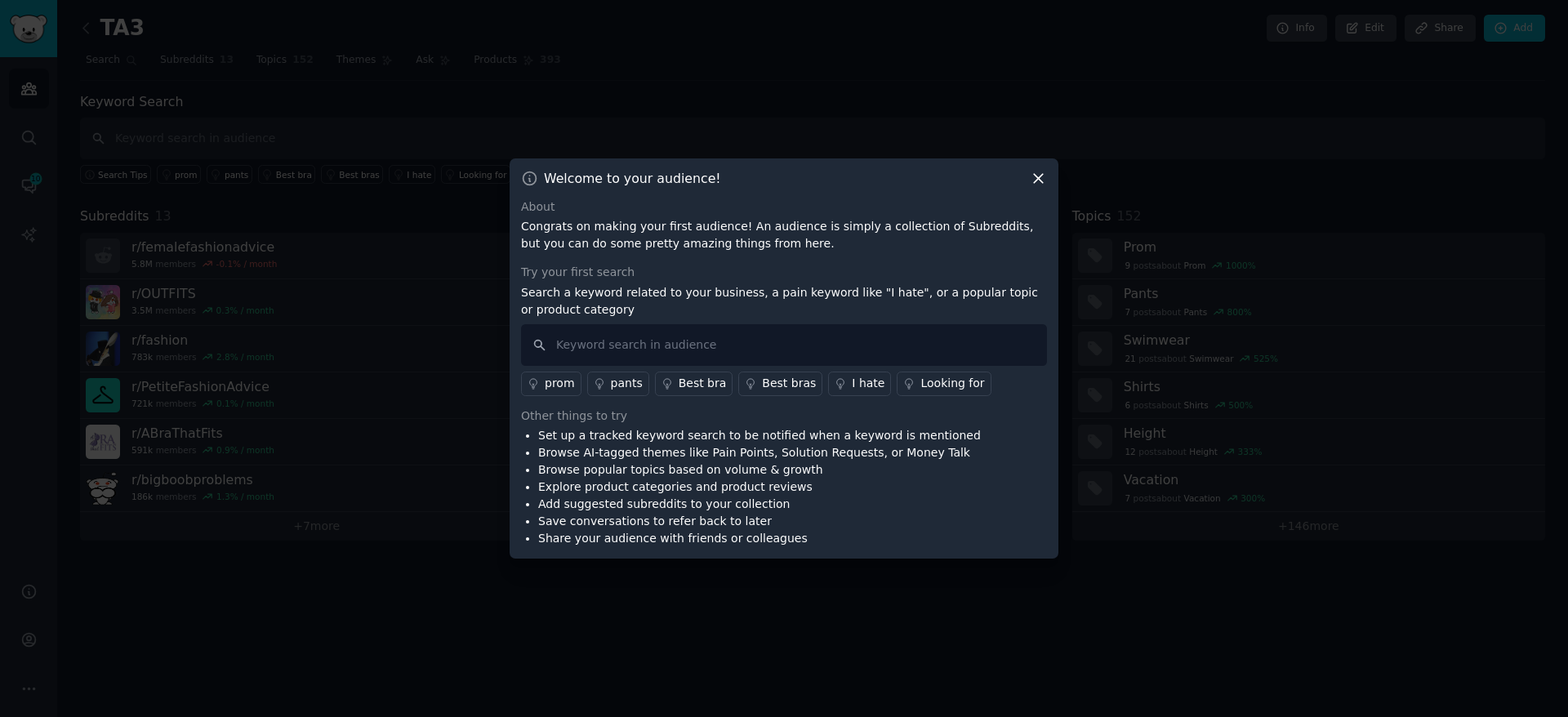
click at [1151, 58] on div at bounding box center [784, 358] width 1568 height 717
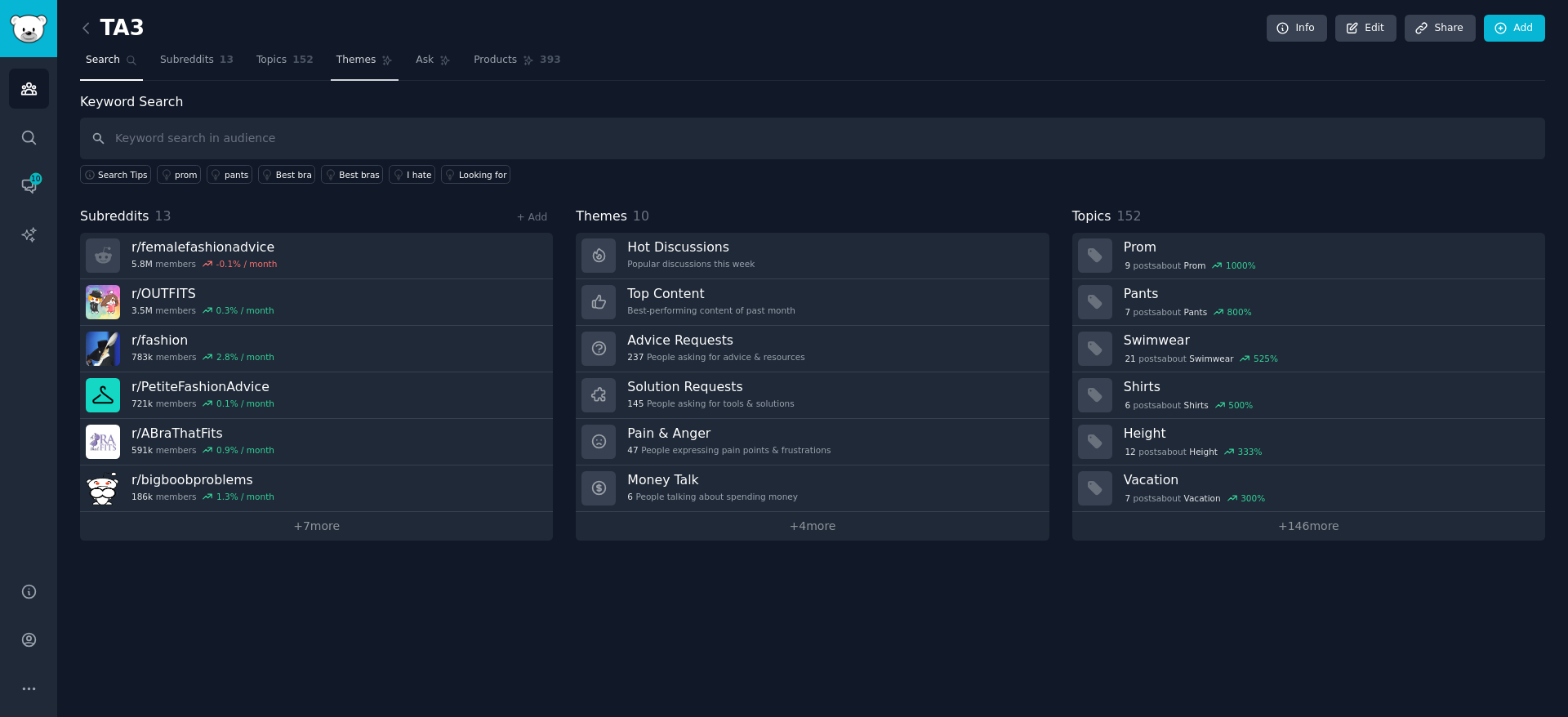
click at [344, 62] on span "Themes" at bounding box center [356, 60] width 40 height 14
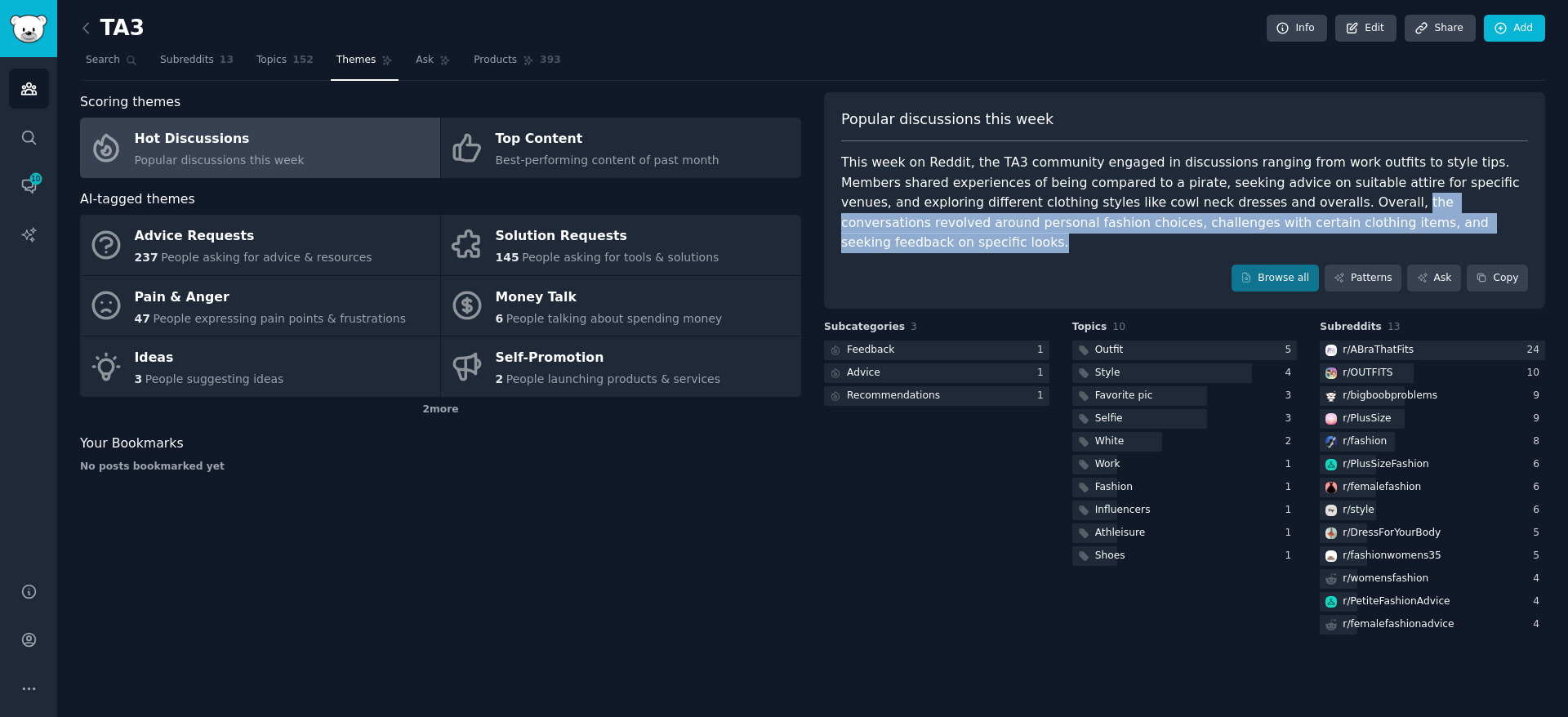
drag, startPoint x: 1241, startPoint y: 204, endPoint x: 1402, endPoint y: 226, distance: 162.5
click at [1402, 226] on div "This week on Reddit, the TA3 community engaged in discussions ranging from work…" at bounding box center [1185, 202] width 687 height 101
copy div "the conversations revolved around personal fashion choices, challenges with cer…"
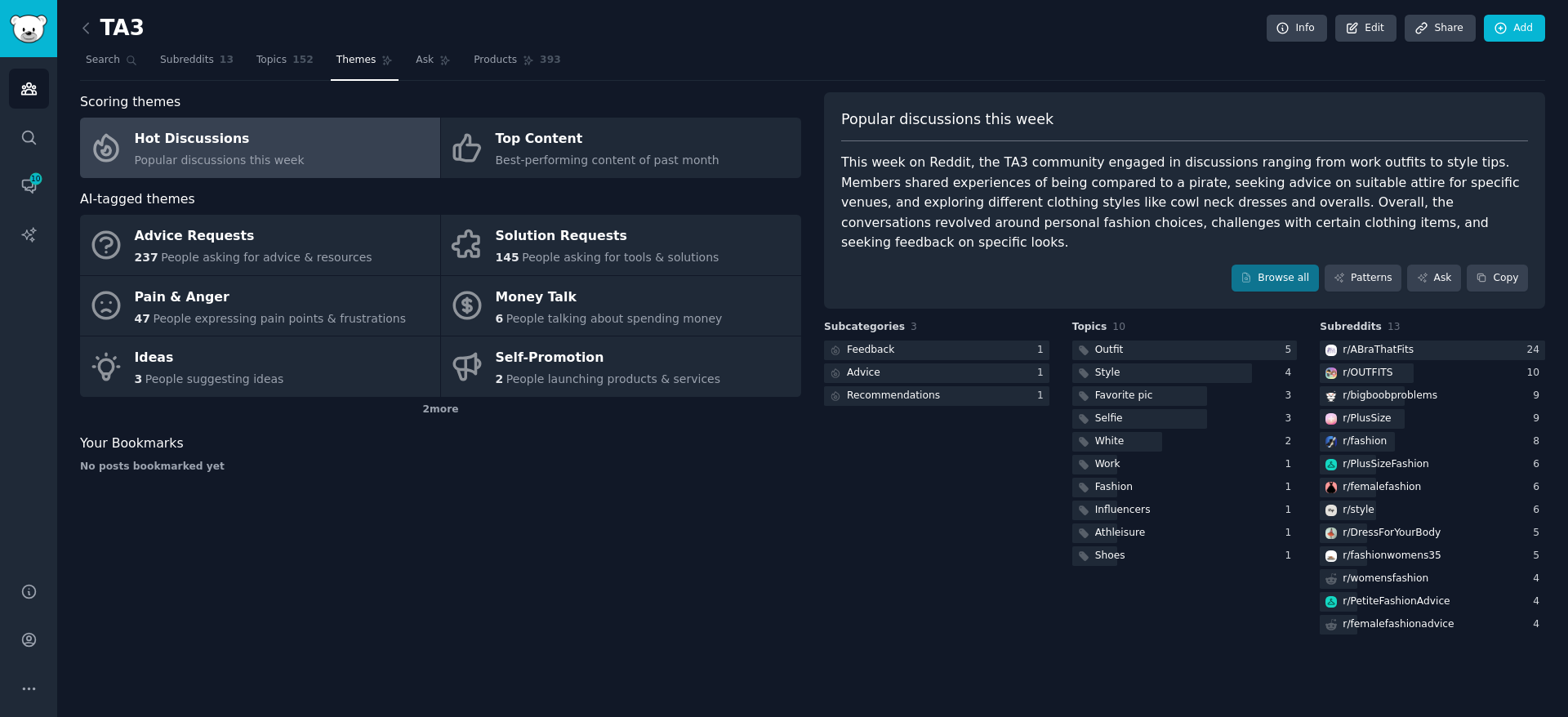
click at [1021, 176] on div "This week on Reddit, the TA3 community engaged in discussions ranging from work…" at bounding box center [1185, 202] width 687 height 101
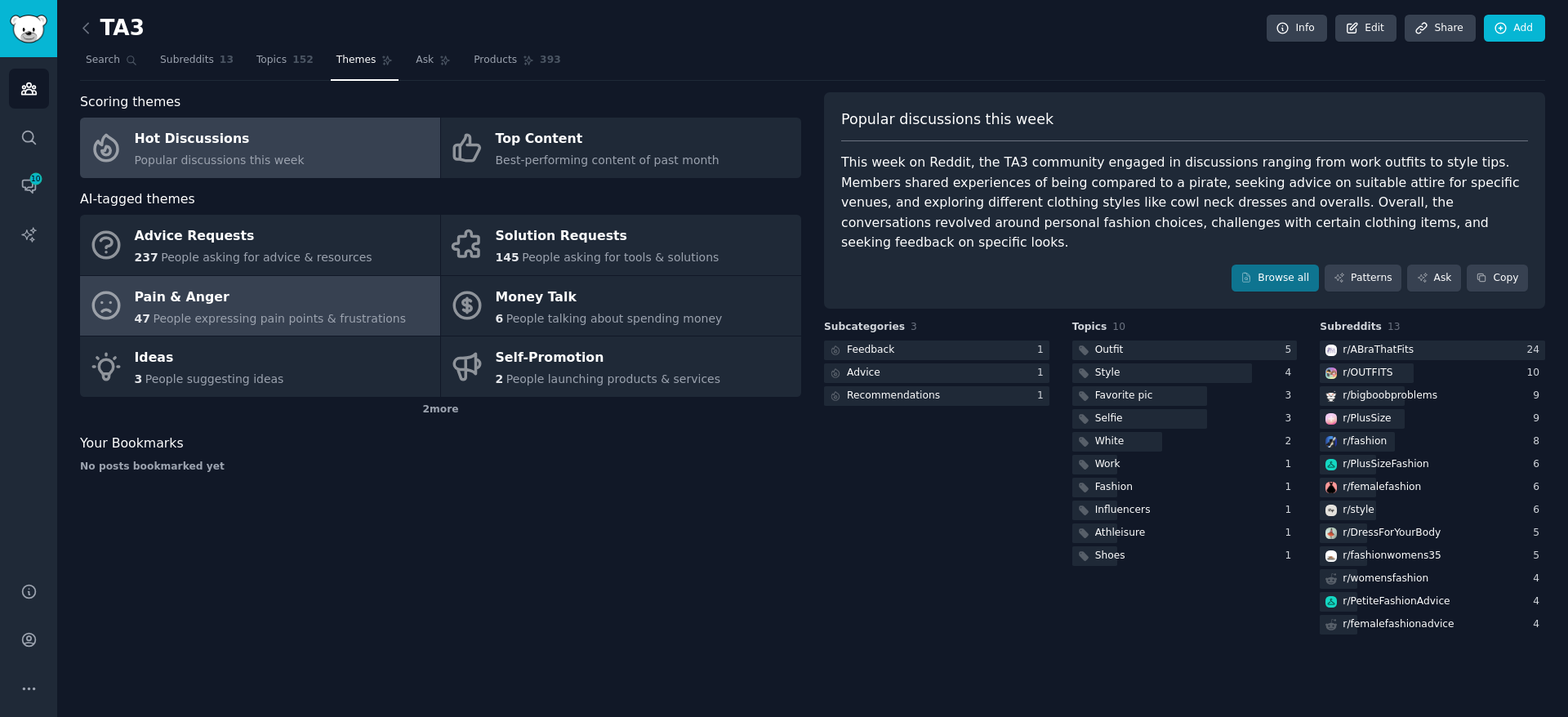
click at [294, 321] on span "People expressing pain points & frustrations" at bounding box center [278, 318] width 253 height 13
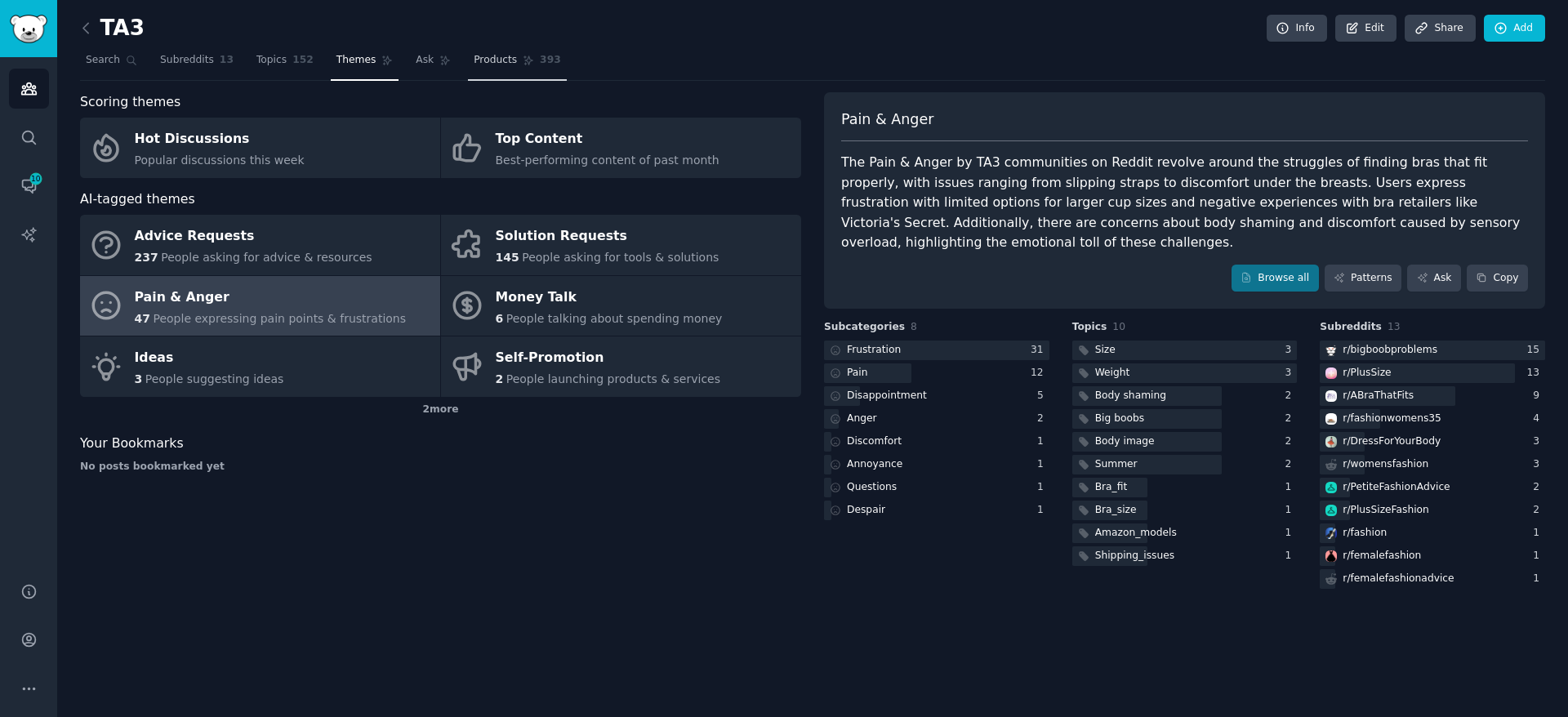
click at [489, 57] on span "Products" at bounding box center [495, 60] width 43 height 14
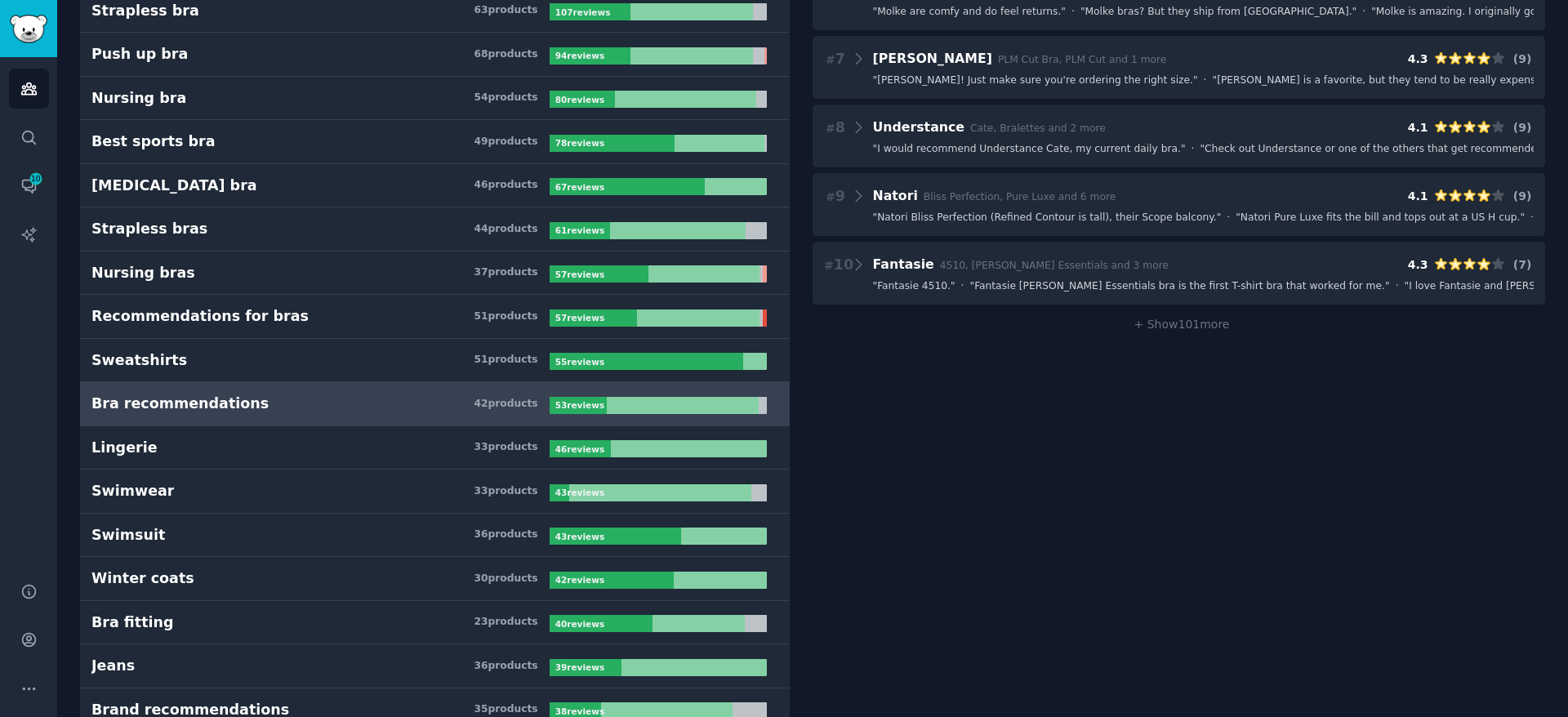
scroll to position [517, 0]
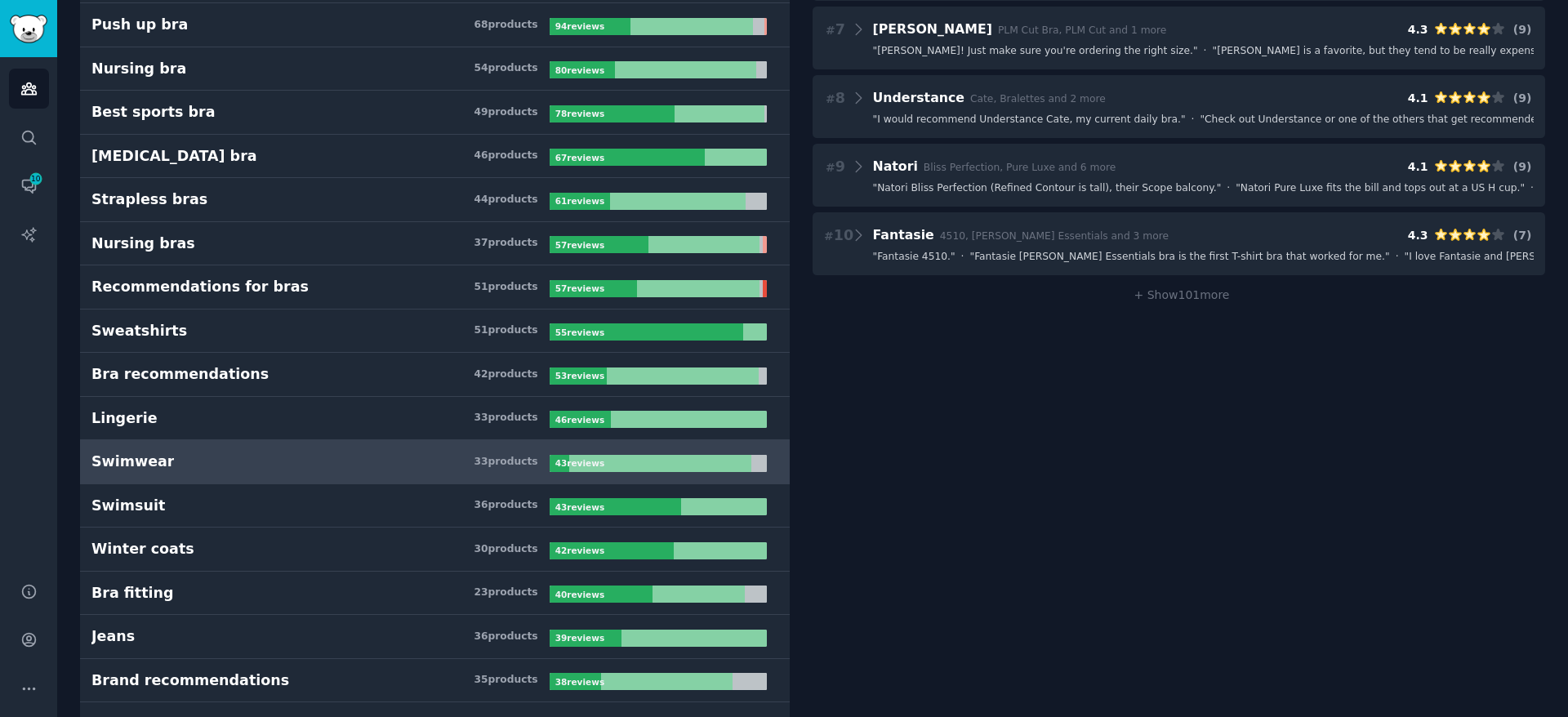
click at [385, 450] on link "Swimwear 33 product s 43 review s" at bounding box center [435, 462] width 710 height 44
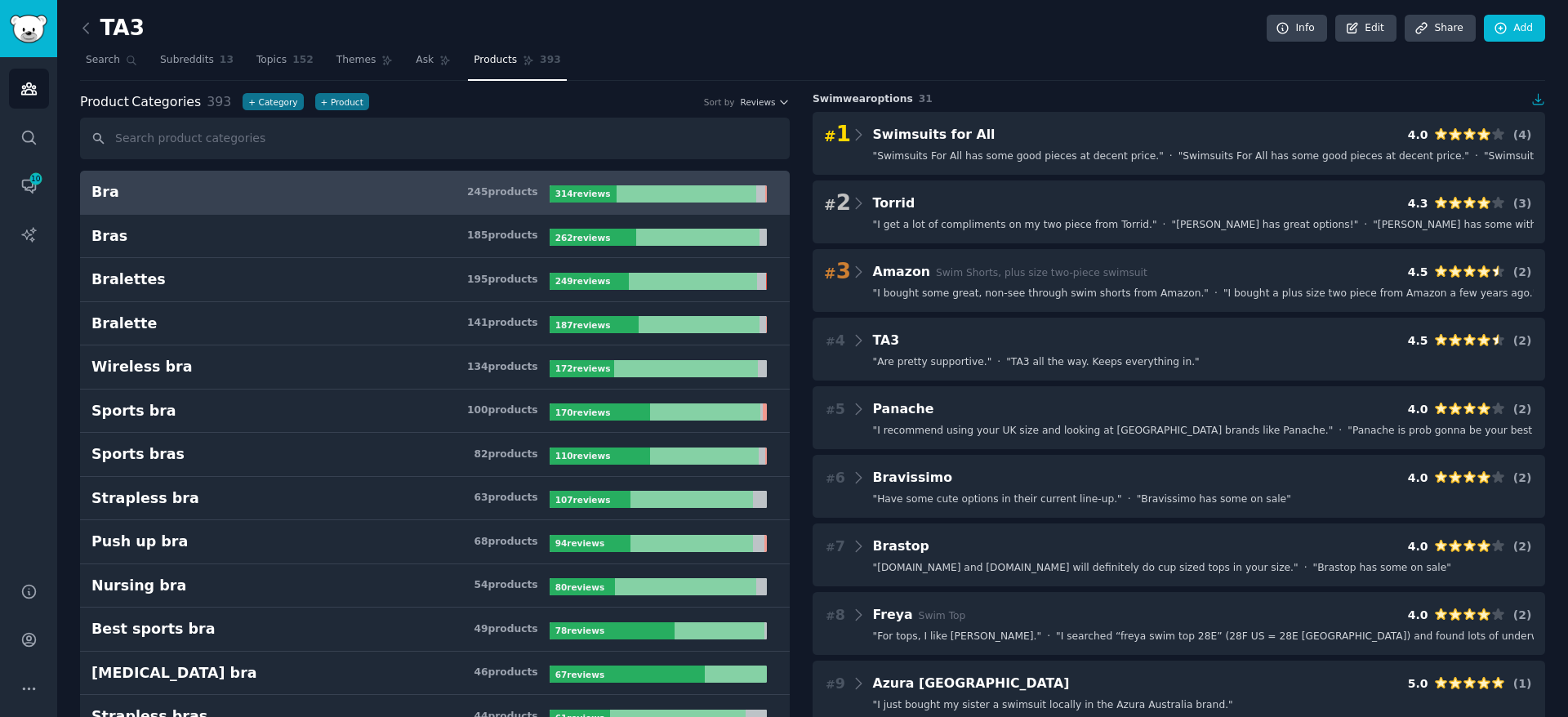
click at [283, 194] on h3 "Bra 245 product s" at bounding box center [320, 192] width 458 height 20
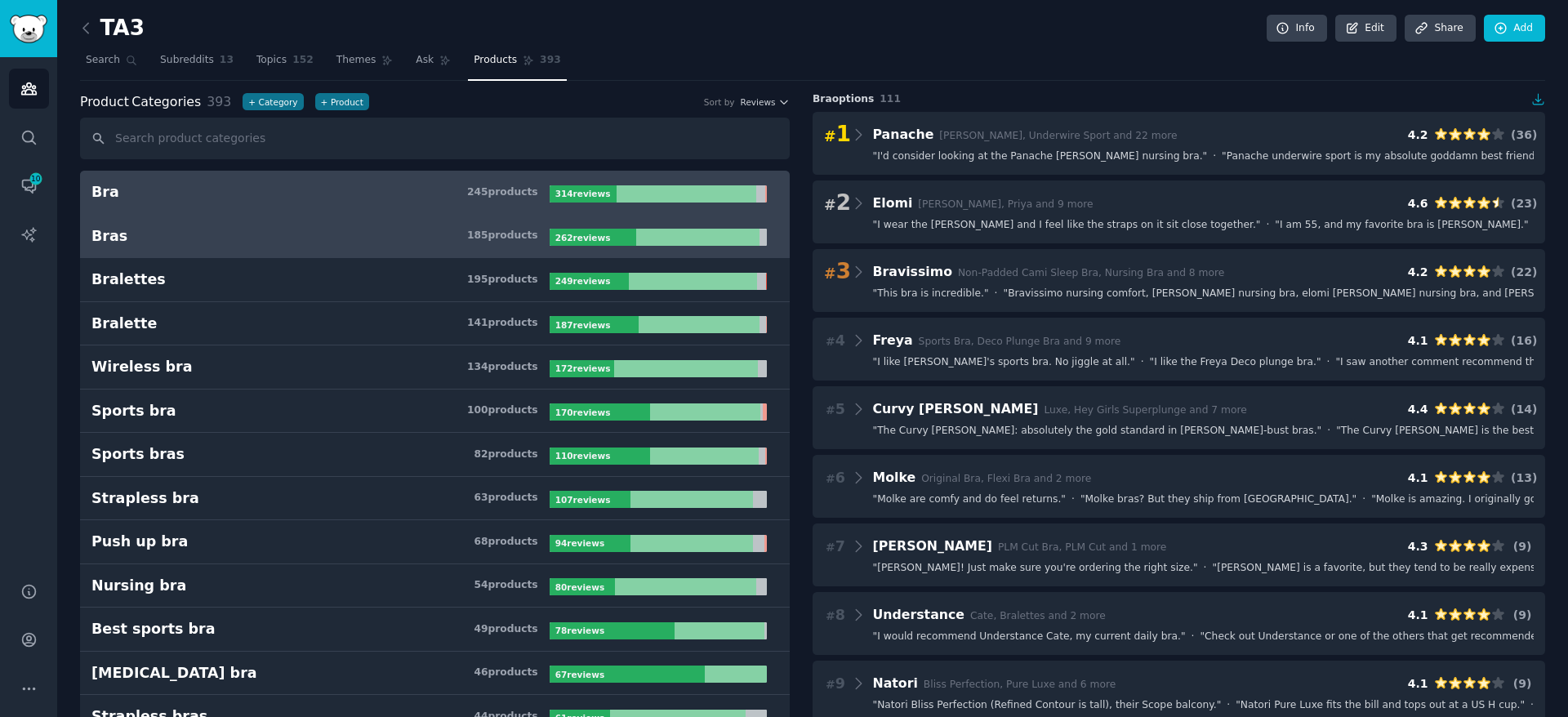
click at [319, 220] on link "Bras 185 product s 262 review s" at bounding box center [435, 237] width 710 height 44
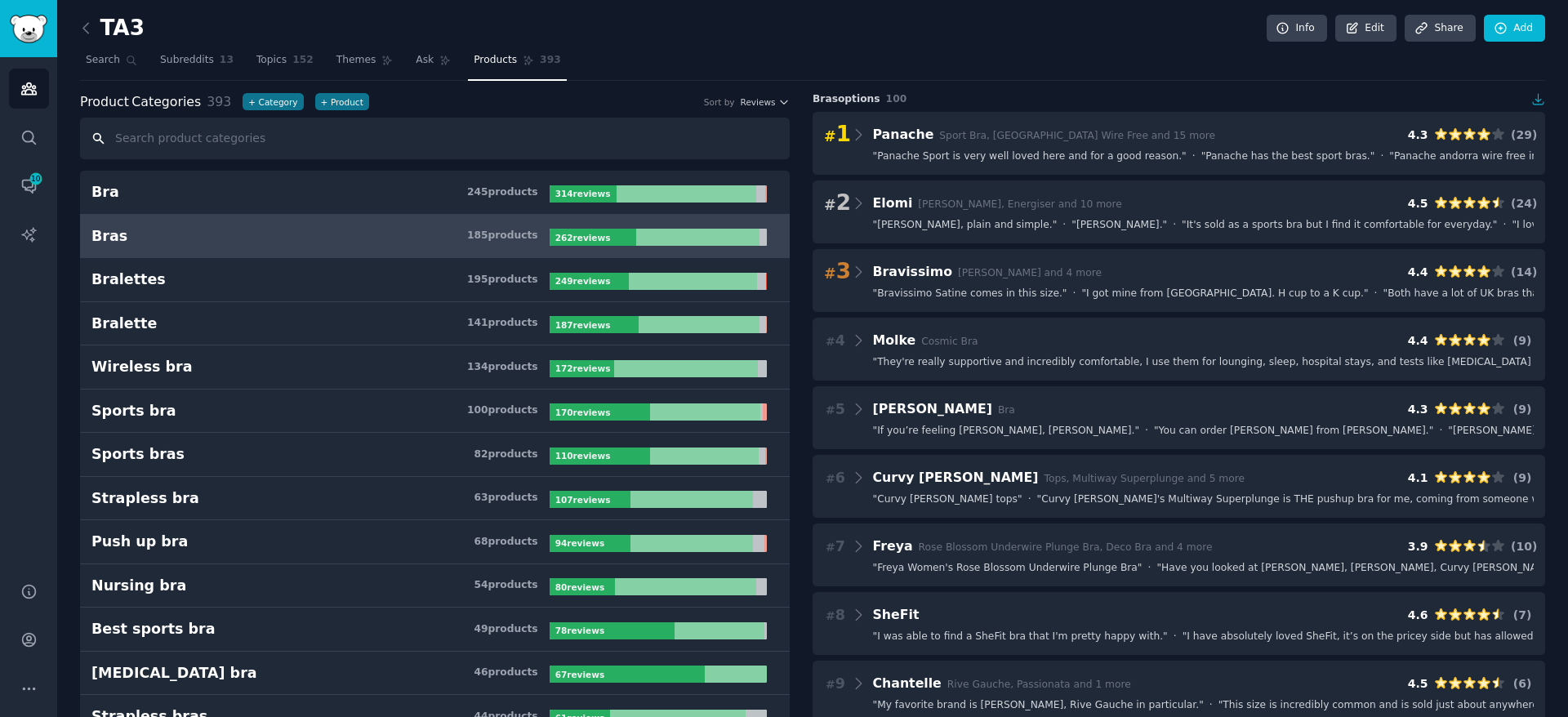
click at [347, 153] on input "text" at bounding box center [435, 138] width 710 height 41
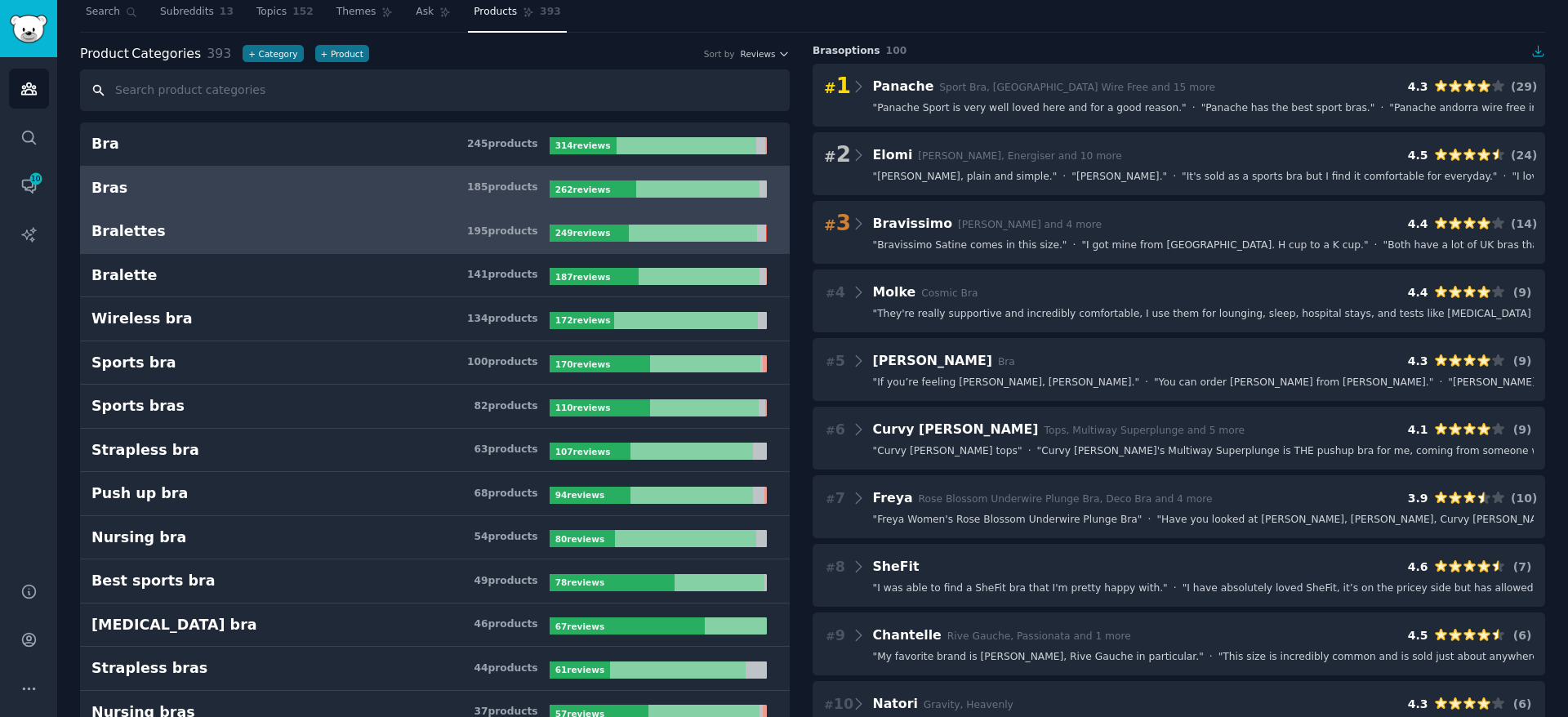
scroll to position [148, 0]
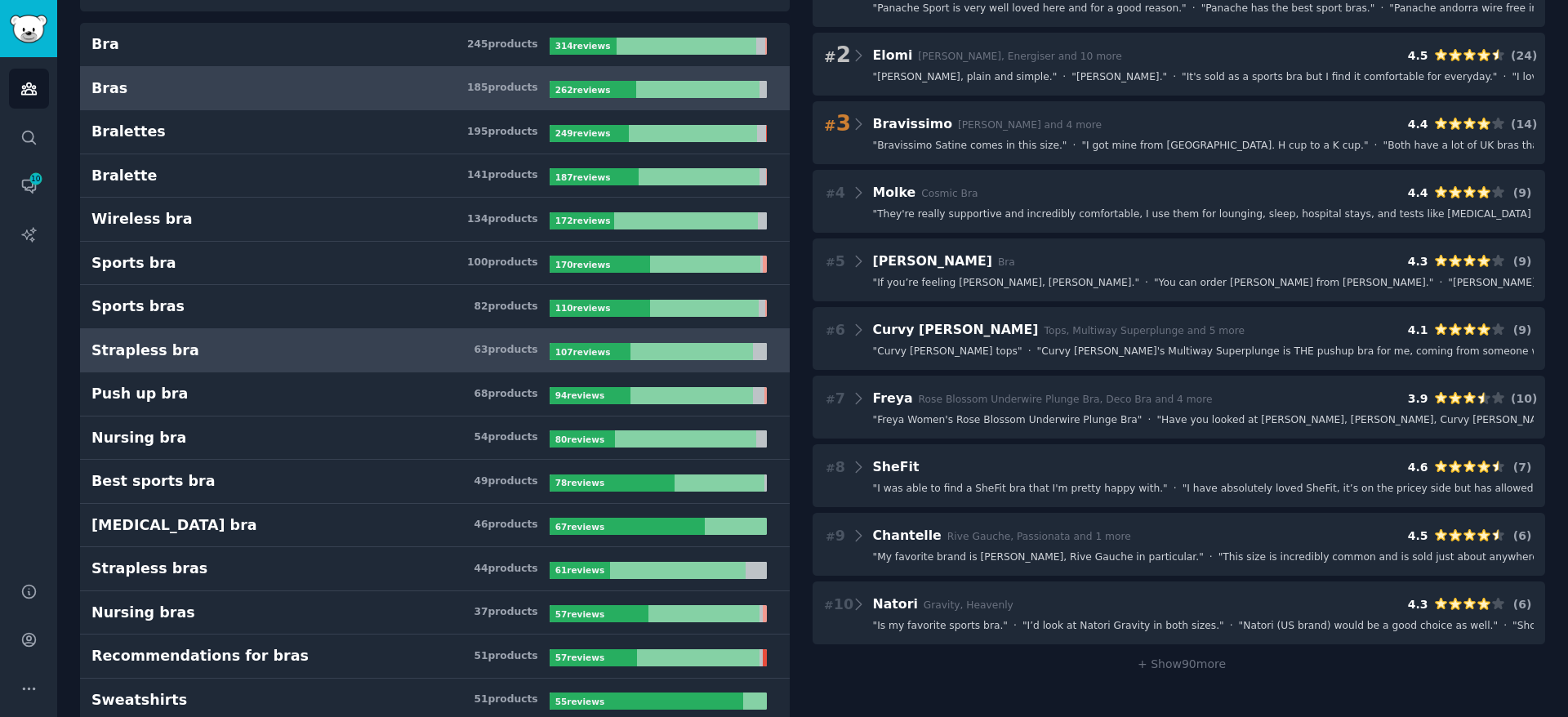
click at [327, 340] on h3 "Strapless bra 63 product s" at bounding box center [320, 350] width 458 height 20
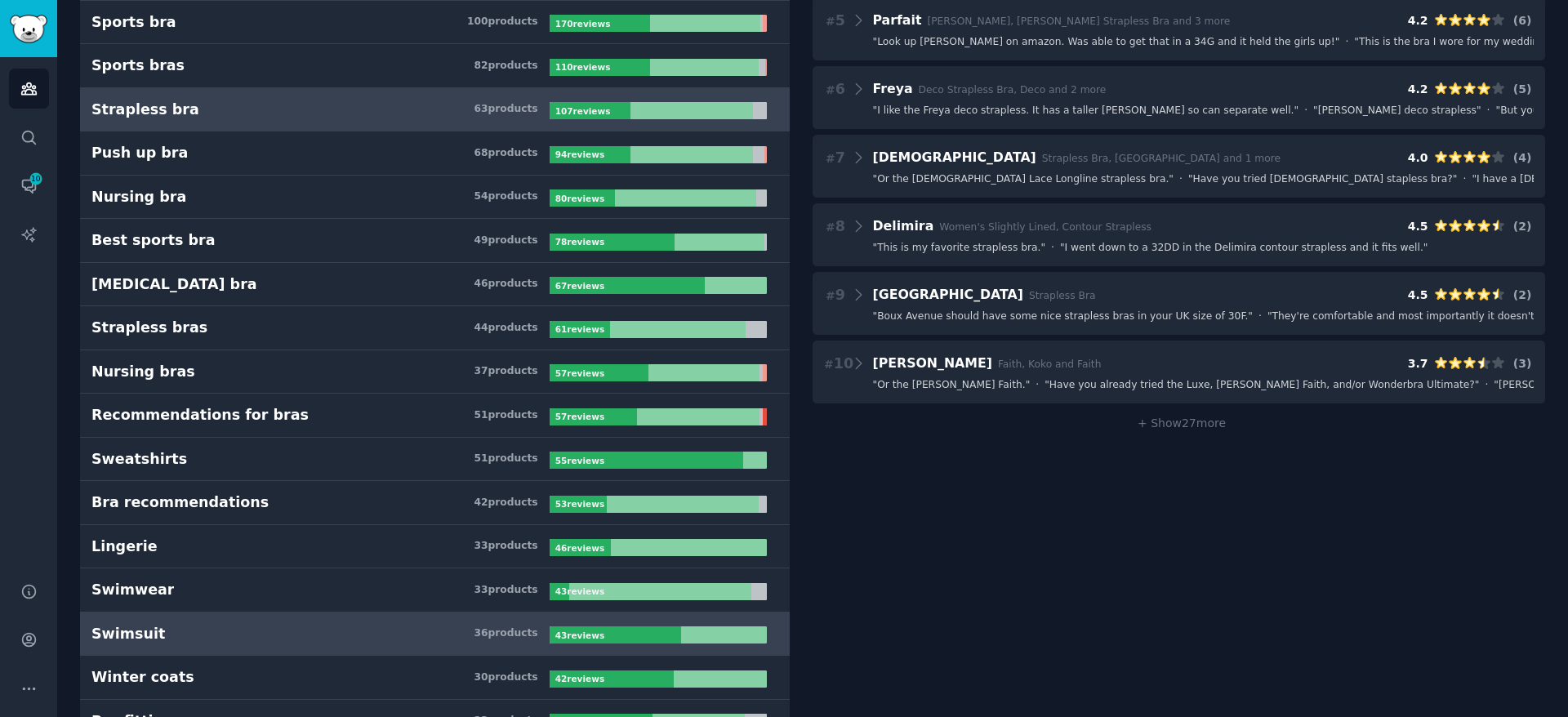
click at [220, 624] on h3 "Swimsuit 36 product s" at bounding box center [320, 634] width 458 height 20
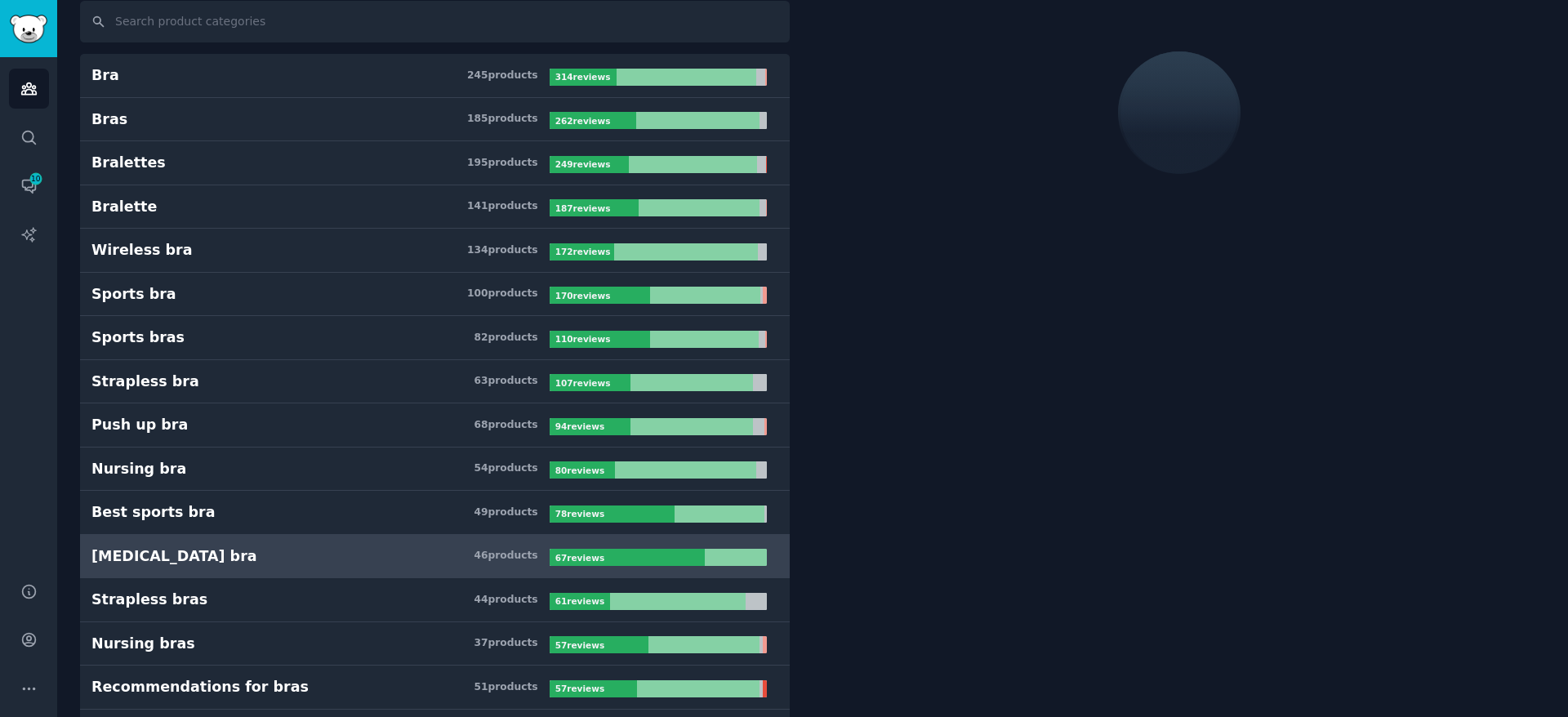
scroll to position [92, 0]
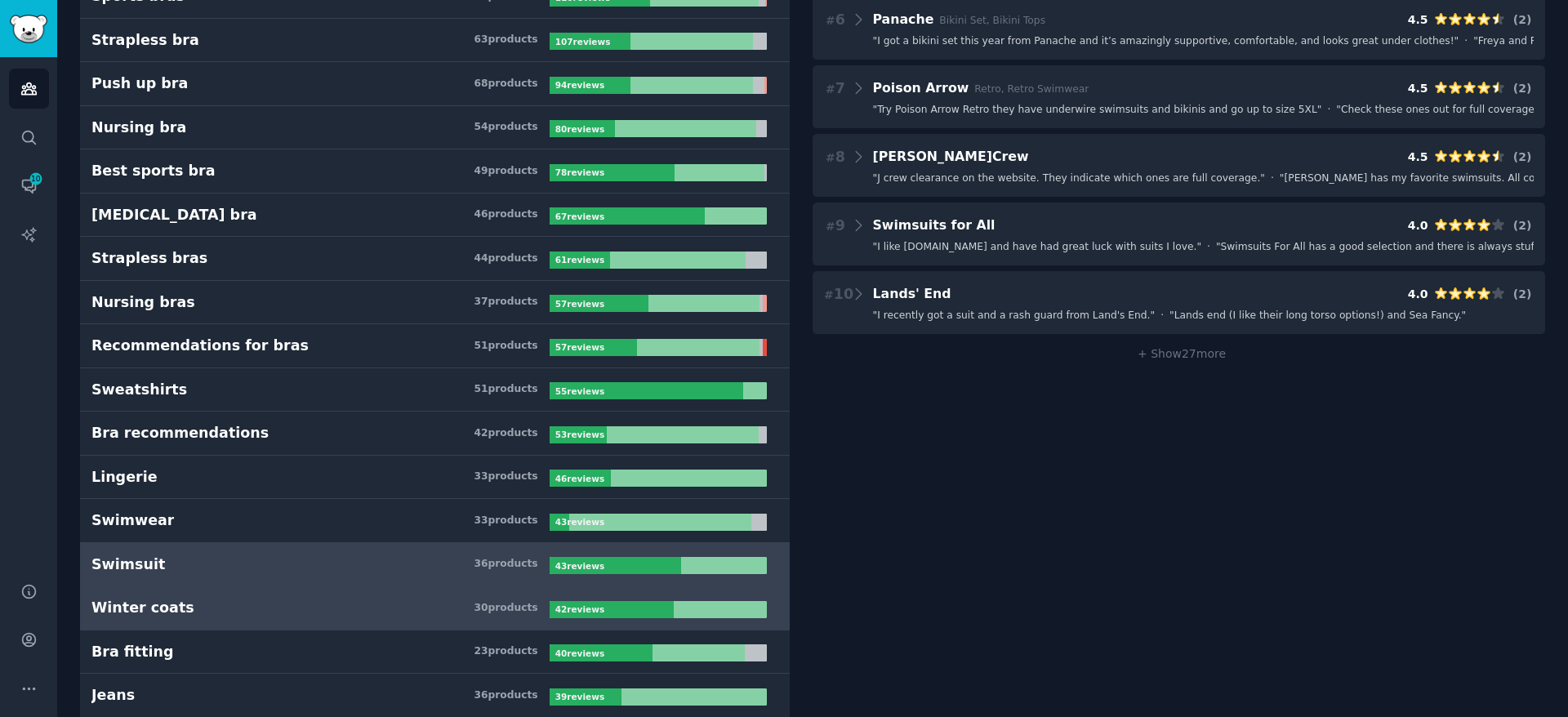
click at [242, 604] on h3 "Winter coats 30 product s" at bounding box center [320, 608] width 458 height 20
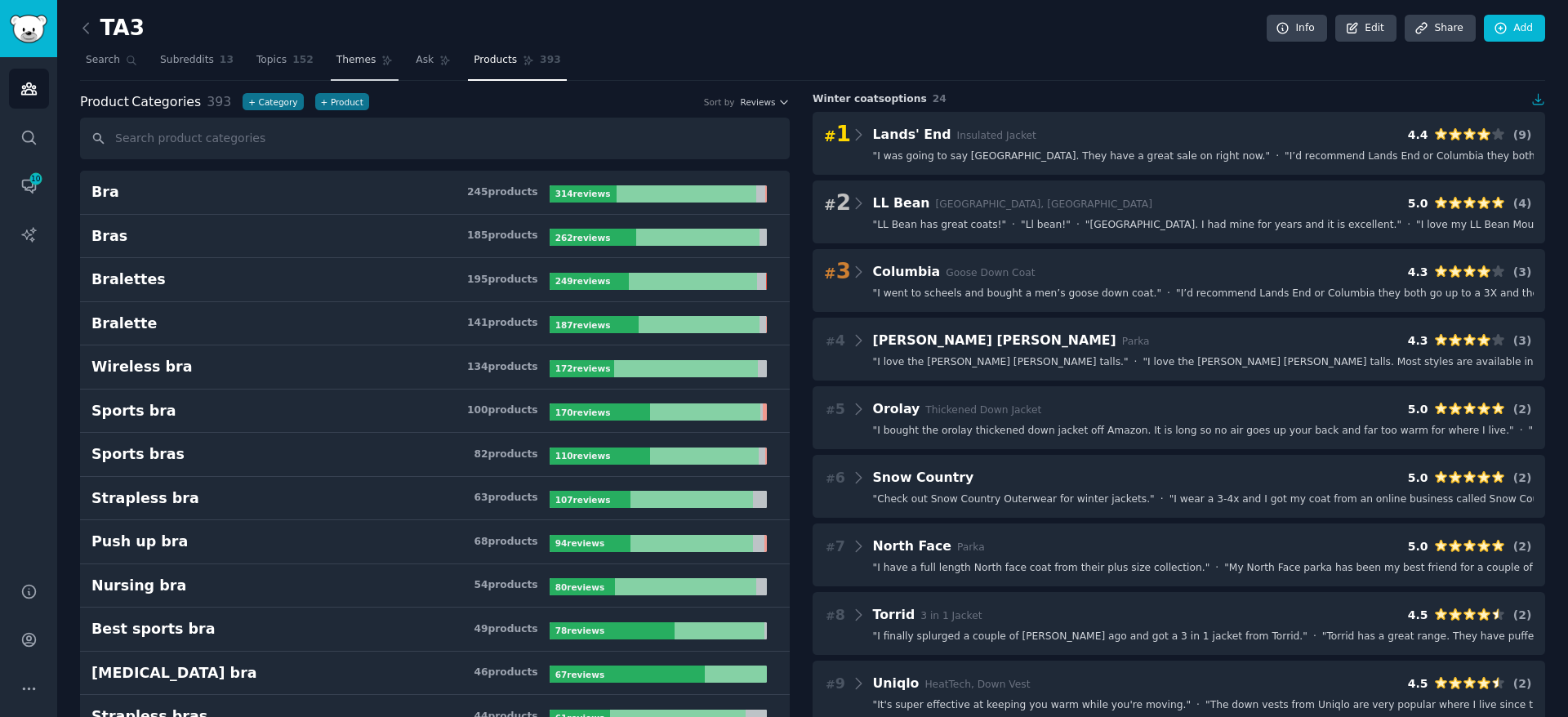
click at [377, 80] on link "Themes" at bounding box center [365, 64] width 69 height 34
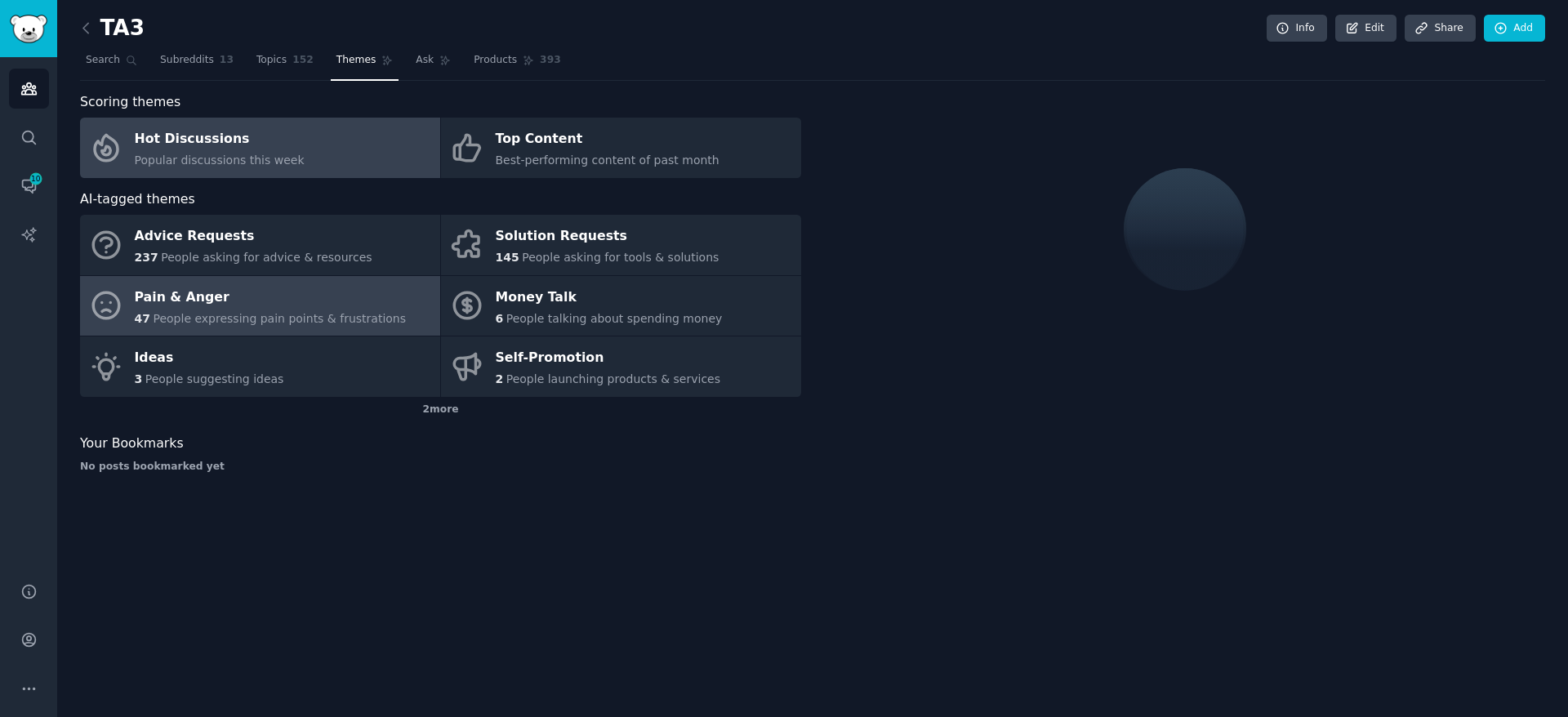
click at [209, 312] on span "People expressing pain points & frustrations" at bounding box center [278, 318] width 253 height 13
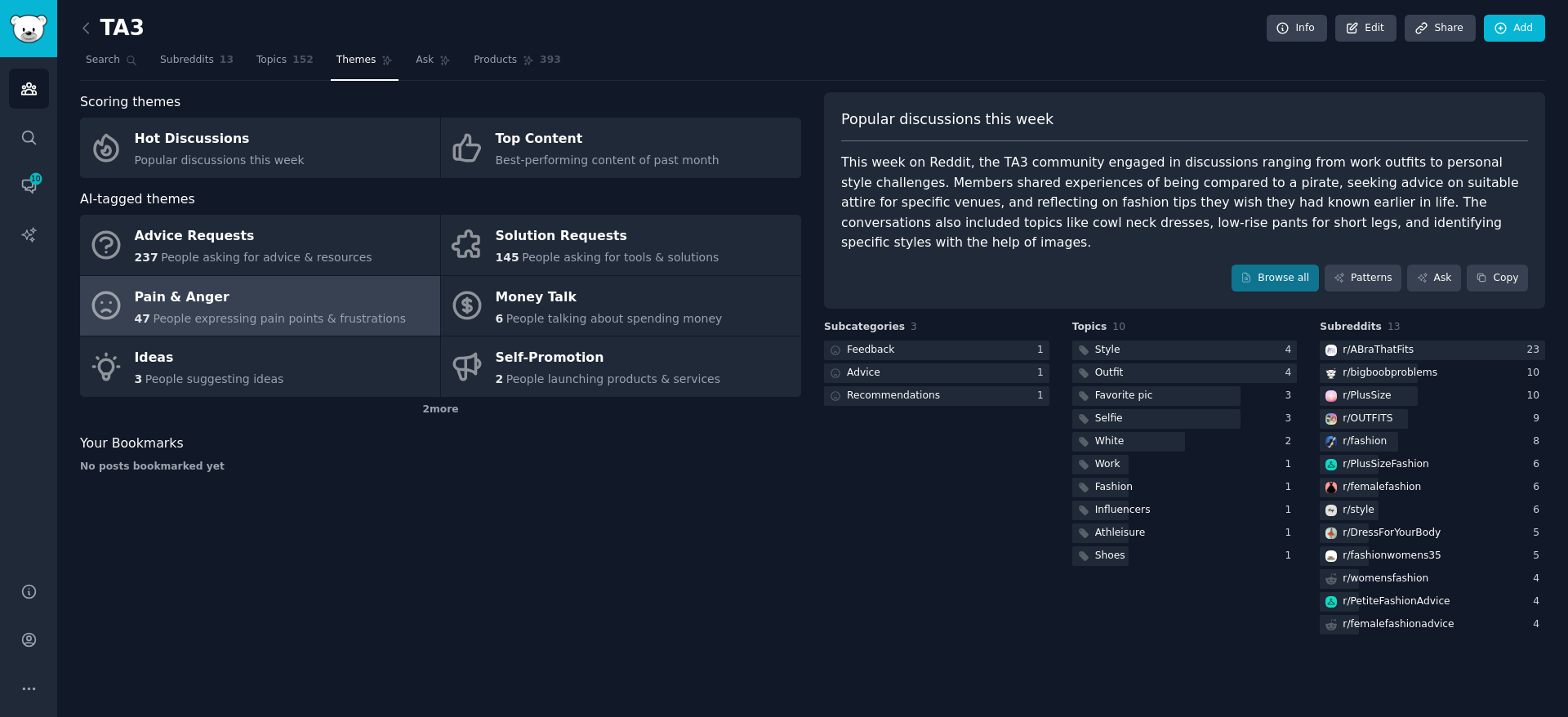
click at [968, 612] on div "Subcategories 3 Feedback 1 Advice 1 Recommendations 1" at bounding box center [937, 478] width 225 height 317
click at [485, 58] on span "Products" at bounding box center [495, 60] width 43 height 14
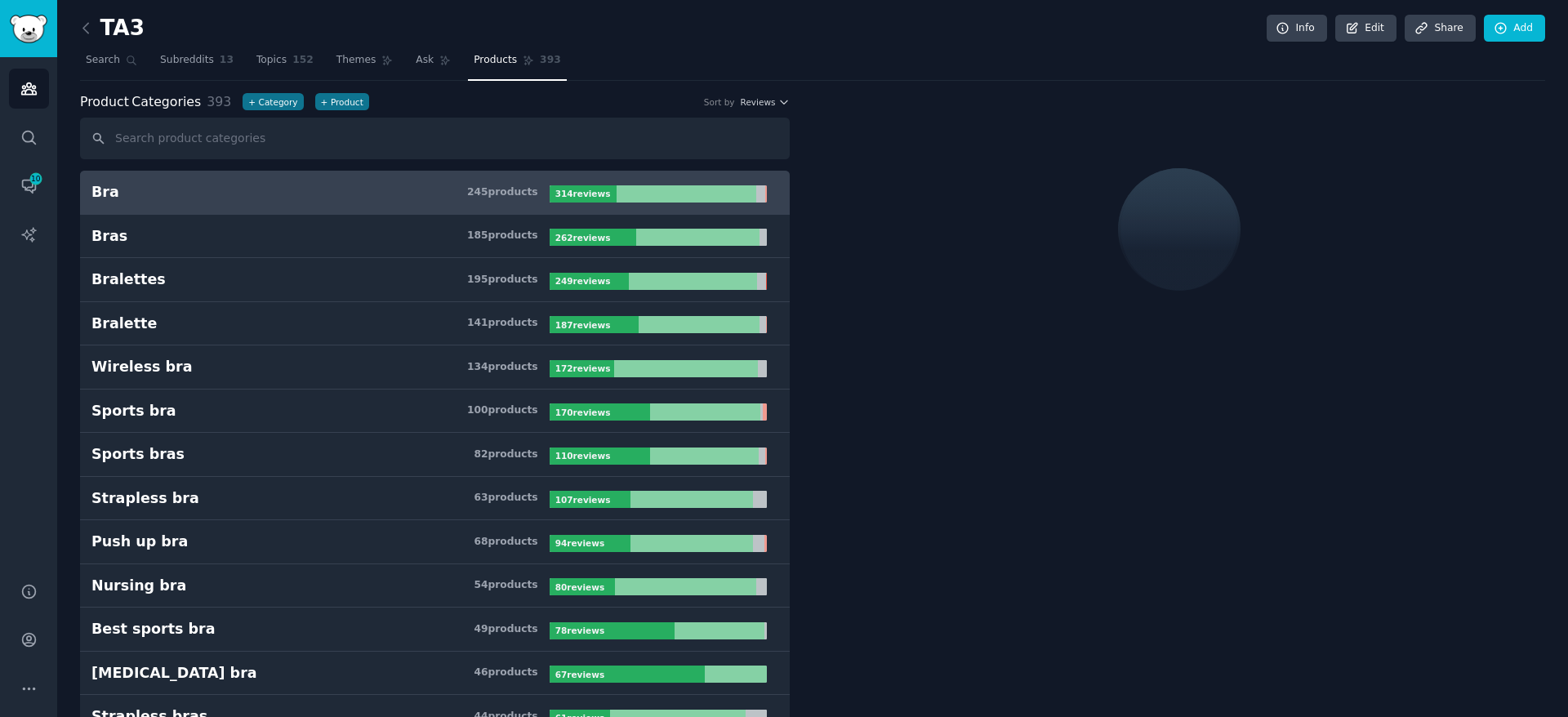
click at [347, 139] on input "text" at bounding box center [435, 138] width 710 height 41
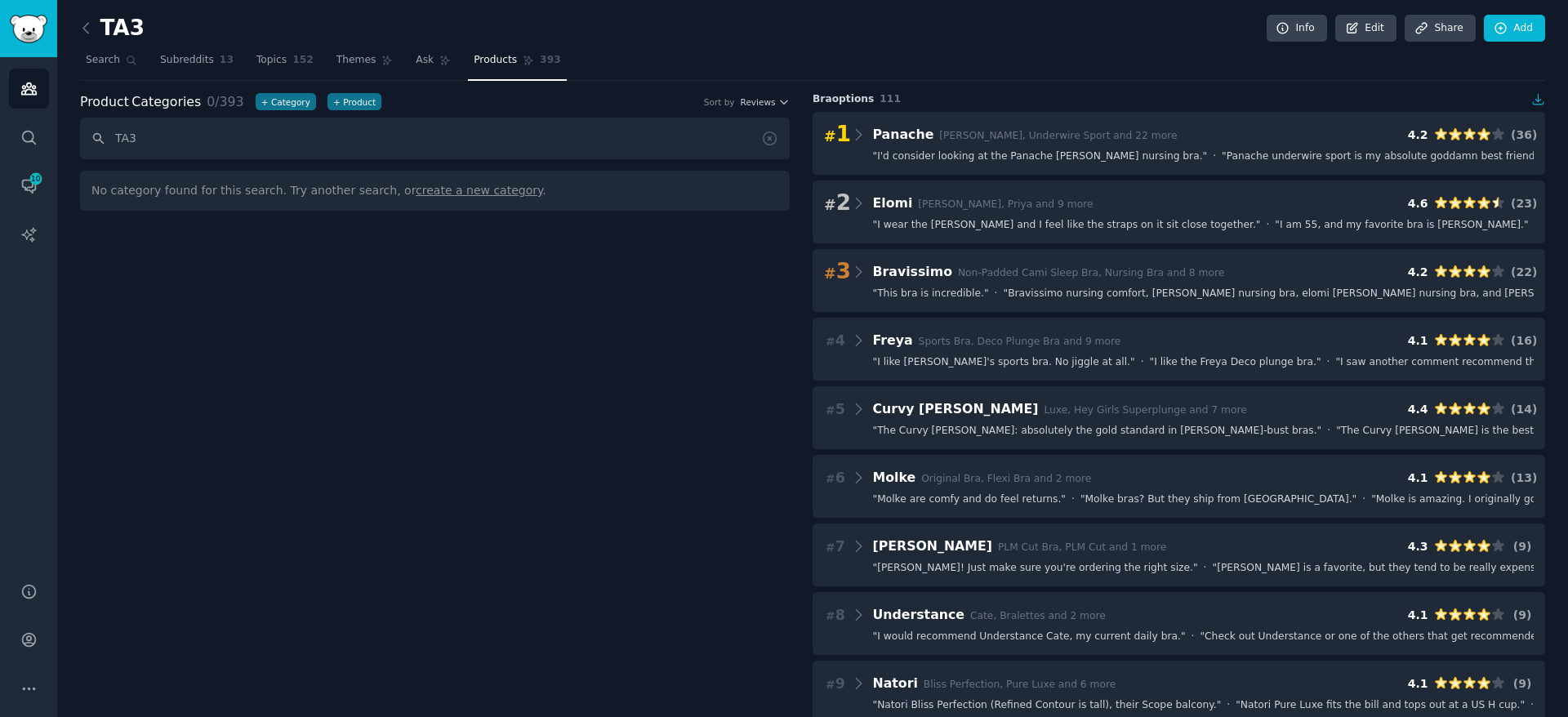
type input "TA3"
click at [391, 240] on div "Product Categories 0 / 393 + Category + Product Sort by Reviews TA3 No category…" at bounding box center [447, 460] width 733 height 736
click at [298, 58] on span "152" at bounding box center [303, 60] width 21 height 14
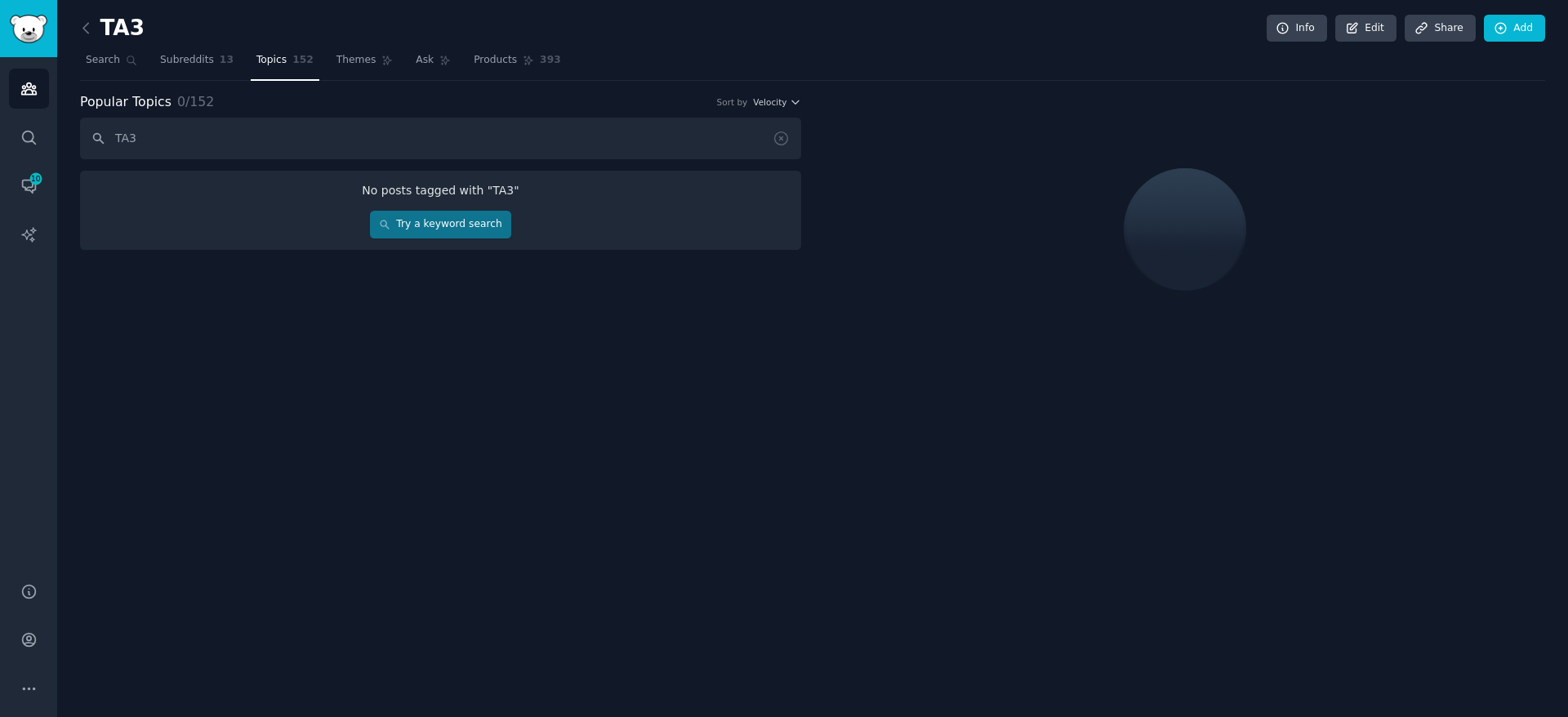
type input "TA3"
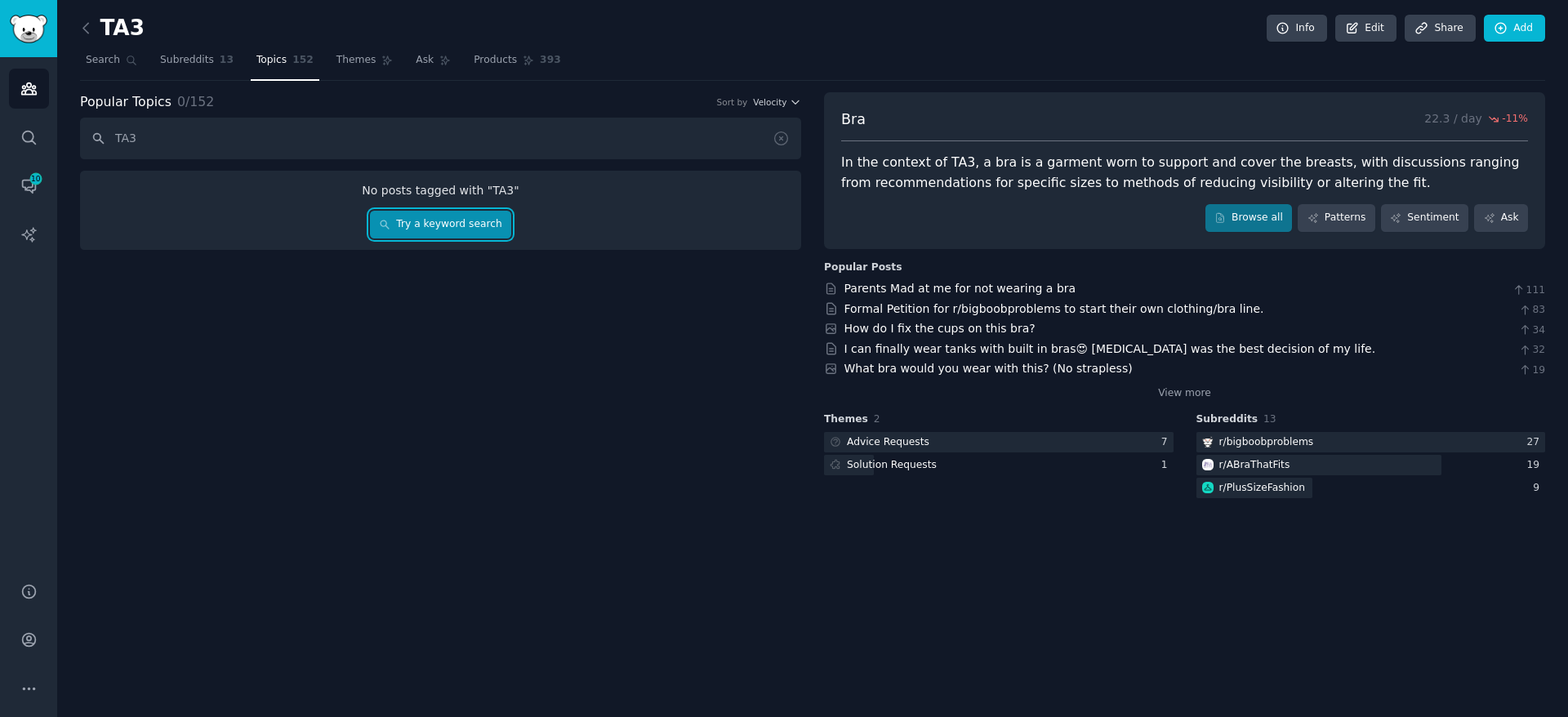
click at [454, 218] on link "Try a keyword search" at bounding box center [440, 224] width 141 height 28
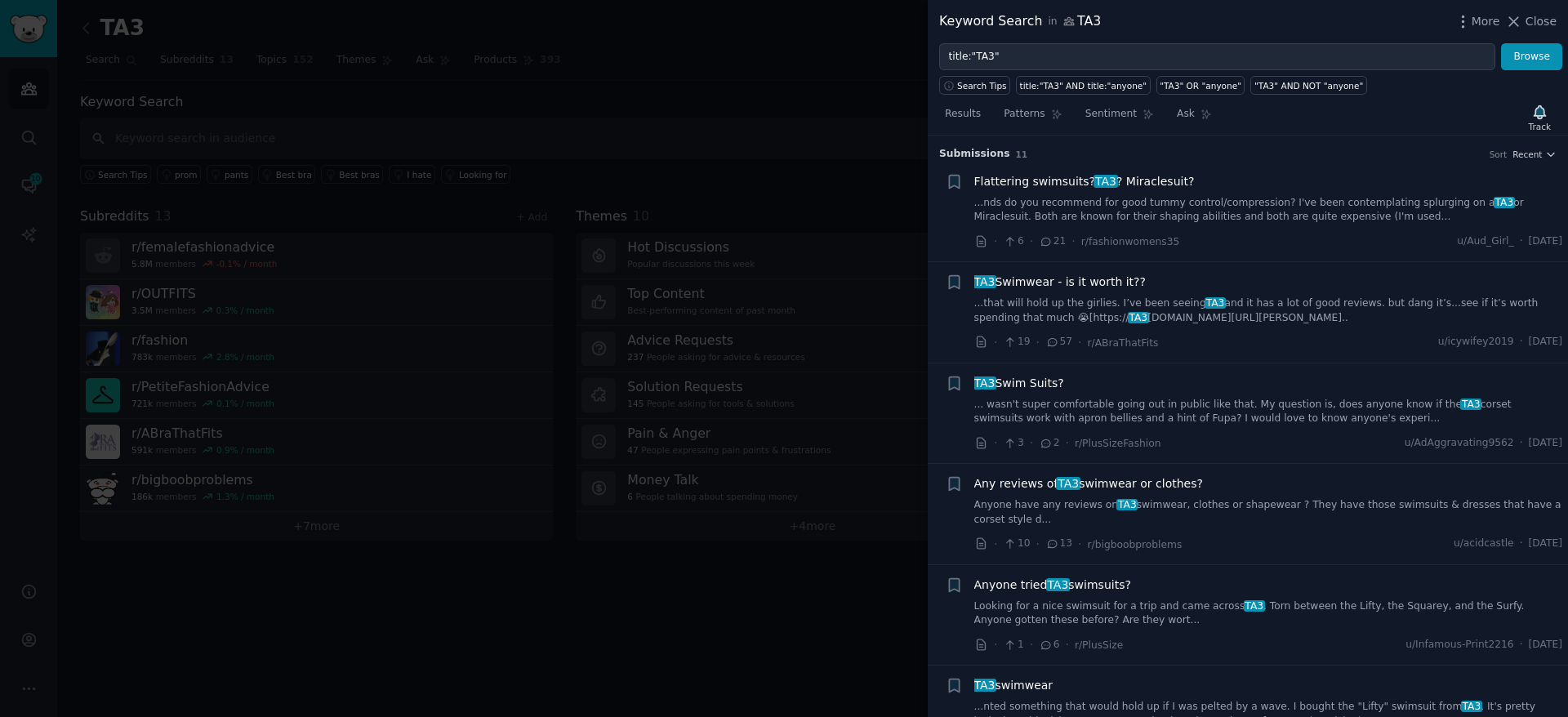
click at [547, 122] on div at bounding box center [784, 358] width 1568 height 717
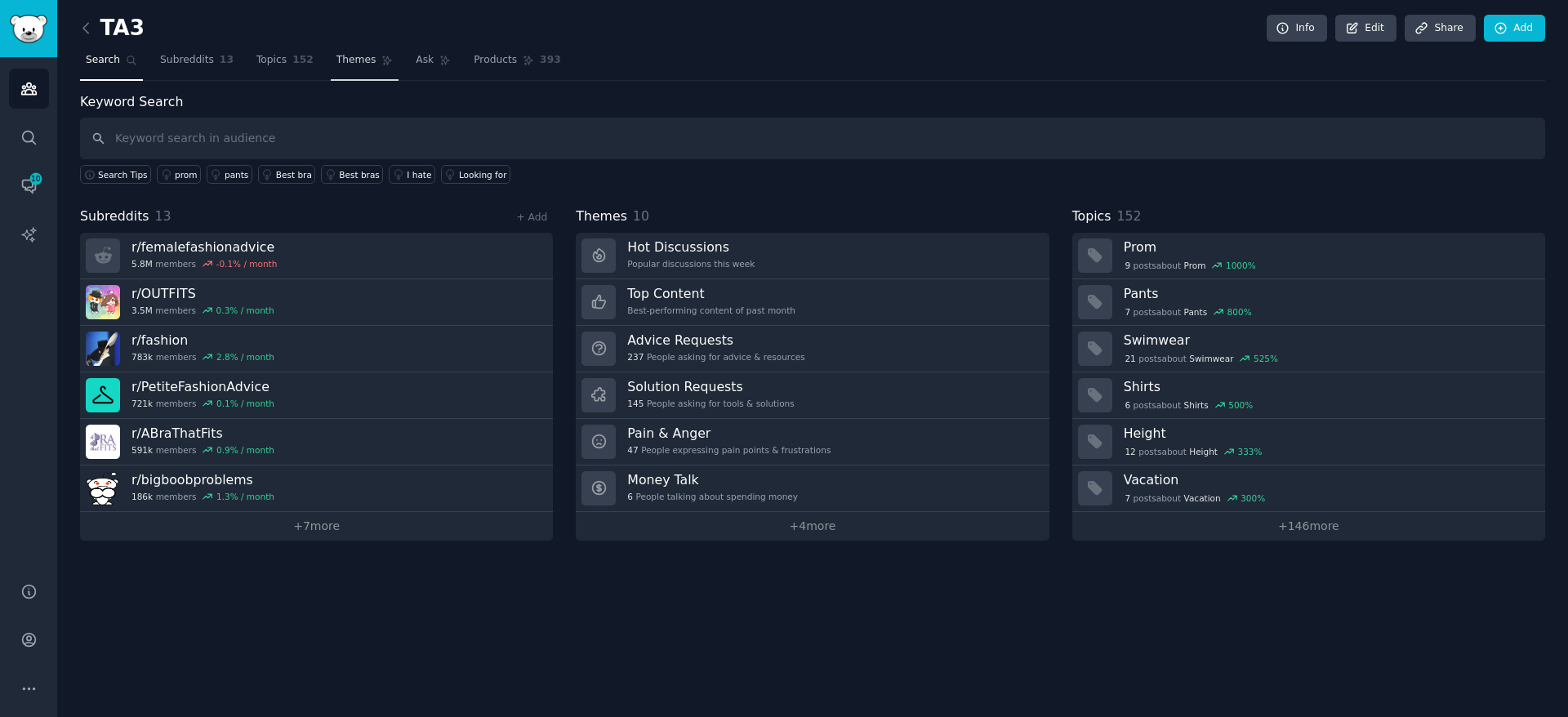
click at [346, 60] on span "Themes" at bounding box center [356, 60] width 40 height 14
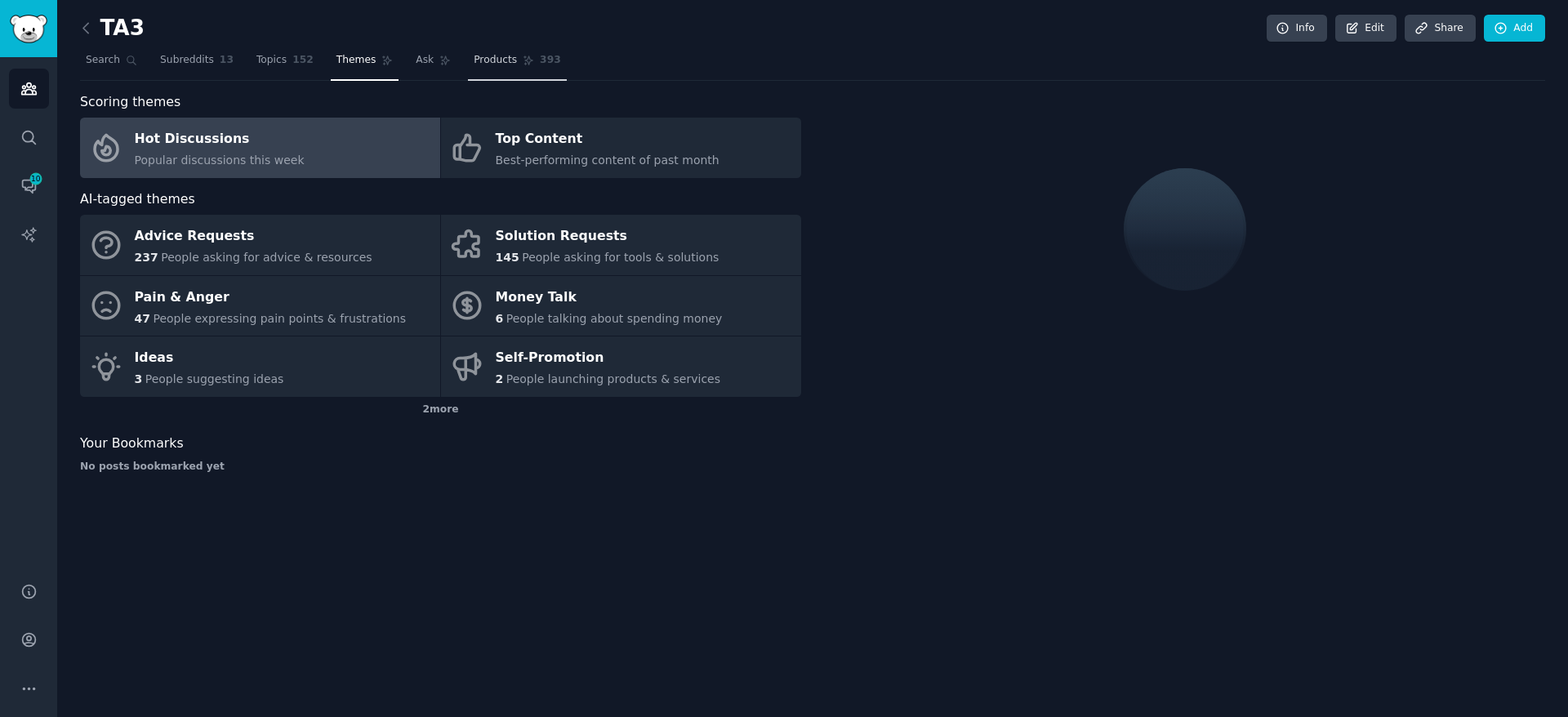
click at [520, 76] on link "Products 393" at bounding box center [517, 64] width 98 height 34
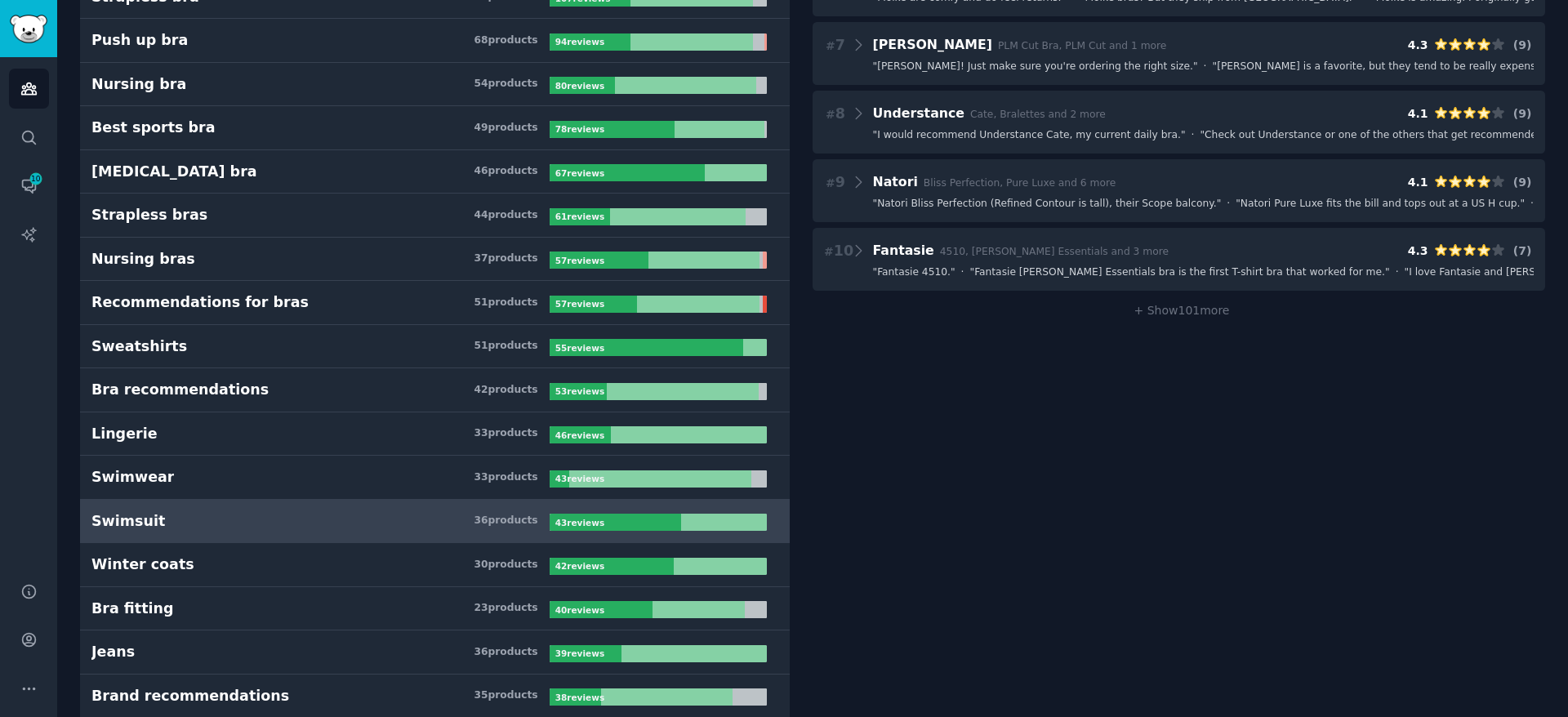
click at [253, 500] on link "Swimsuit 36 product s 43 review s" at bounding box center [435, 522] width 710 height 44
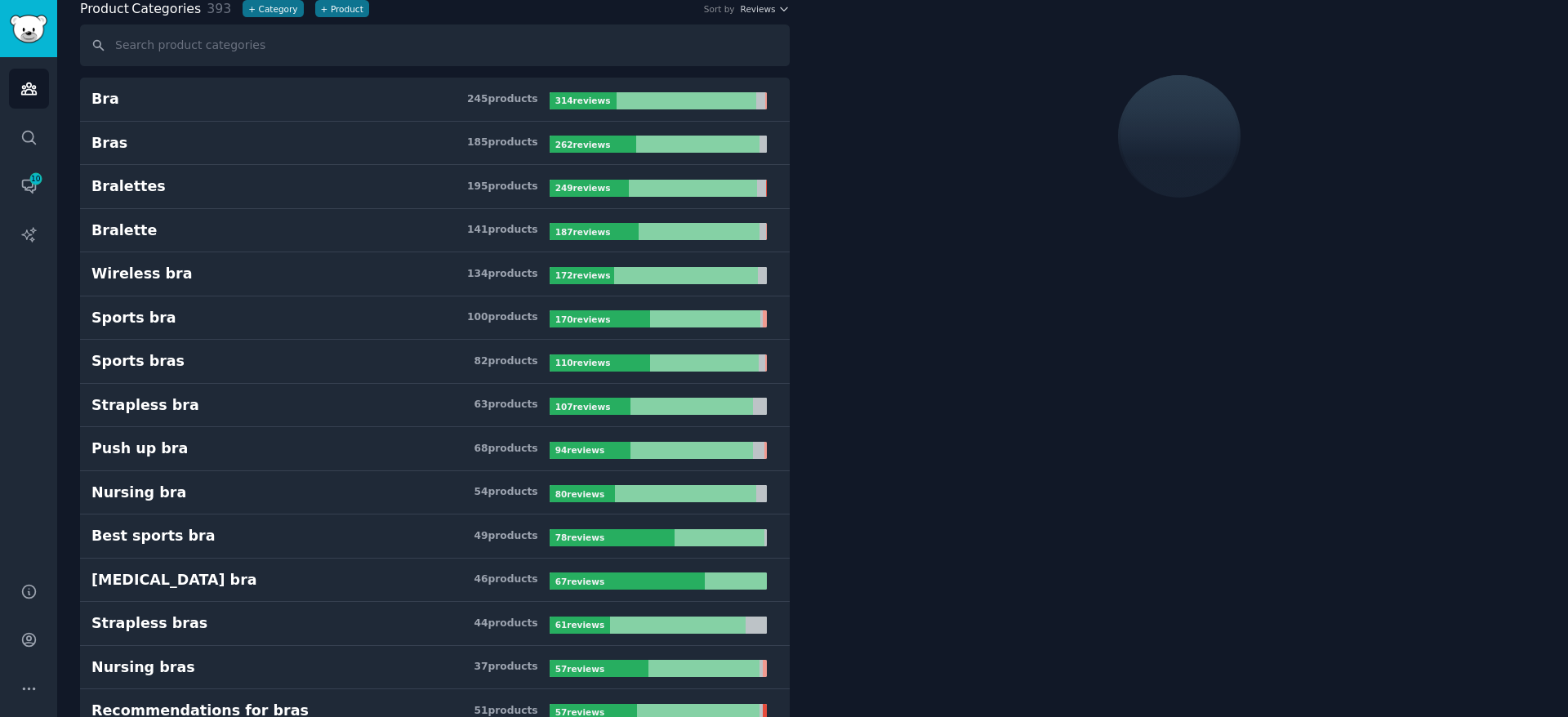
scroll to position [92, 0]
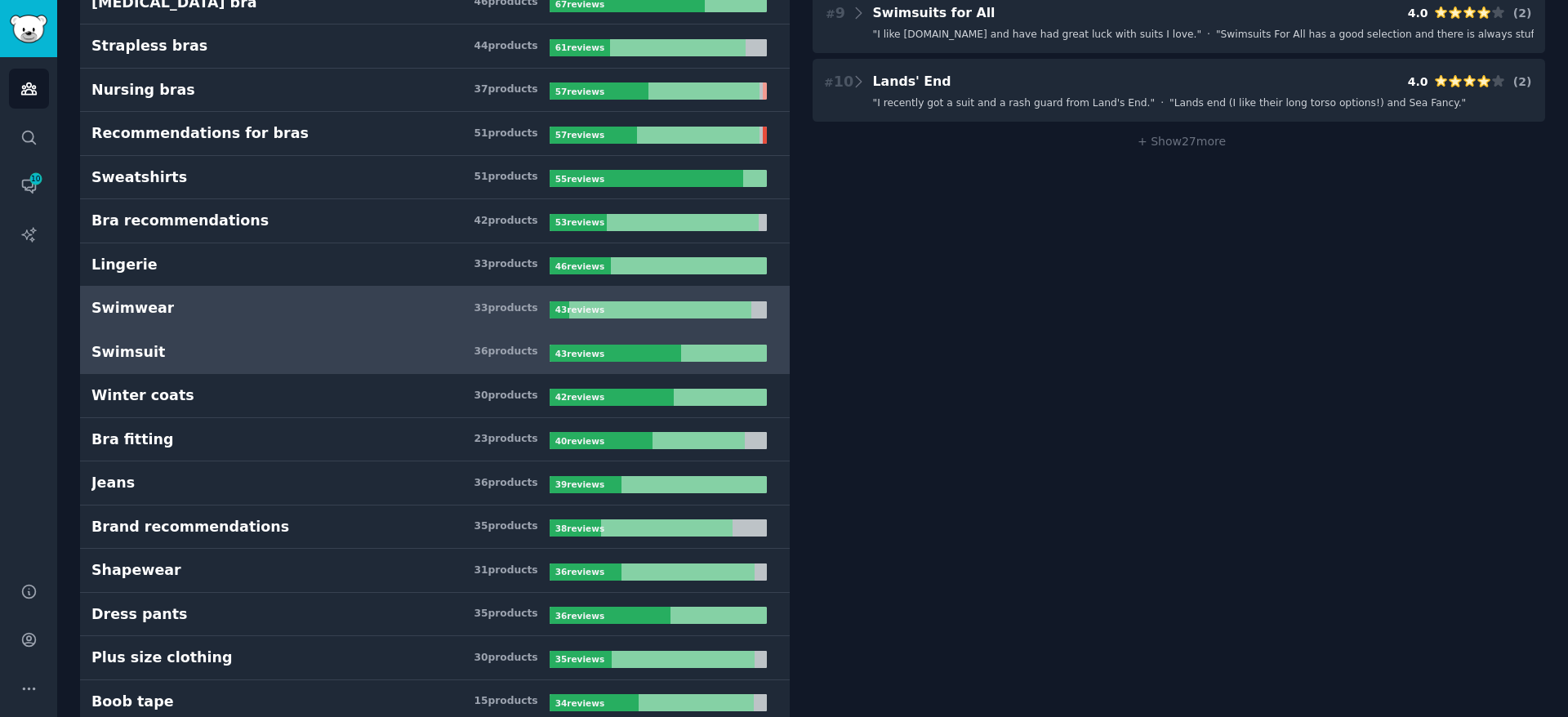
click at [196, 305] on h3 "Swimwear 33 product s" at bounding box center [320, 308] width 458 height 20
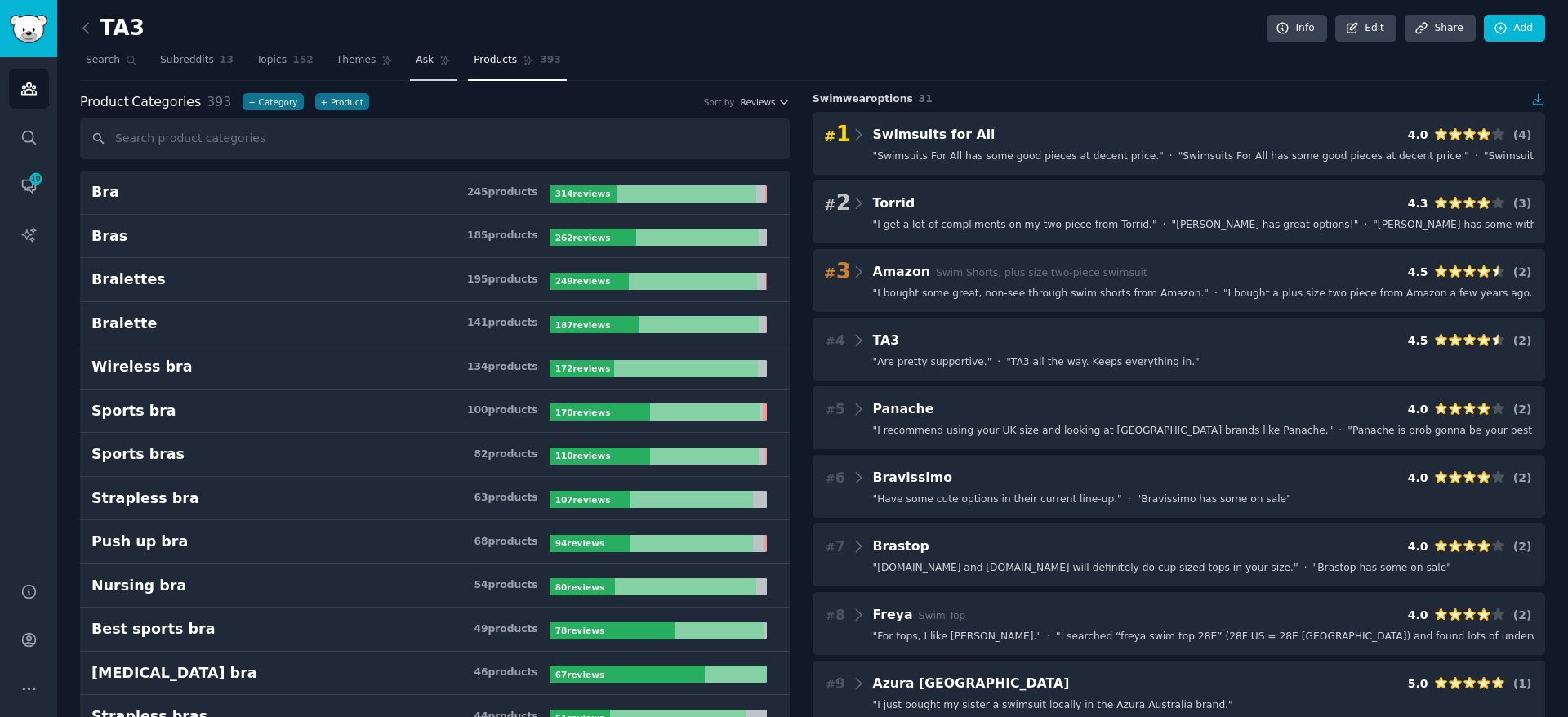
click at [421, 66] on span "Ask" at bounding box center [424, 60] width 18 height 14
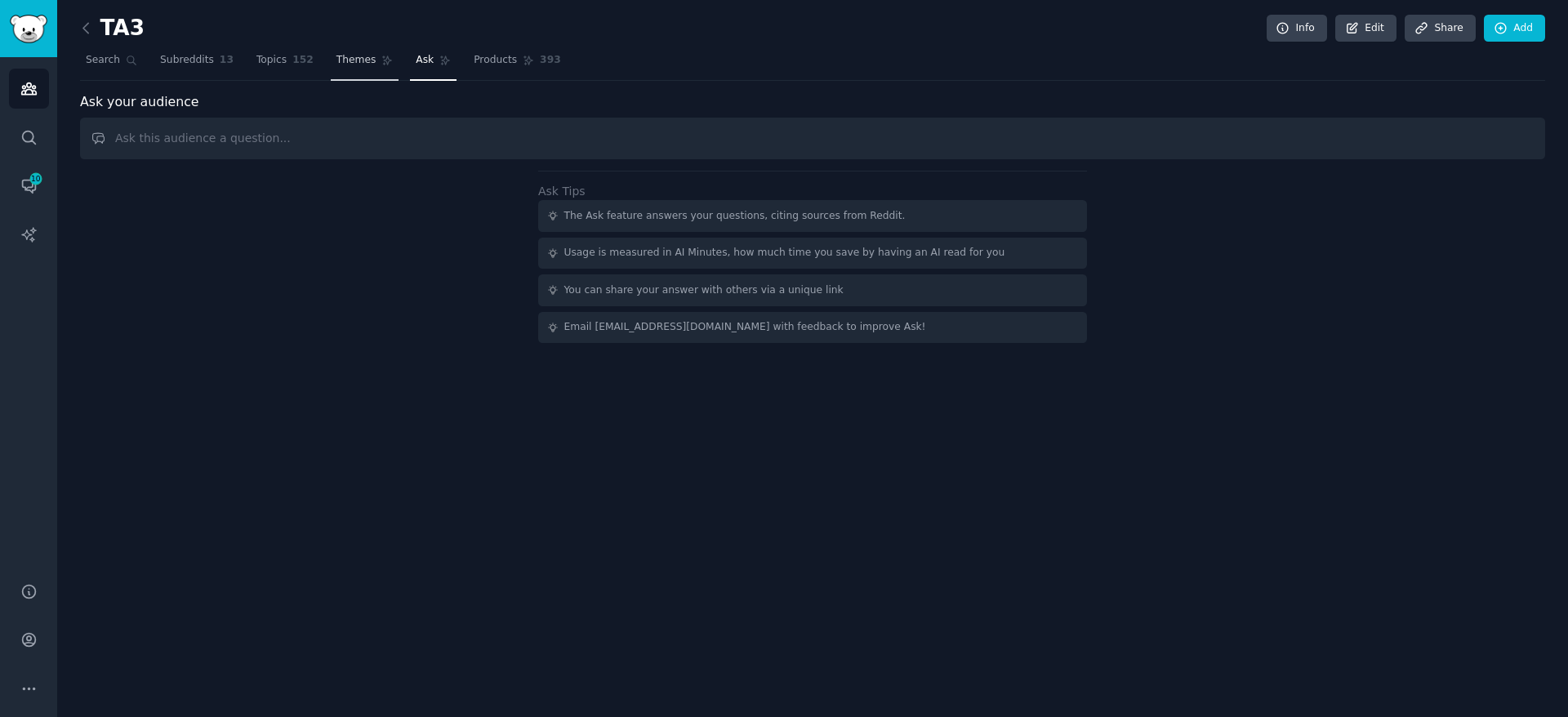
click at [360, 63] on span "Themes" at bounding box center [356, 60] width 40 height 14
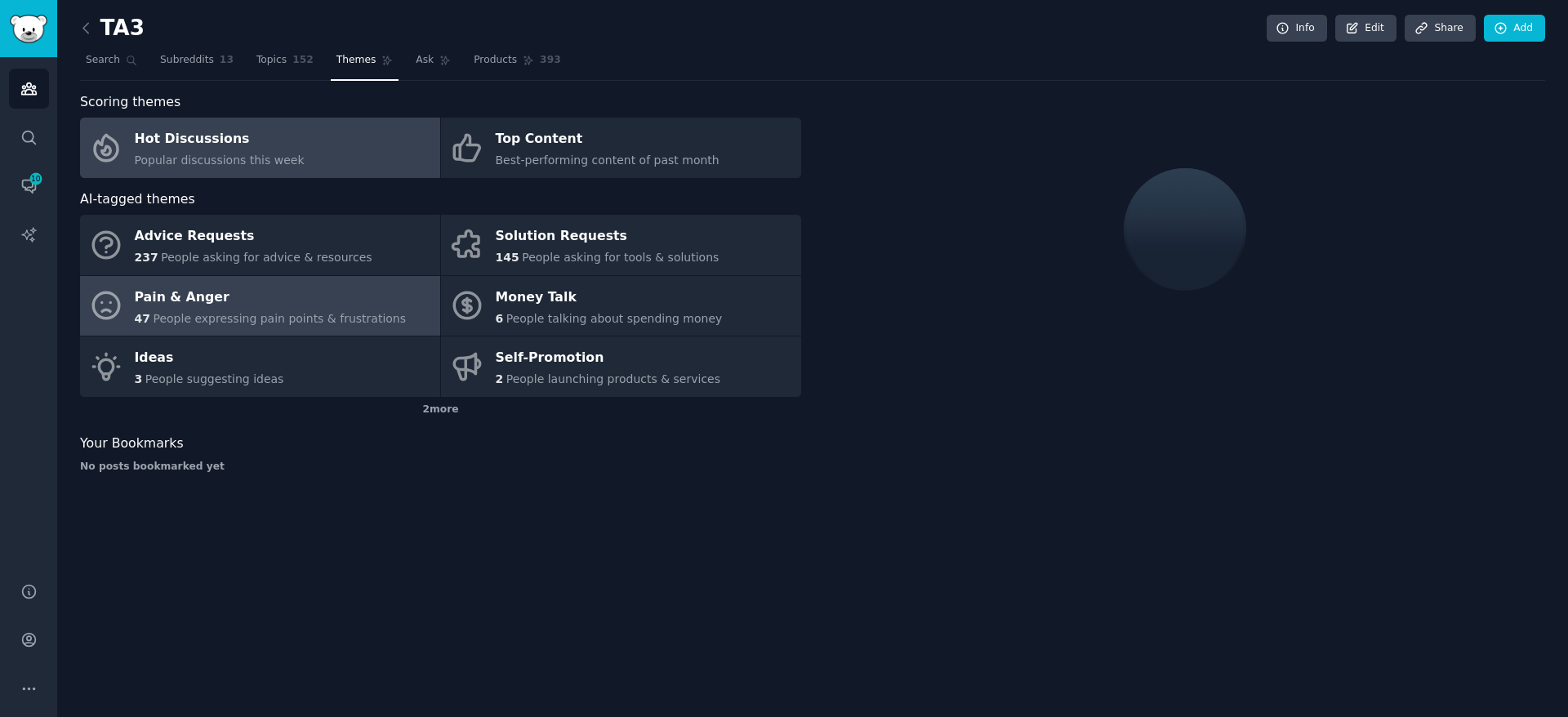
click at [269, 325] on span "People expressing pain points & frustrations" at bounding box center [278, 318] width 253 height 13
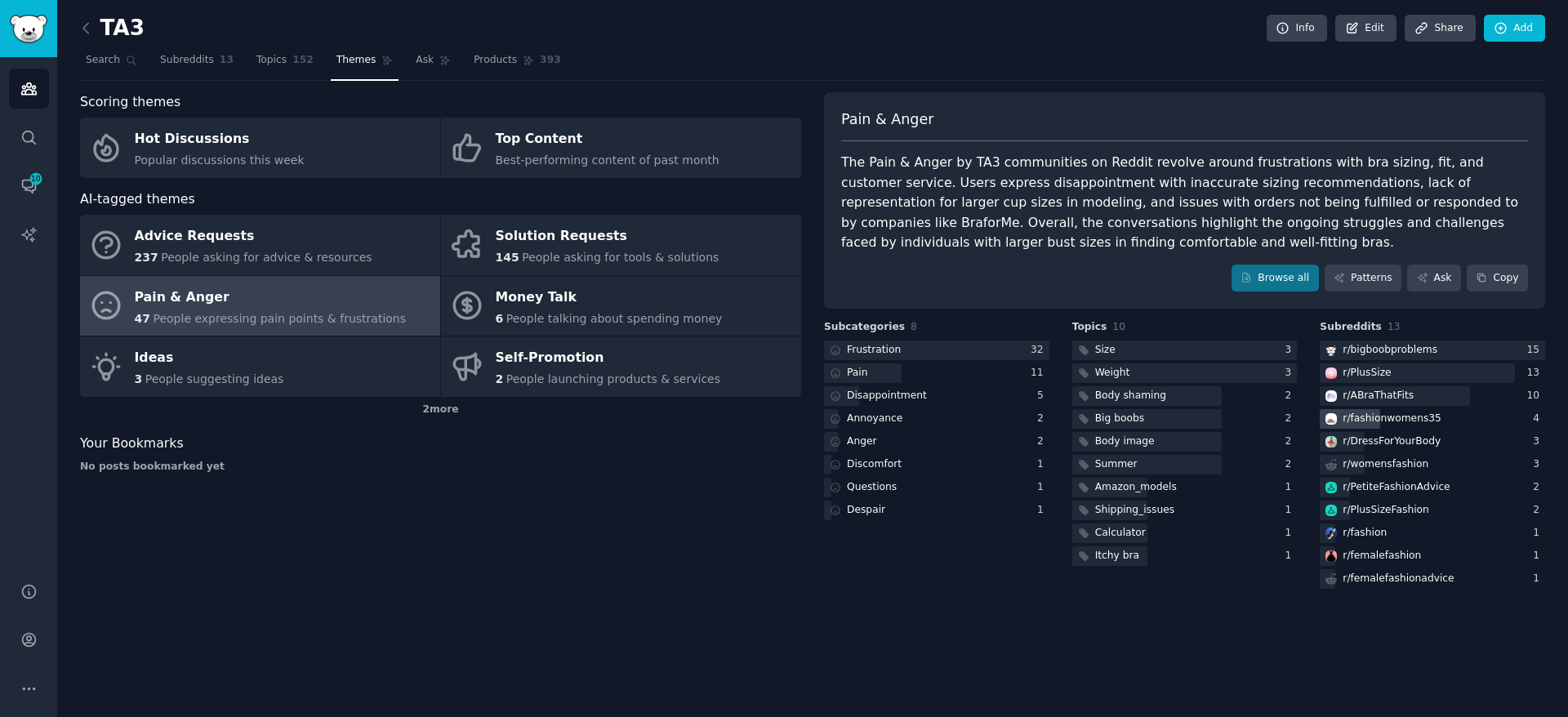
click at [1380, 416] on div "r/ fashionwomens35" at bounding box center [1392, 418] width 99 height 14
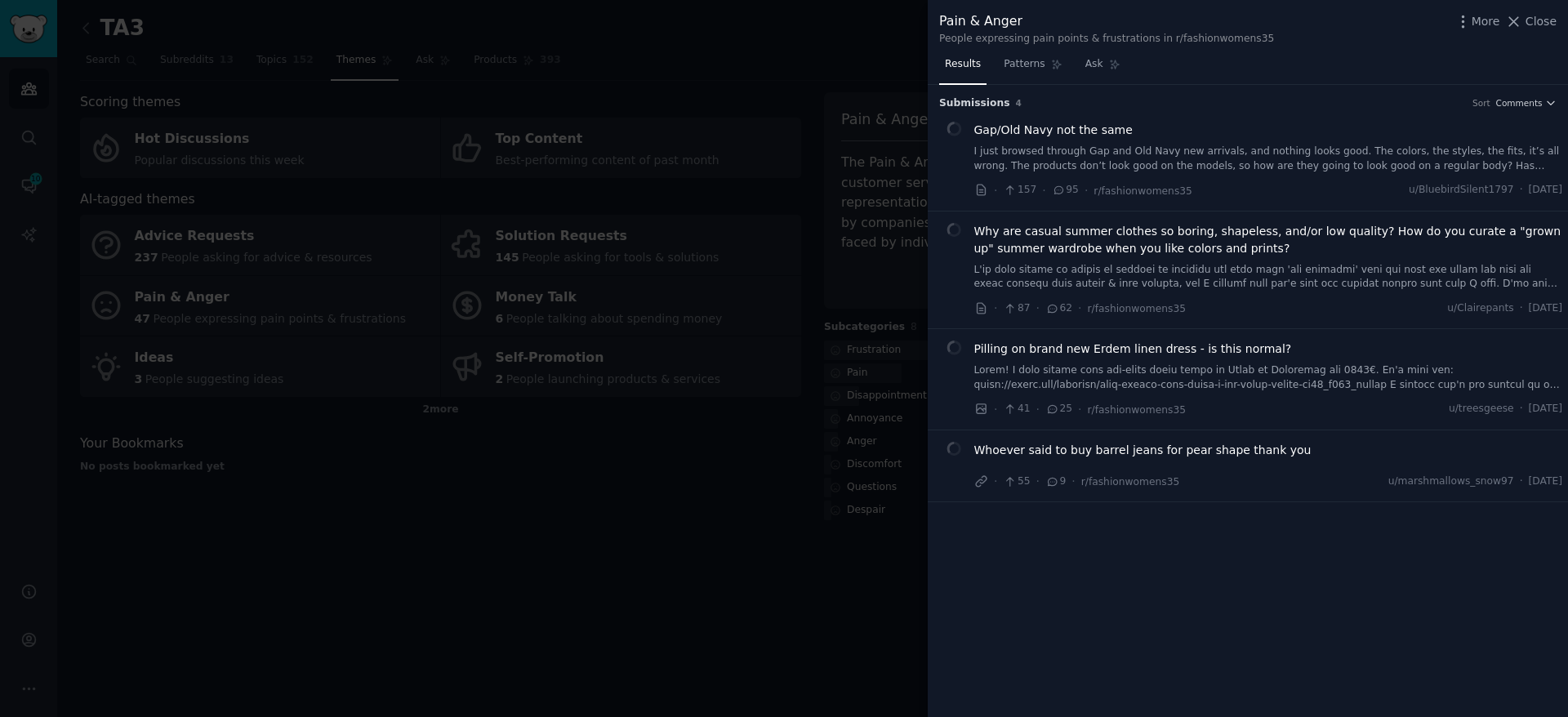
click at [874, 455] on div at bounding box center [784, 358] width 1568 height 717
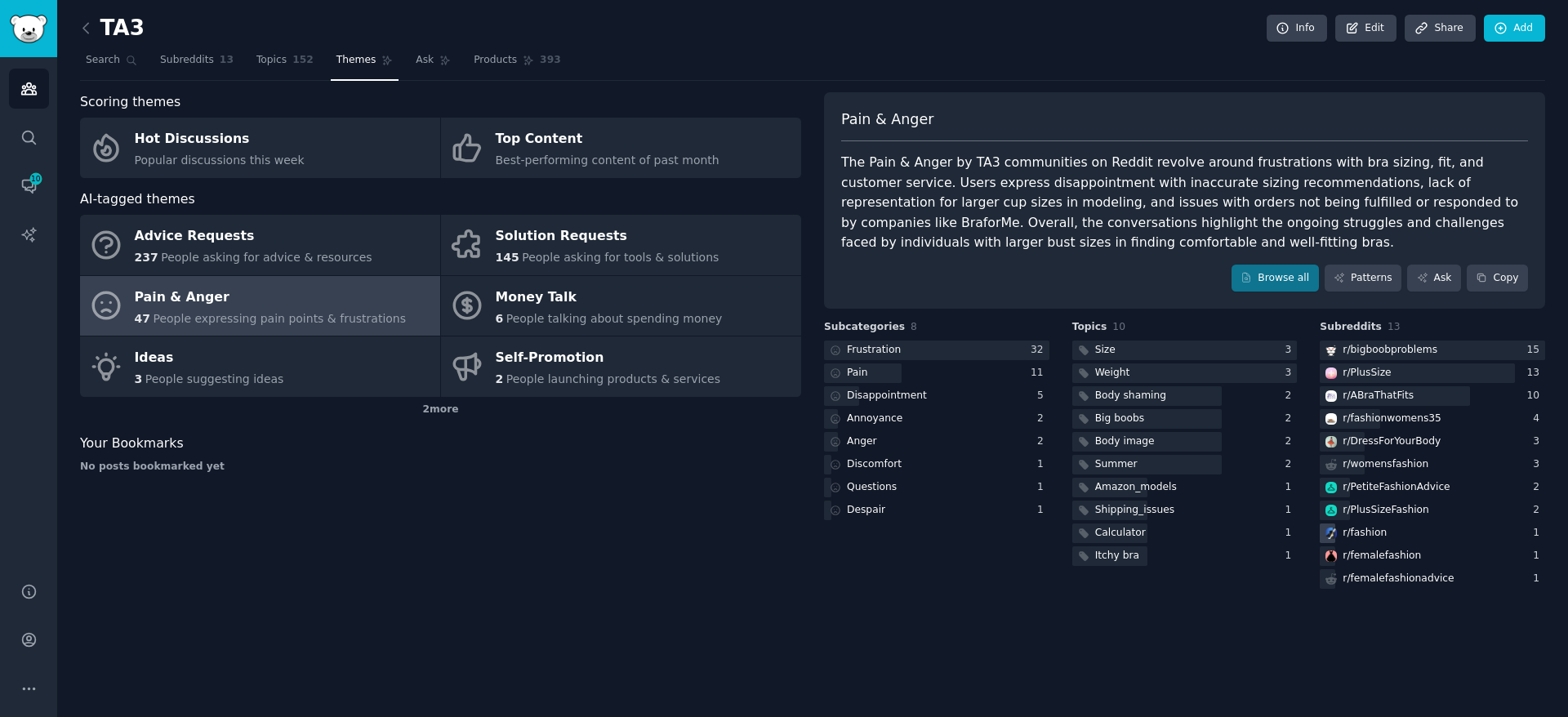
click at [1346, 541] on div "r/ fashion" at bounding box center [1355, 534] width 69 height 20
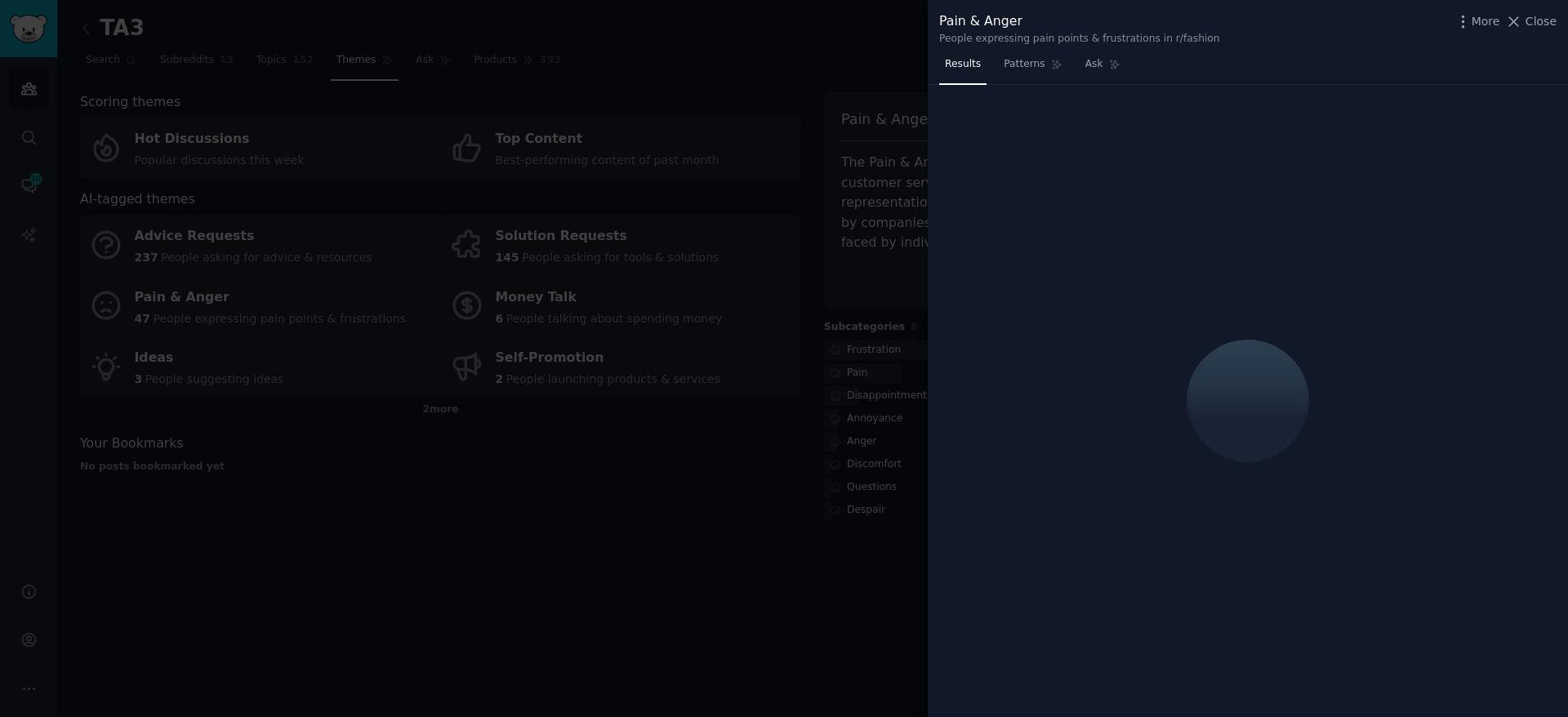
click at [803, 567] on div at bounding box center [784, 358] width 1568 height 717
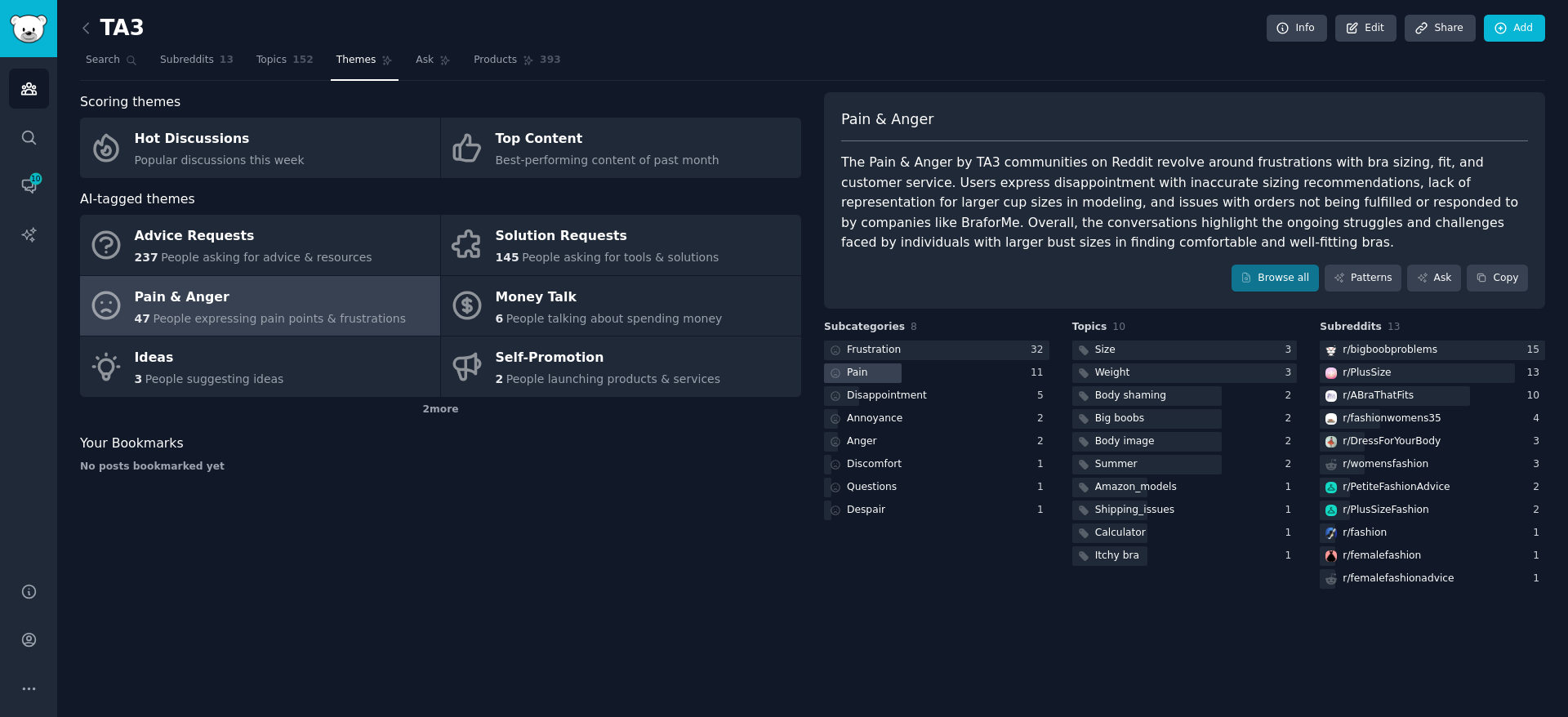
click at [913, 369] on div "Pain" at bounding box center [937, 373] width 225 height 20
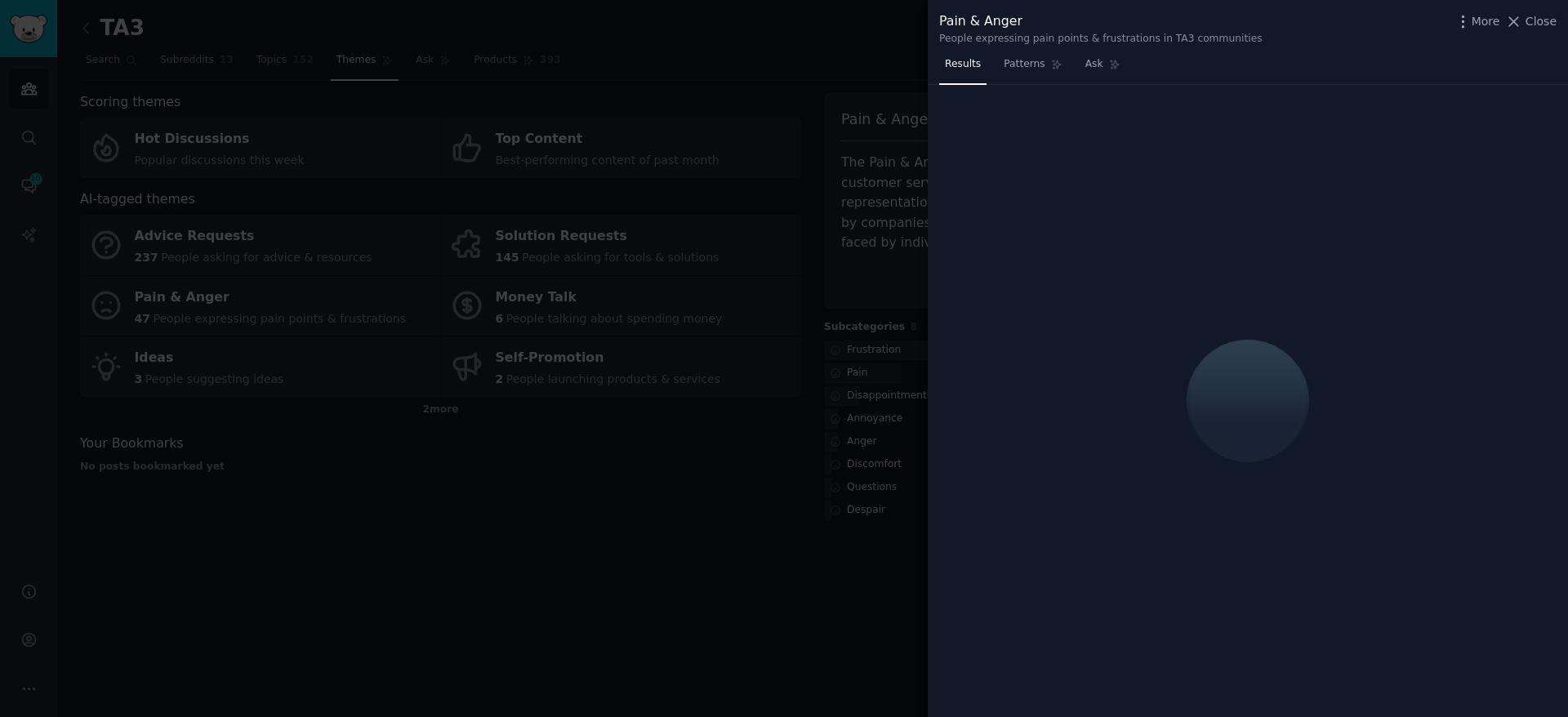
click at [764, 501] on div at bounding box center [784, 358] width 1568 height 717
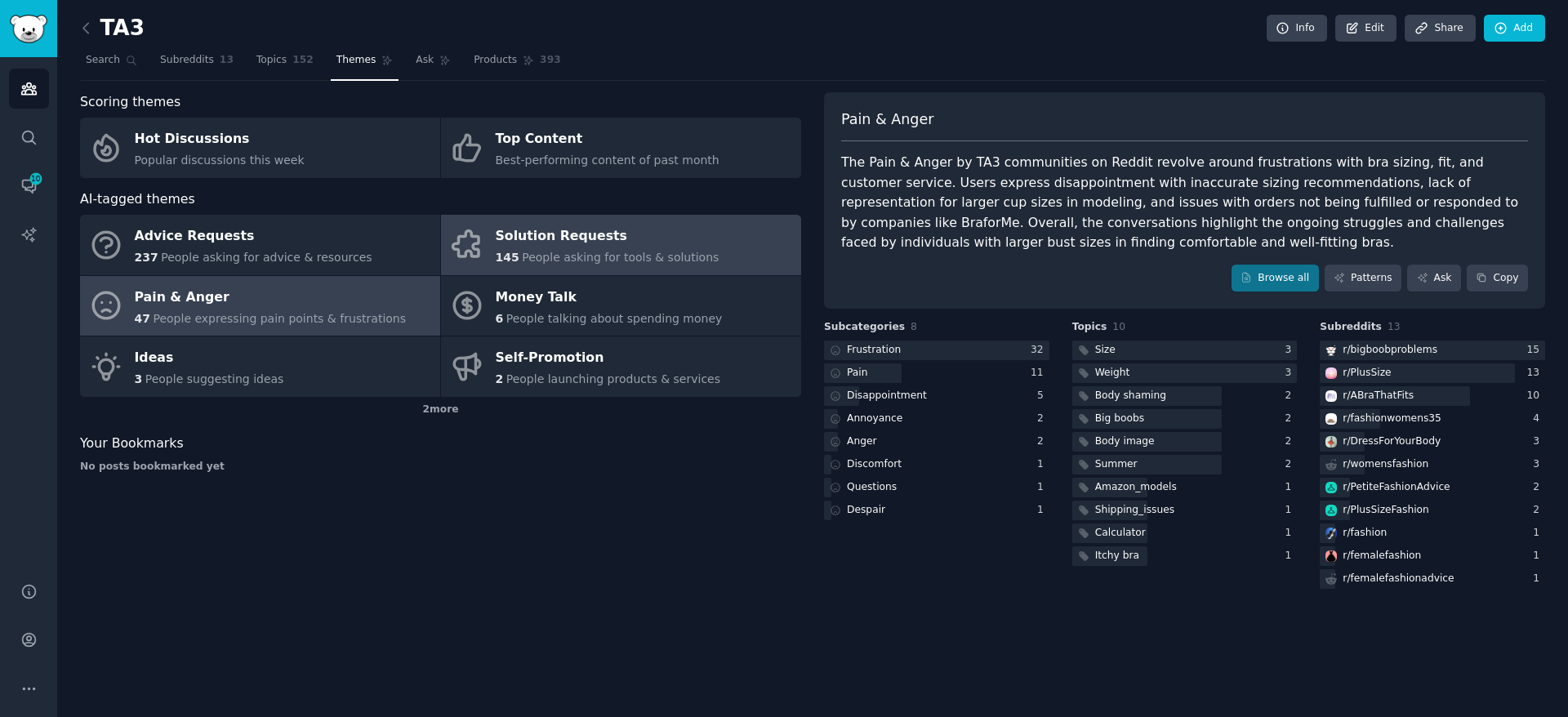
click at [560, 262] on span "People asking for tools & solutions" at bounding box center [620, 256] width 197 height 13
